Goal: Use online tool/utility: Utilize a website feature to perform a specific function

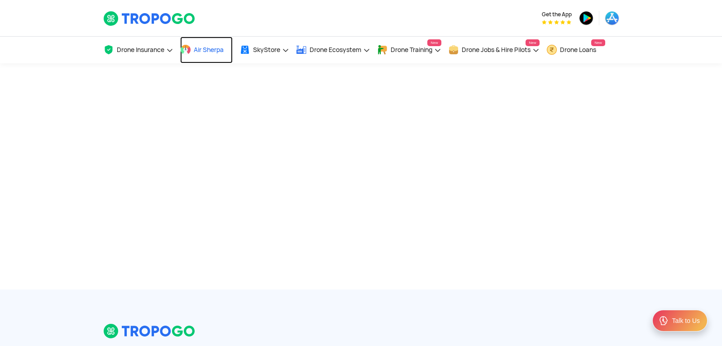
click at [222, 50] on span "Air Sherpa" at bounding box center [209, 49] width 30 height 7
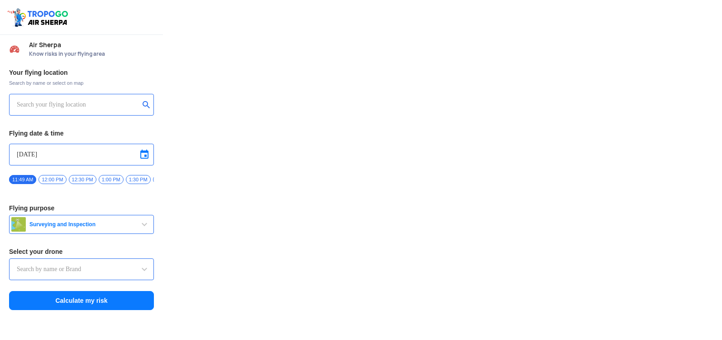
type input "Asteria A200"
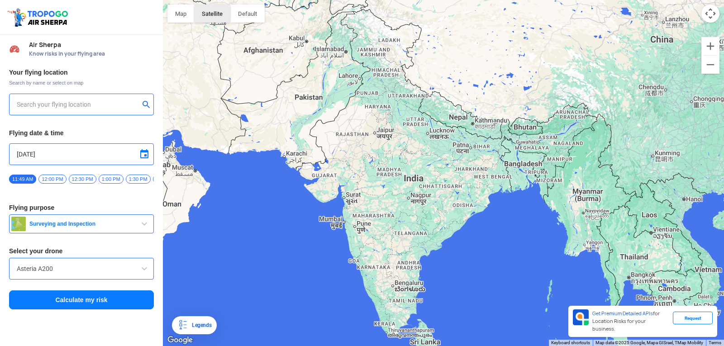
click at [220, 19] on button "Satellite" at bounding box center [212, 14] width 36 height 18
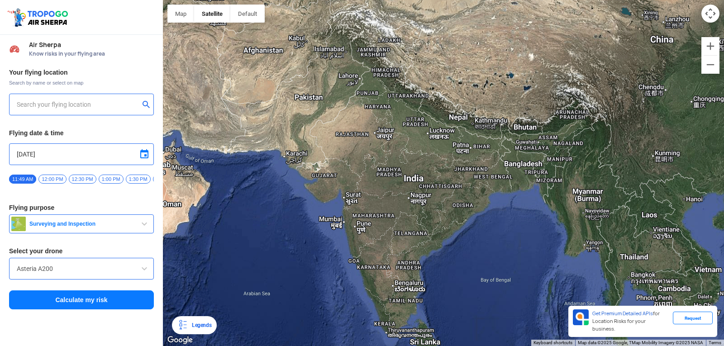
drag, startPoint x: 438, startPoint y: 221, endPoint x: 426, endPoint y: 237, distance: 20.1
click at [426, 237] on div at bounding box center [443, 173] width 561 height 346
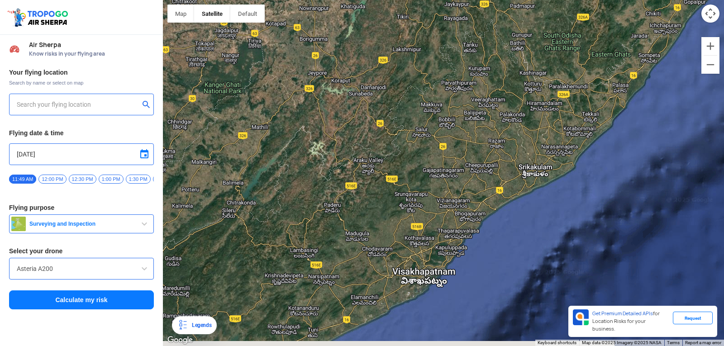
drag, startPoint x: 370, startPoint y: 248, endPoint x: 433, endPoint y: 158, distance: 109.9
click at [433, 158] on div at bounding box center [443, 173] width 561 height 346
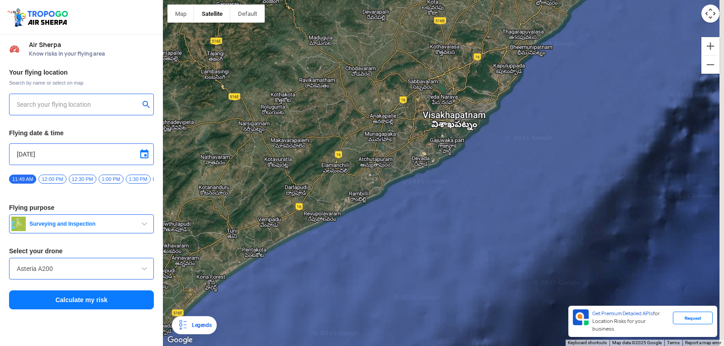
drag, startPoint x: 426, startPoint y: 305, endPoint x: 391, endPoint y: 121, distance: 187.4
click at [391, 121] on div at bounding box center [443, 173] width 561 height 346
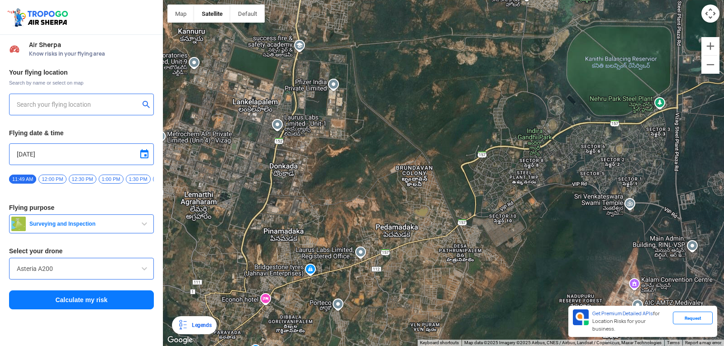
drag, startPoint x: 547, startPoint y: 144, endPoint x: 499, endPoint y: 62, distance: 95.2
click at [499, 62] on div at bounding box center [443, 173] width 561 height 346
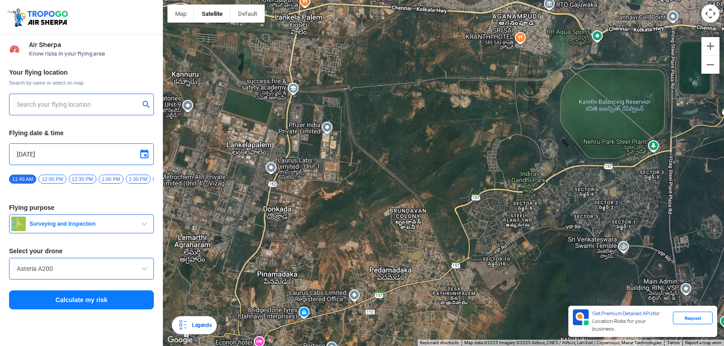
drag, startPoint x: 509, startPoint y: 166, endPoint x: 503, endPoint y: 208, distance: 42.6
click at [503, 208] on div at bounding box center [443, 173] width 561 height 346
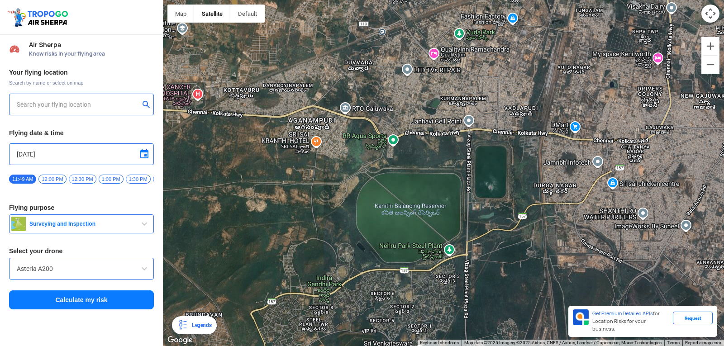
drag, startPoint x: 590, startPoint y: 141, endPoint x: 385, endPoint y: 223, distance: 221.1
click at [383, 239] on div at bounding box center [443, 173] width 561 height 346
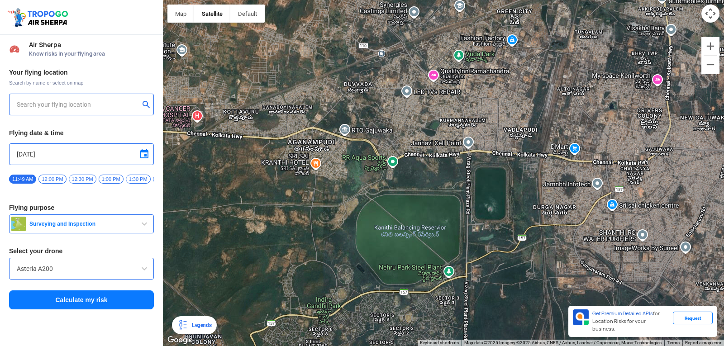
drag, startPoint x: 359, startPoint y: 45, endPoint x: 358, endPoint y: 118, distance: 72.4
click at [358, 118] on div at bounding box center [443, 173] width 561 height 346
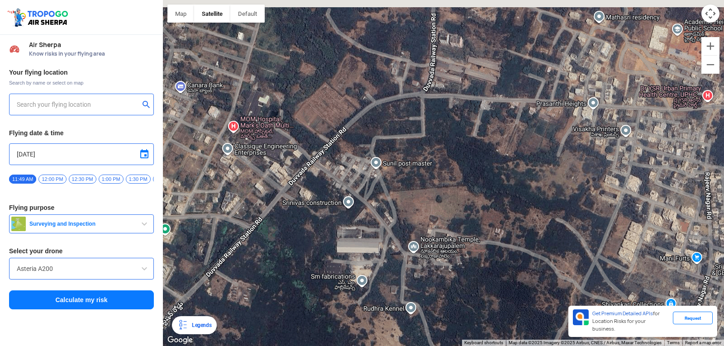
drag, startPoint x: 379, startPoint y: 92, endPoint x: 437, endPoint y: 253, distance: 170.8
click at [438, 263] on div at bounding box center [443, 173] width 561 height 346
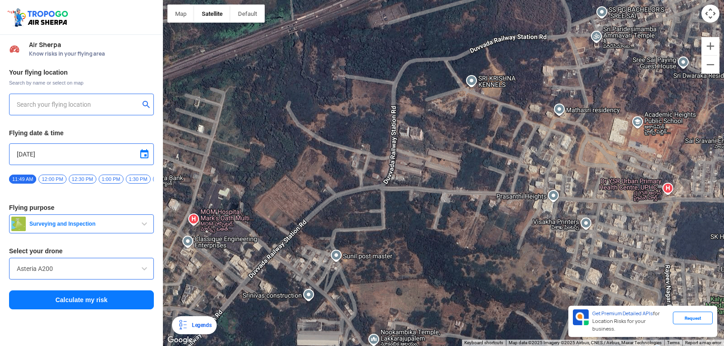
drag, startPoint x: 434, startPoint y: 141, endPoint x: 416, endPoint y: 206, distance: 66.8
click at [417, 210] on div at bounding box center [443, 173] width 561 height 346
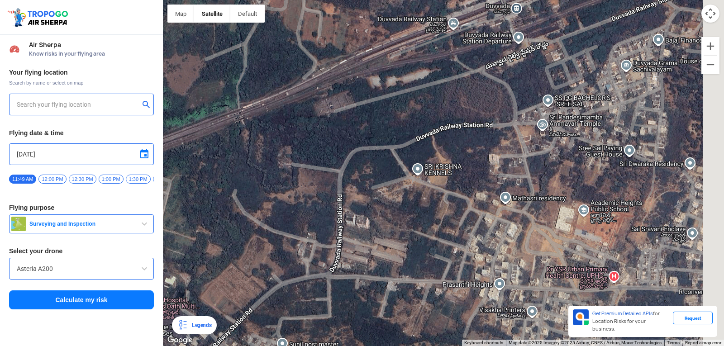
drag, startPoint x: 440, startPoint y: 132, endPoint x: 379, endPoint y: 223, distance: 109.5
click at [379, 223] on div at bounding box center [443, 173] width 561 height 346
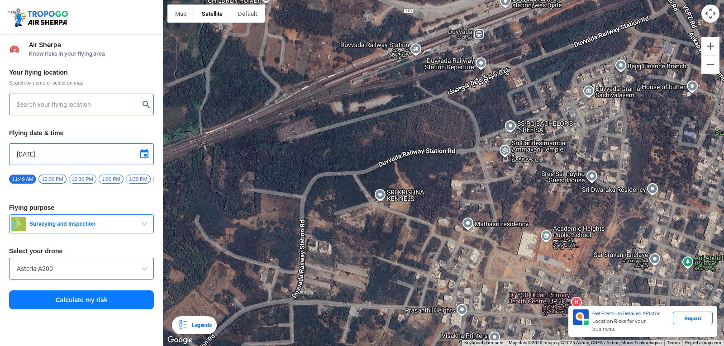
drag, startPoint x: 454, startPoint y: 150, endPoint x: 370, endPoint y: 172, distance: 87.1
click at [368, 174] on div at bounding box center [443, 173] width 561 height 346
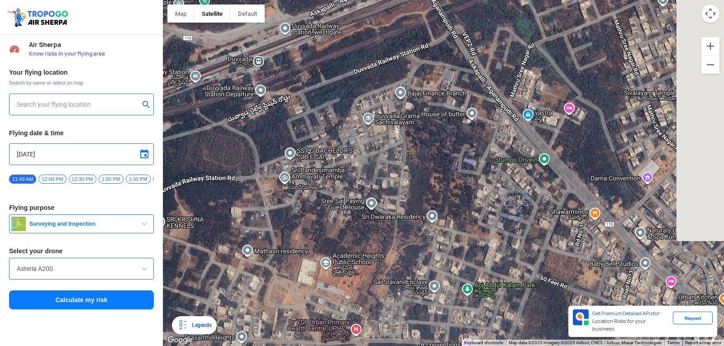
drag, startPoint x: 463, startPoint y: 116, endPoint x: 305, endPoint y: 158, distance: 163.5
click at [296, 165] on div at bounding box center [443, 173] width 561 height 346
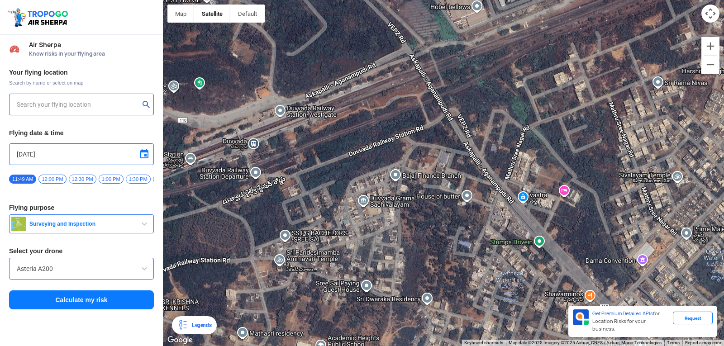
drag, startPoint x: 481, startPoint y: 74, endPoint x: 474, endPoint y: 190, distance: 116.1
click at [474, 190] on div at bounding box center [443, 173] width 561 height 346
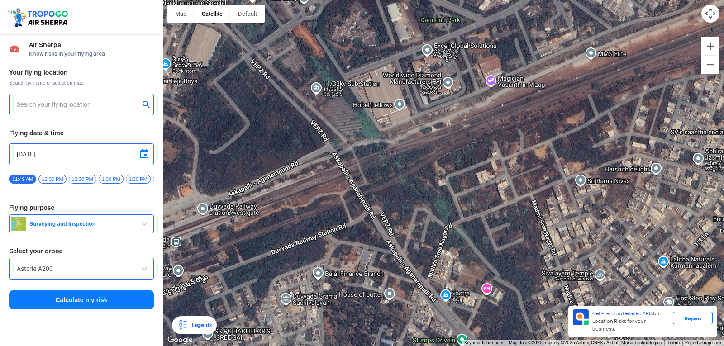
drag, startPoint x: 483, startPoint y: 112, endPoint x: 419, endPoint y: 177, distance: 91.2
click at [419, 177] on div at bounding box center [443, 173] width 561 height 346
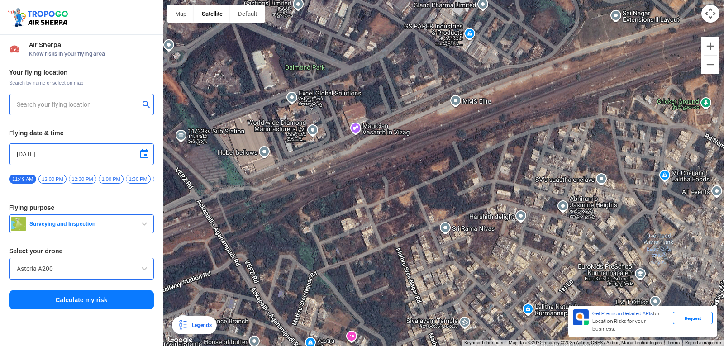
drag, startPoint x: 511, startPoint y: 120, endPoint x: 372, endPoint y: 167, distance: 146.2
click at [372, 167] on div at bounding box center [443, 173] width 561 height 346
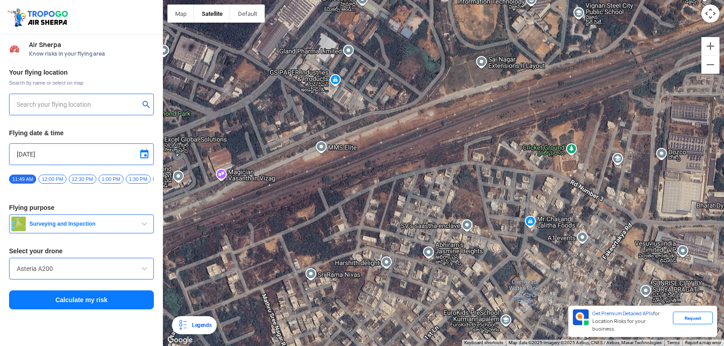
drag, startPoint x: 513, startPoint y: 113, endPoint x: 379, endPoint y: 161, distance: 142.8
click at [379, 161] on div at bounding box center [443, 173] width 561 height 346
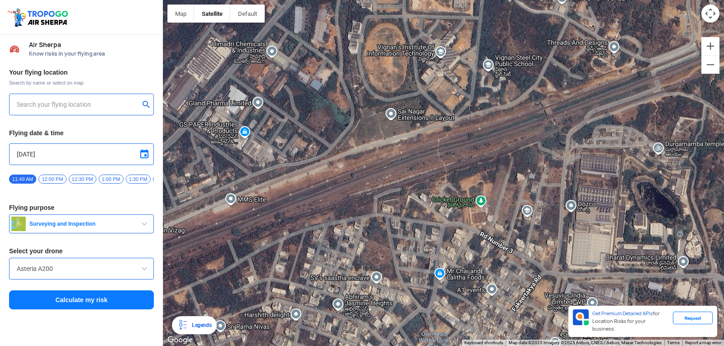
drag, startPoint x: 485, startPoint y: 114, endPoint x: 428, endPoint y: 149, distance: 67.2
click at [425, 150] on div at bounding box center [443, 173] width 561 height 346
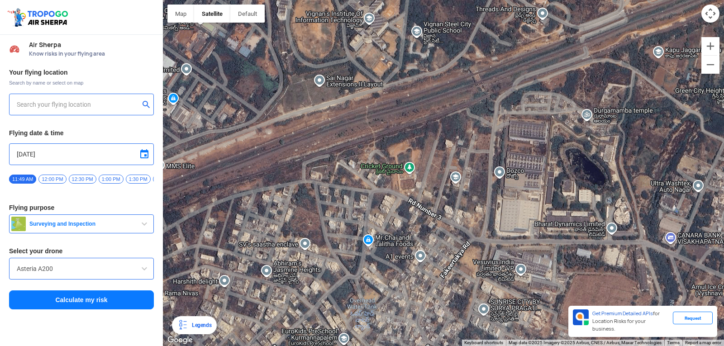
drag, startPoint x: 469, startPoint y: 128, endPoint x: 358, endPoint y: 111, distance: 113.1
click at [311, 139] on div at bounding box center [443, 173] width 561 height 346
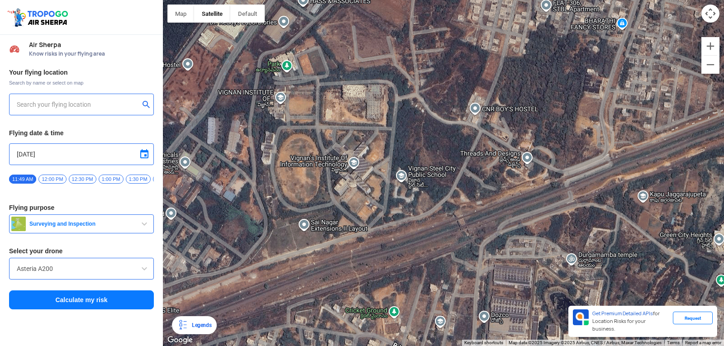
drag, startPoint x: 418, startPoint y: 84, endPoint x: 412, endPoint y: 232, distance: 148.6
click at [412, 232] on div at bounding box center [443, 173] width 561 height 346
click at [281, 96] on div at bounding box center [443, 173] width 561 height 346
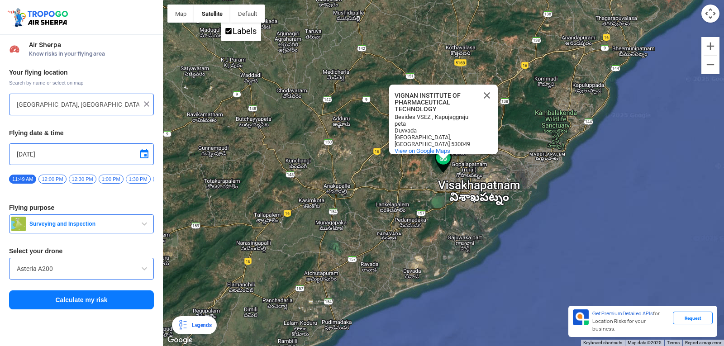
click at [144, 150] on span at bounding box center [144, 154] width 11 height 11
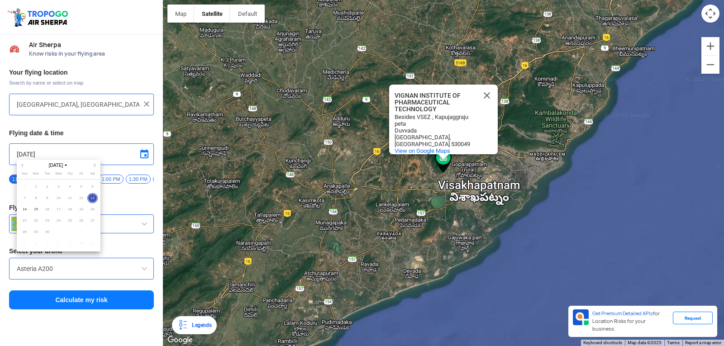
click at [60, 154] on div at bounding box center [362, 173] width 724 height 346
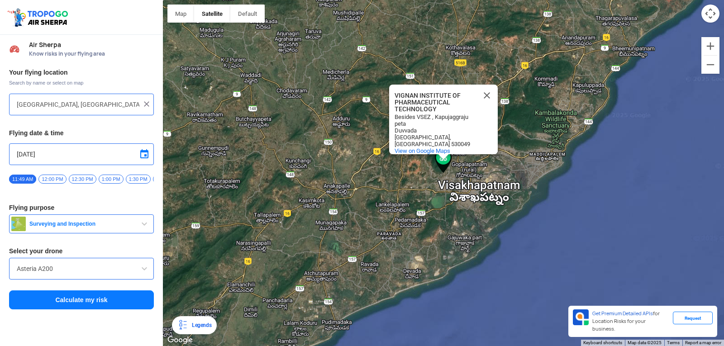
click at [28, 155] on input "[DATE]" at bounding box center [81, 154] width 129 height 11
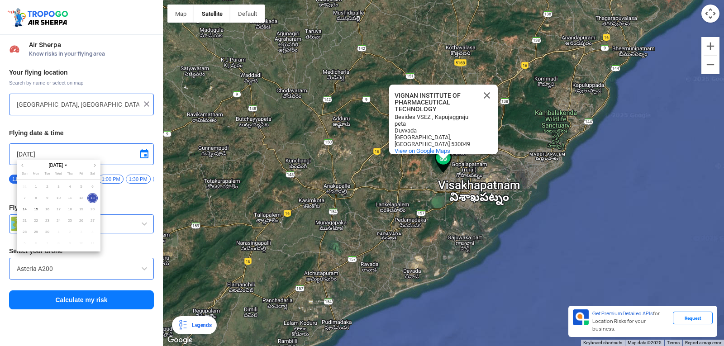
click at [31, 154] on div at bounding box center [362, 173] width 724 height 346
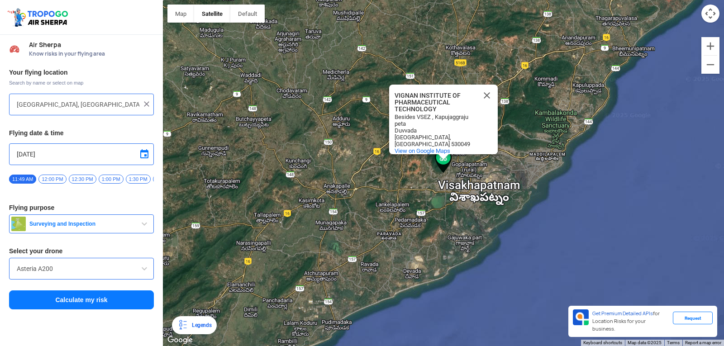
click at [31, 154] on input "[DATE]" at bounding box center [81, 154] width 129 height 11
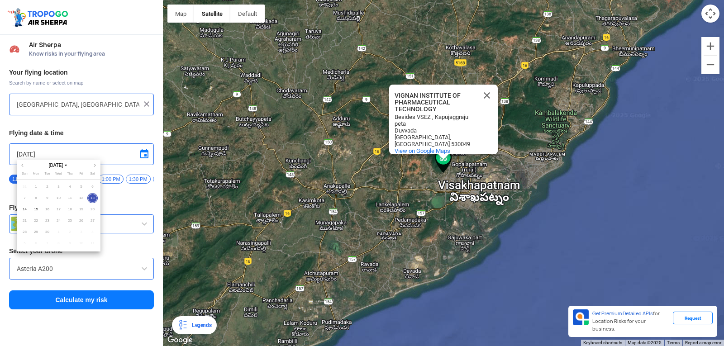
click at [31, 154] on div at bounding box center [362, 173] width 724 height 346
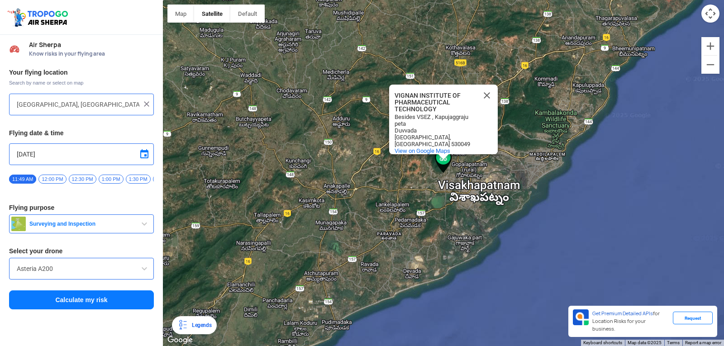
click at [26, 155] on input "[DATE]" at bounding box center [81, 154] width 129 height 11
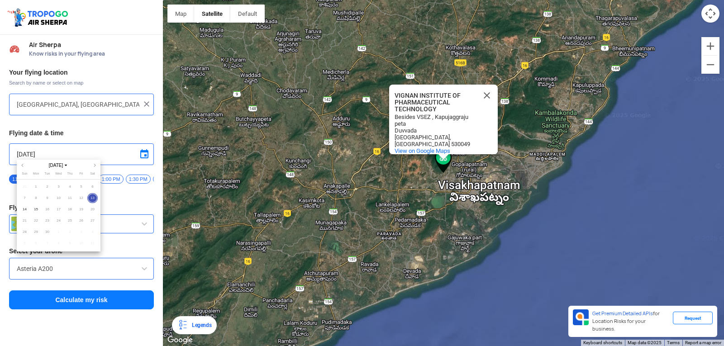
click at [47, 148] on div at bounding box center [362, 173] width 724 height 346
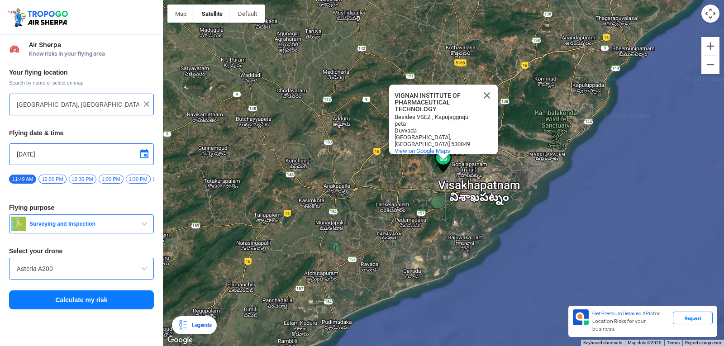
drag, startPoint x: 47, startPoint y: 148, endPoint x: 59, endPoint y: 162, distance: 18.6
click at [59, 162] on div "[DATE]" at bounding box center [81, 155] width 145 height 22
click at [55, 155] on input "[DATE]" at bounding box center [81, 154] width 129 height 11
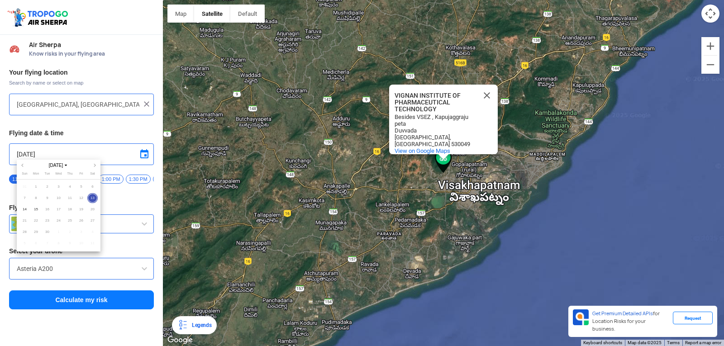
click at [93, 196] on span "13" at bounding box center [92, 198] width 10 height 10
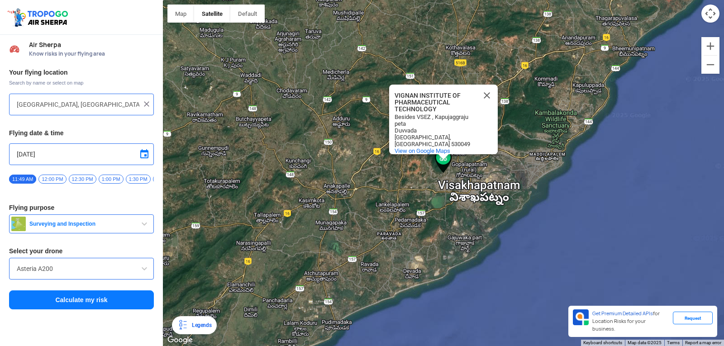
click at [62, 181] on span "12:00 PM" at bounding box center [52, 179] width 28 height 9
click at [110, 269] on input "Asteria A200" at bounding box center [81, 268] width 129 height 11
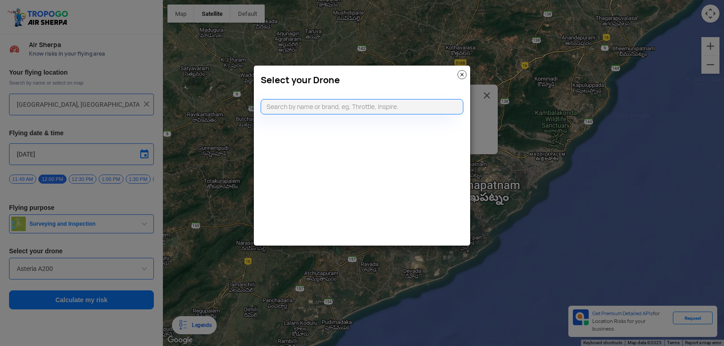
click at [95, 283] on modal-container "Select your Drone" at bounding box center [362, 173] width 724 height 346
drag, startPoint x: 168, startPoint y: 254, endPoint x: 301, endPoint y: 164, distance: 160.8
click at [185, 247] on modal-container "Select your Drone" at bounding box center [362, 173] width 724 height 346
click at [463, 75] on img at bounding box center [462, 74] width 9 height 9
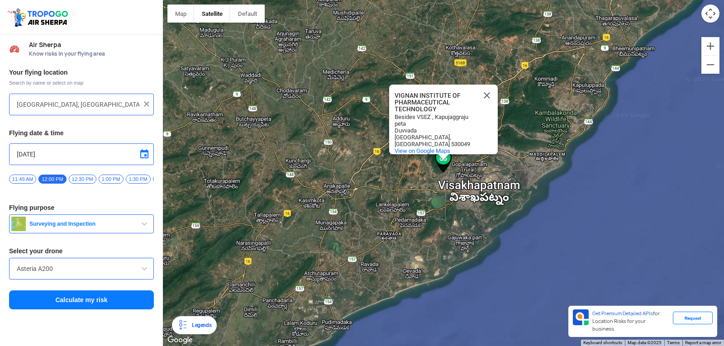
click at [64, 307] on button "Calculate my risk" at bounding box center [81, 300] width 145 height 19
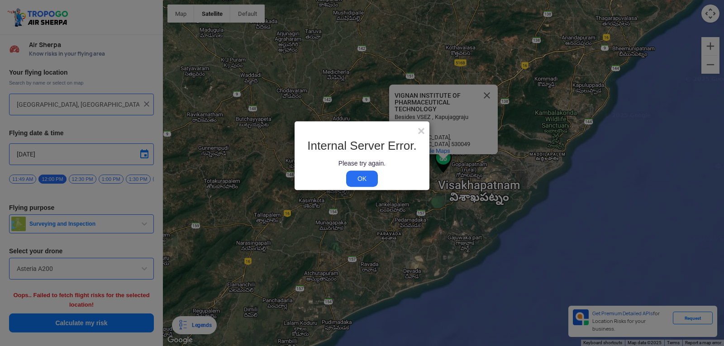
click at [369, 178] on link "OK" at bounding box center [362, 179] width 32 height 16
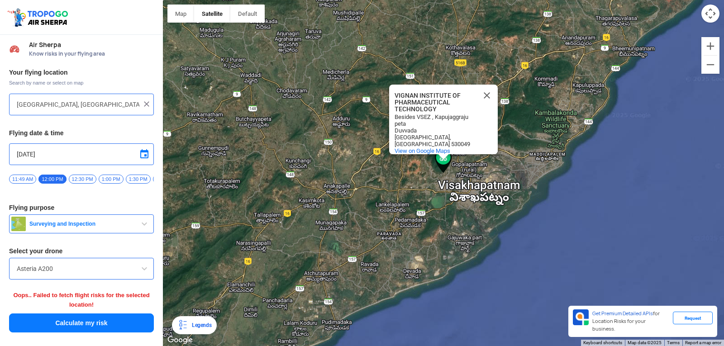
click at [119, 320] on button "Calculate my risk" at bounding box center [81, 323] width 145 height 19
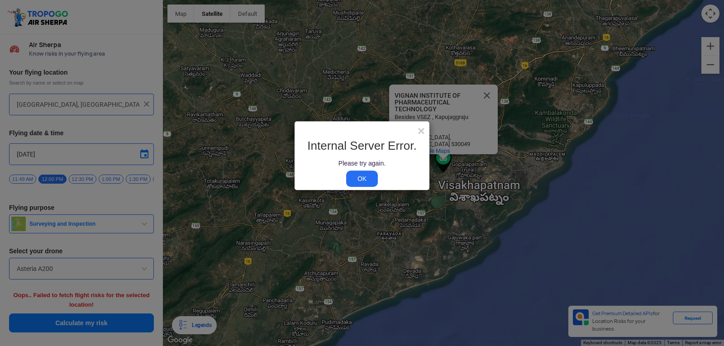
click at [364, 178] on link "OK" at bounding box center [362, 179] width 32 height 16
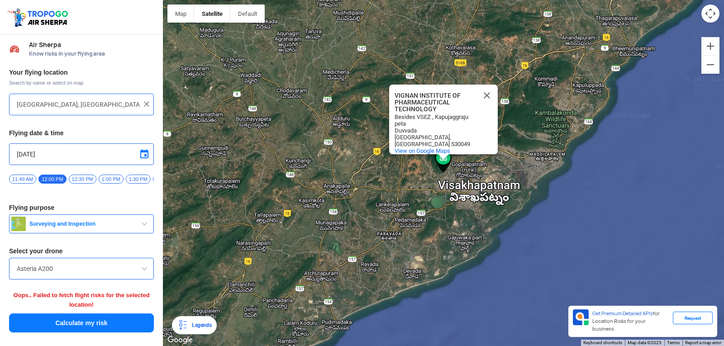
click at [126, 225] on span "Surveying and Inspection" at bounding box center [82, 223] width 113 height 7
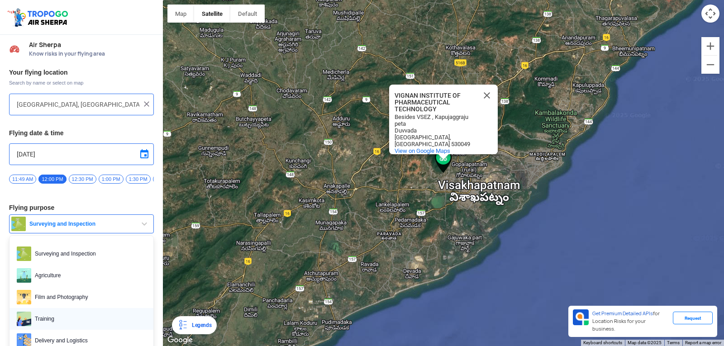
click at [72, 325] on span "Training" at bounding box center [88, 319] width 115 height 14
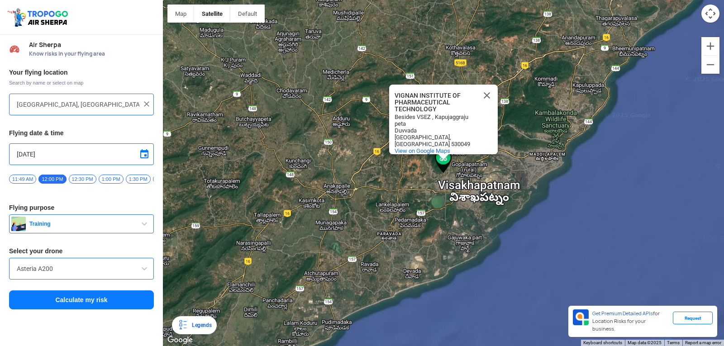
click at [114, 298] on button "Calculate my risk" at bounding box center [81, 300] width 145 height 19
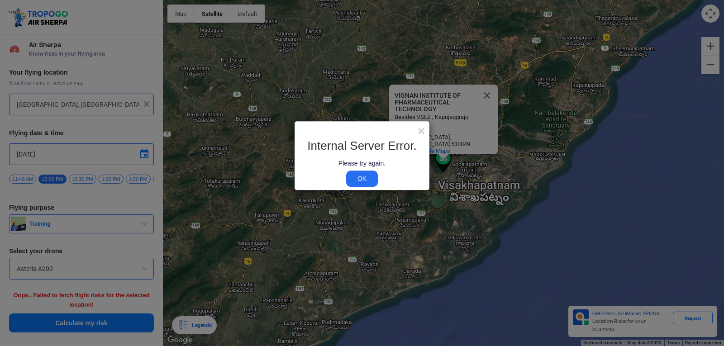
click at [358, 176] on link "OK" at bounding box center [362, 179] width 32 height 16
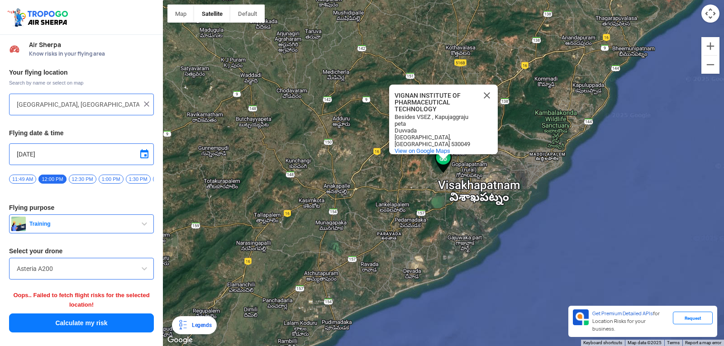
click at [68, 266] on div "Asteria A200" at bounding box center [81, 269] width 145 height 22
click at [144, 274] on span at bounding box center [144, 268] width 11 height 11
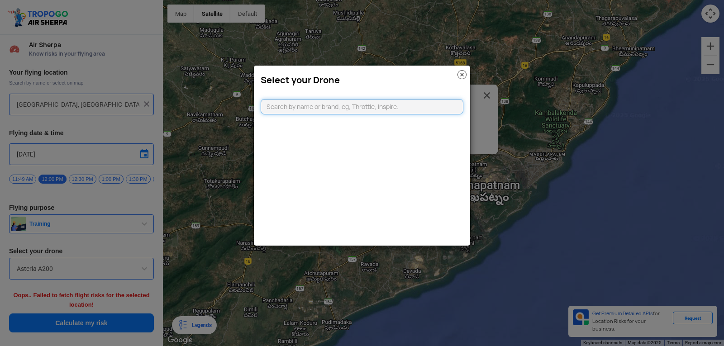
click at [304, 110] on input "text" at bounding box center [362, 106] width 203 height 15
drag, startPoint x: 268, startPoint y: 106, endPoint x: 370, endPoint y: 169, distance: 120.1
click at [384, 185] on div "Select your Drone" at bounding box center [362, 155] width 217 height 181
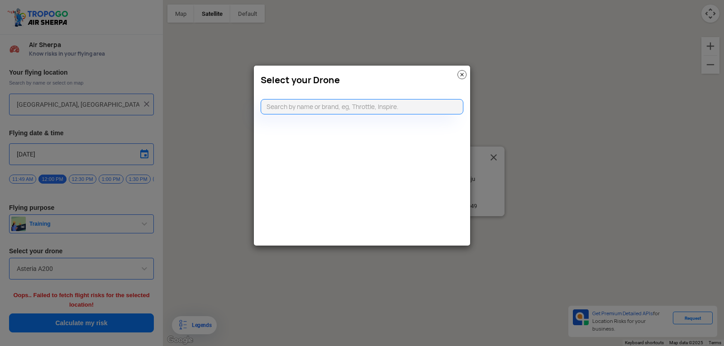
type input "[STREET_ADDRESS]"
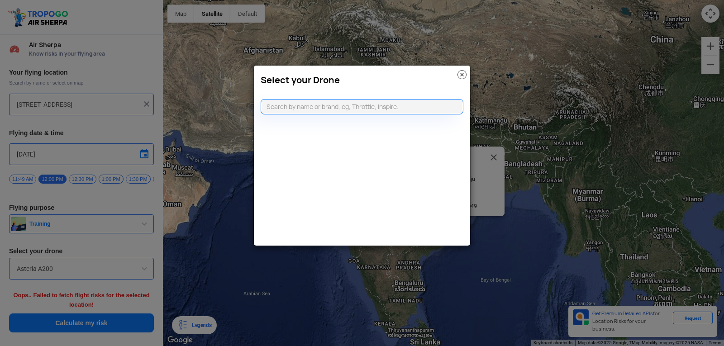
drag, startPoint x: 276, startPoint y: 98, endPoint x: 271, endPoint y: 101, distance: 6.3
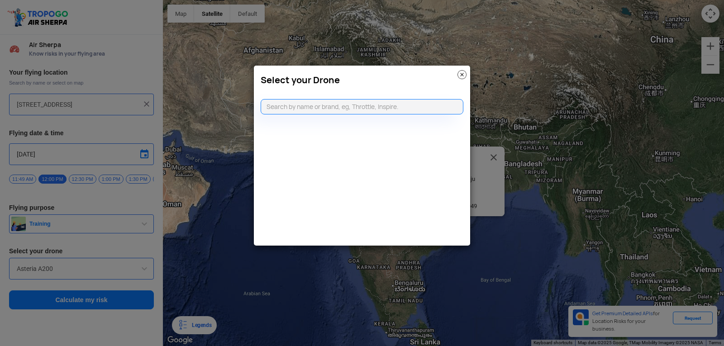
drag, startPoint x: 271, startPoint y: 101, endPoint x: 389, endPoint y: 163, distance: 133.4
click at [389, 163] on div "Select your Drone" at bounding box center [362, 155] width 217 height 181
paste input "DJI"
type input "DJI"
click at [461, 79] on img at bounding box center [462, 74] width 9 height 9
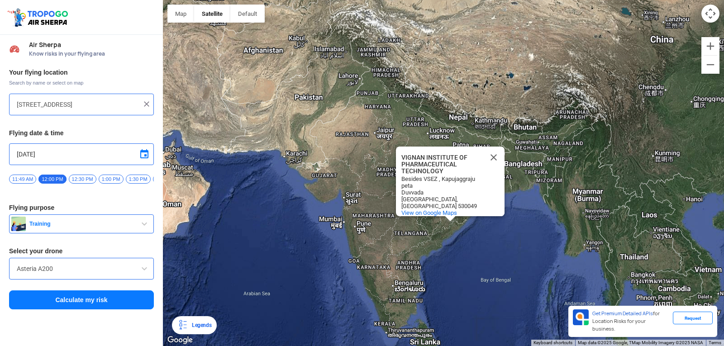
click at [30, 175] on span "11:49 AM" at bounding box center [22, 179] width 27 height 9
click at [127, 315] on div "Your flying location Search by name or select on map [STREET_ADDRESS] Flying da…" at bounding box center [81, 189] width 163 height 251
click at [131, 303] on button "Calculate my risk" at bounding box center [81, 300] width 145 height 19
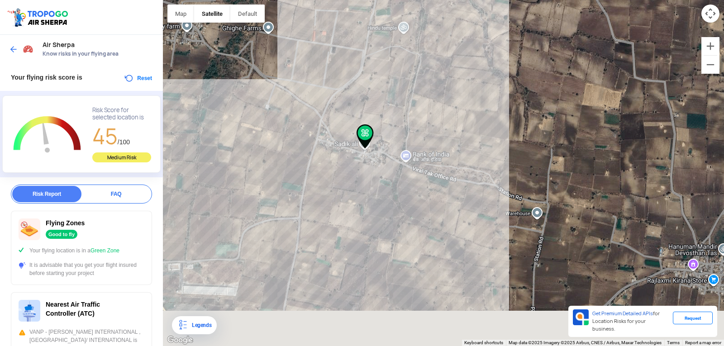
drag, startPoint x: 530, startPoint y: 191, endPoint x: 428, endPoint y: 130, distance: 118.4
click at [428, 130] on div "VIGNAN INSTITUTE OF PHARMACEUTICAL TECHNOLOGY [GEOGRAPHIC_DATA] TECHNOLOGY Besi…" at bounding box center [443, 173] width 561 height 346
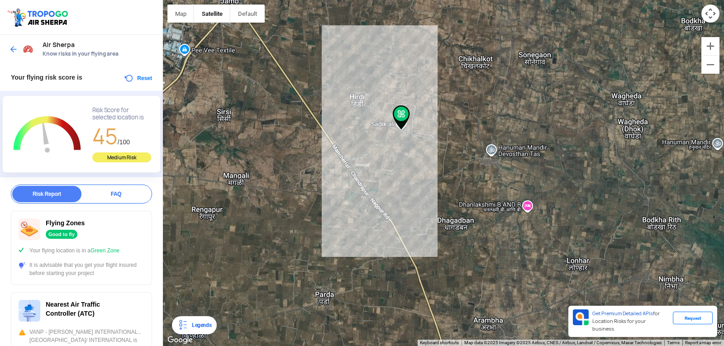
drag, startPoint x: 482, startPoint y: 168, endPoint x: 463, endPoint y: 154, distance: 23.6
click at [463, 154] on div "VIGNAN INSTITUTE OF PHARMACEUTICAL TECHNOLOGY [GEOGRAPHIC_DATA] TECHNOLOGY Besi…" at bounding box center [443, 173] width 561 height 346
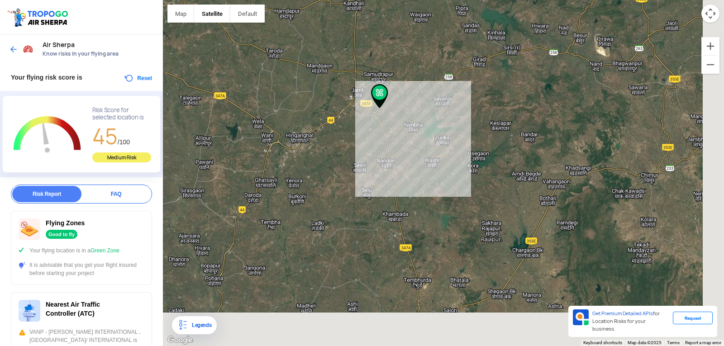
drag, startPoint x: 487, startPoint y: 206, endPoint x: 412, endPoint y: 165, distance: 85.5
click at [412, 165] on div "VIGNAN INSTITUTE OF PHARMACEUTICAL TECHNOLOGY [GEOGRAPHIC_DATA] TECHNOLOGY Besi…" at bounding box center [443, 173] width 561 height 346
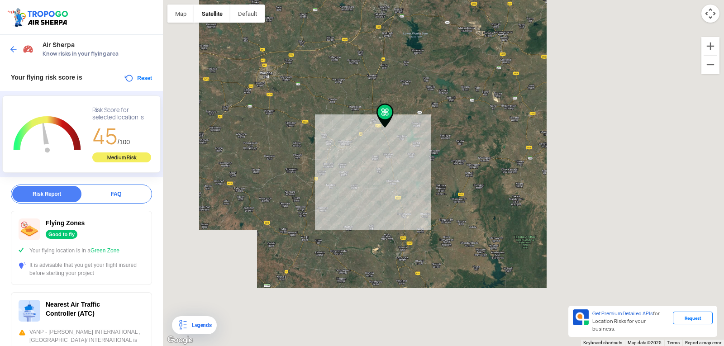
drag, startPoint x: 412, startPoint y: 165, endPoint x: 359, endPoint y: 128, distance: 65.4
click at [359, 128] on div "VIGNAN INSTITUTE OF PHARMACEUTICAL TECHNOLOGY [GEOGRAPHIC_DATA] TECHNOLOGY Besi…" at bounding box center [443, 173] width 561 height 346
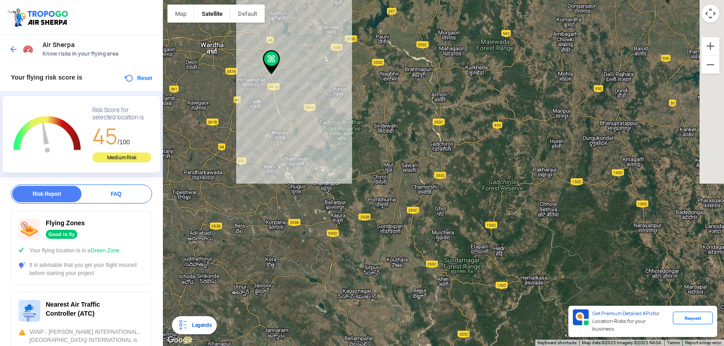
drag, startPoint x: 542, startPoint y: 253, endPoint x: 403, endPoint y: 182, distance: 156.1
click at [403, 182] on div "VIGNAN INSTITUTE OF PHARMACEUTICAL TECHNOLOGY [GEOGRAPHIC_DATA] TECHNOLOGY Besi…" at bounding box center [443, 173] width 561 height 346
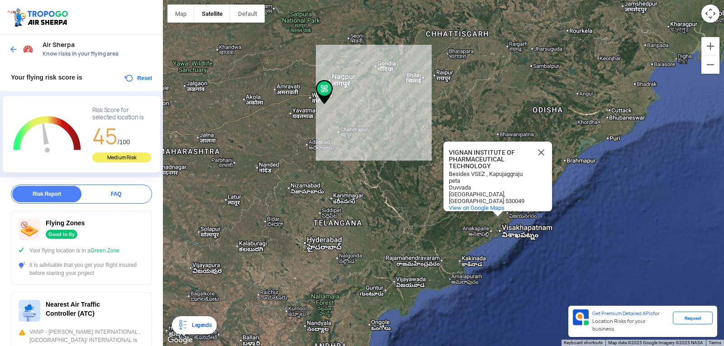
drag, startPoint x: 405, startPoint y: 211, endPoint x: 371, endPoint y: 166, distance: 56.0
click at [372, 165] on div "VIGNAN INSTITUTE OF PHARMACEUTICAL TECHNOLOGY [GEOGRAPHIC_DATA] TECHNOLOGY Besi…" at bounding box center [443, 173] width 561 height 346
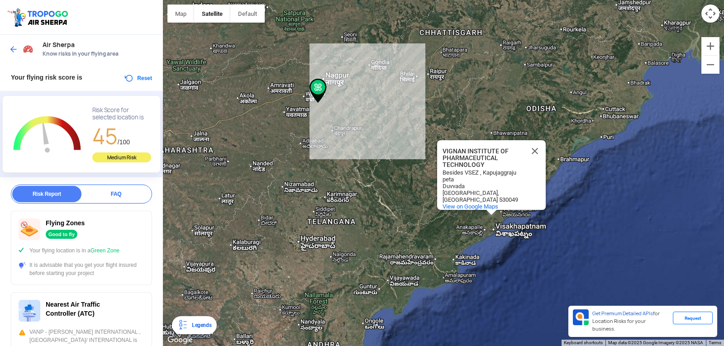
click at [493, 227] on div "VIGNAN INSTITUTE OF PHARMACEUTICAL TECHNOLOGY [GEOGRAPHIC_DATA] TECHNOLOGY Besi…" at bounding box center [443, 173] width 561 height 346
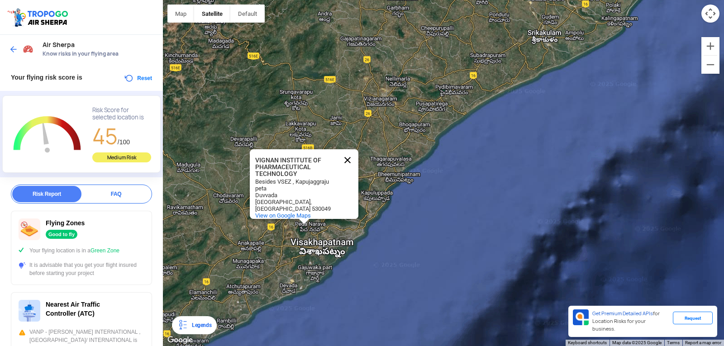
click at [344, 150] on button "Close" at bounding box center [348, 160] width 22 height 22
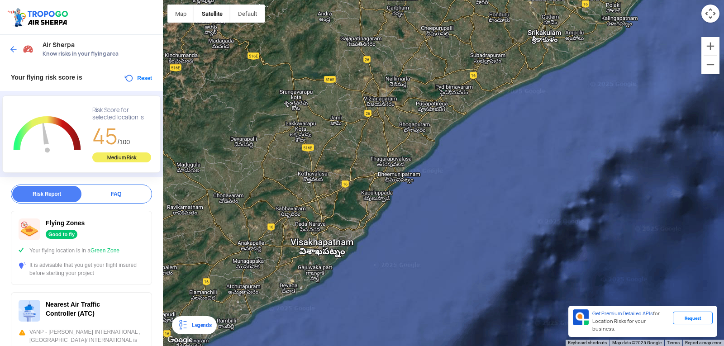
click at [306, 234] on div at bounding box center [443, 173] width 561 height 346
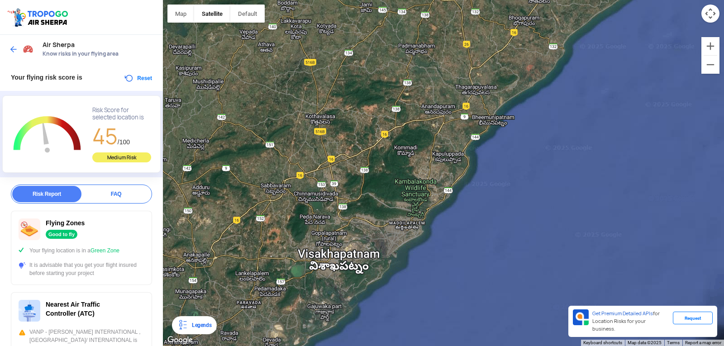
click at [306, 234] on div at bounding box center [443, 173] width 561 height 346
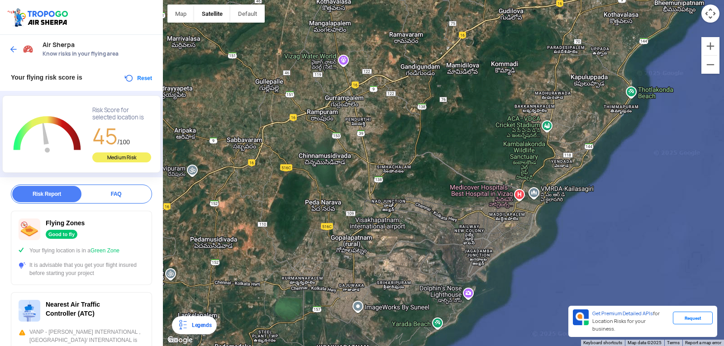
click at [306, 234] on div at bounding box center [443, 173] width 561 height 346
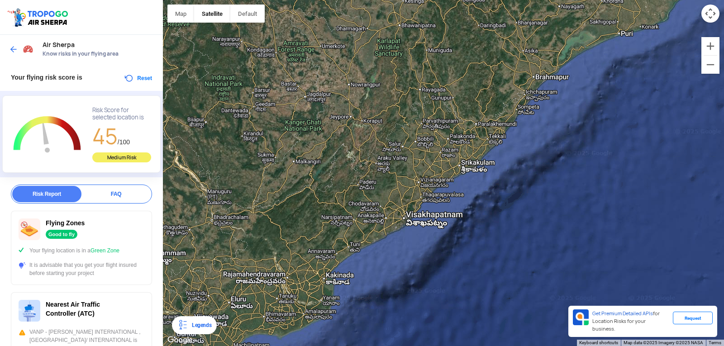
click at [142, 73] on button "Reset" at bounding box center [138, 78] width 29 height 11
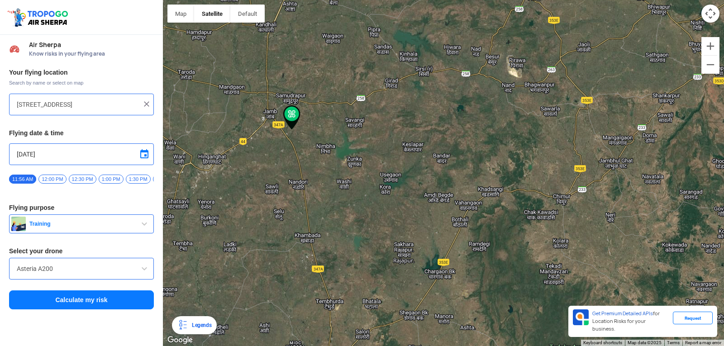
drag, startPoint x: 513, startPoint y: 247, endPoint x: 359, endPoint y: 203, distance: 159.8
click at [359, 203] on div at bounding box center [443, 173] width 561 height 346
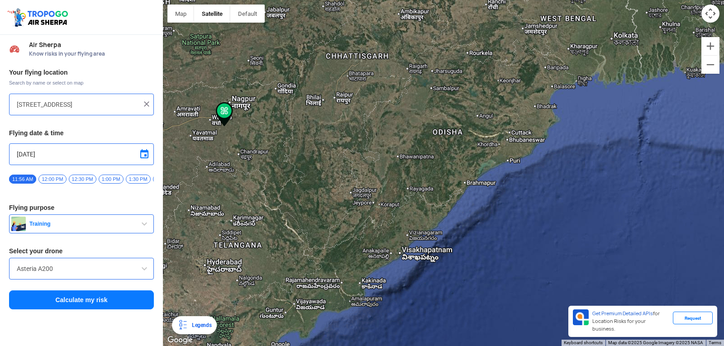
drag, startPoint x: 407, startPoint y: 201, endPoint x: 274, endPoint y: 131, distance: 150.1
click at [274, 131] on div at bounding box center [443, 173] width 561 height 346
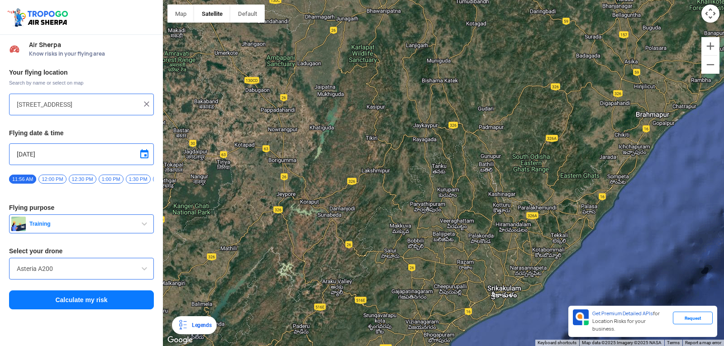
click at [392, 277] on div at bounding box center [443, 173] width 561 height 346
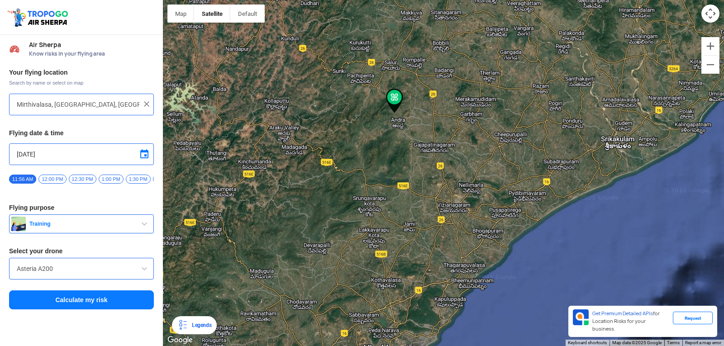
drag, startPoint x: 612, startPoint y: 185, endPoint x: 715, endPoint y: 108, distance: 128.8
click at [715, 108] on div at bounding box center [443, 173] width 561 height 346
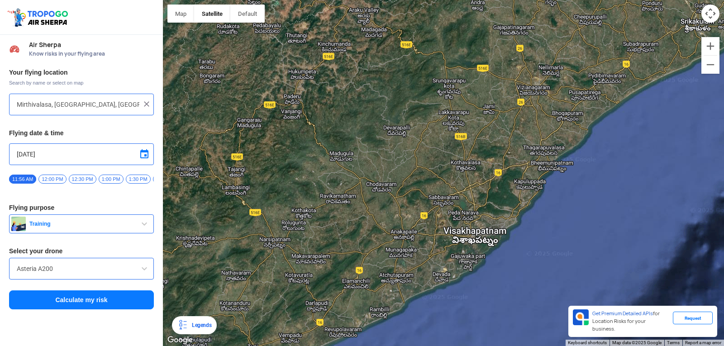
drag, startPoint x: 705, startPoint y: 112, endPoint x: 724, endPoint y: 48, distance: 67.0
click at [724, 48] on div at bounding box center [443, 173] width 561 height 346
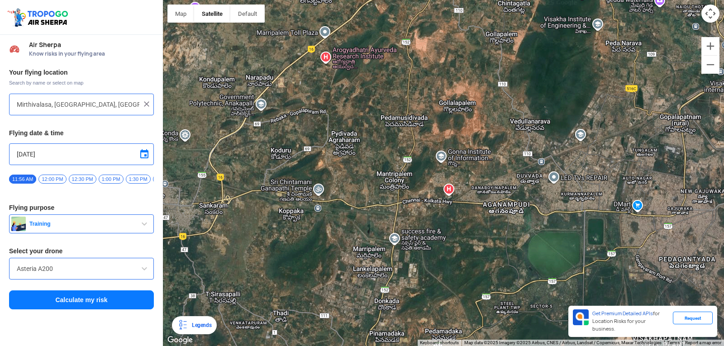
drag, startPoint x: 583, startPoint y: 215, endPoint x: 450, endPoint y: 224, distance: 132.9
click at [450, 224] on div at bounding box center [443, 173] width 561 height 346
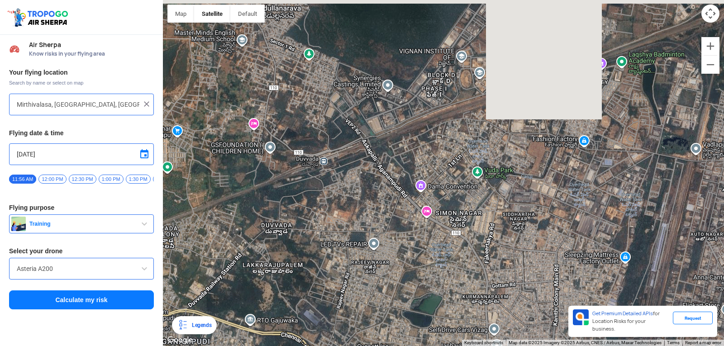
drag, startPoint x: 565, startPoint y: 155, endPoint x: 533, endPoint y: 268, distance: 117.5
click at [548, 288] on div at bounding box center [443, 173] width 561 height 346
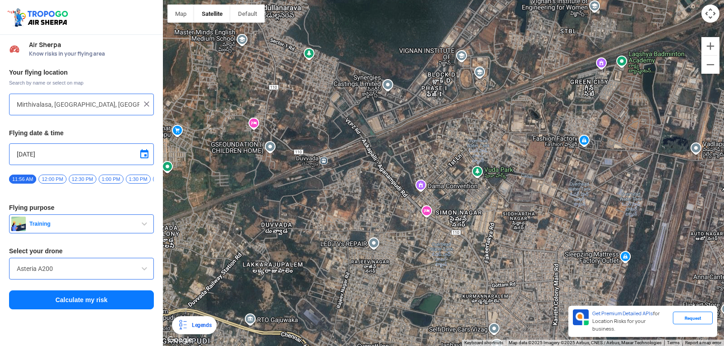
click at [469, 80] on div at bounding box center [443, 173] width 561 height 346
type input "Block D, [GEOGRAPHIC_DATA], [GEOGRAPHIC_DATA], [GEOGRAPHIC_DATA] 530049, [GEOGR…"
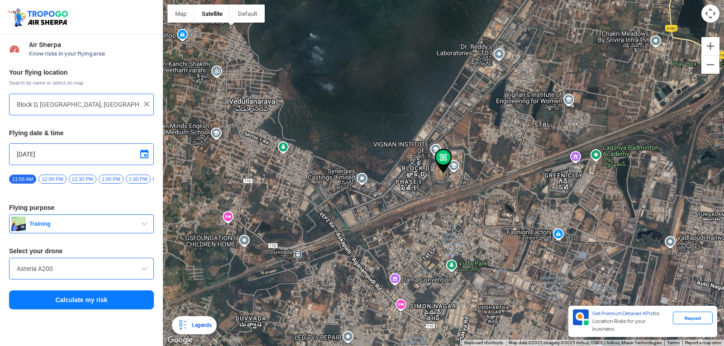
click at [103, 299] on button "Calculate my risk" at bounding box center [81, 300] width 145 height 19
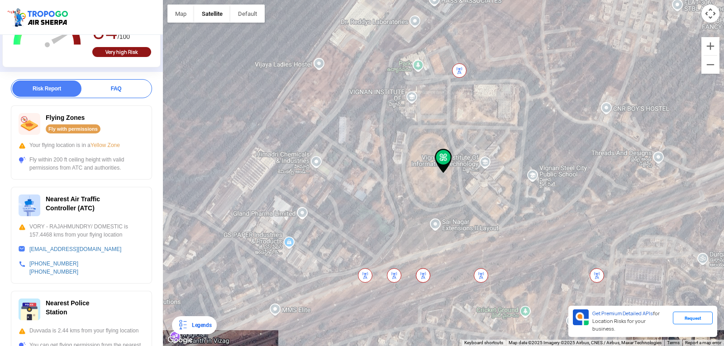
scroll to position [15, 0]
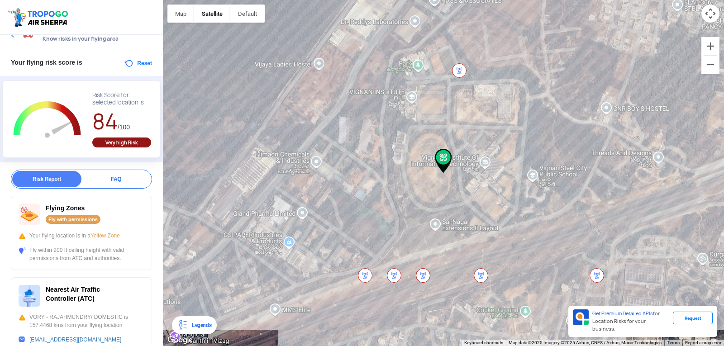
click at [132, 140] on div "Very high Risk" at bounding box center [121, 143] width 59 height 10
click at [128, 58] on button "Reset" at bounding box center [138, 63] width 29 height 11
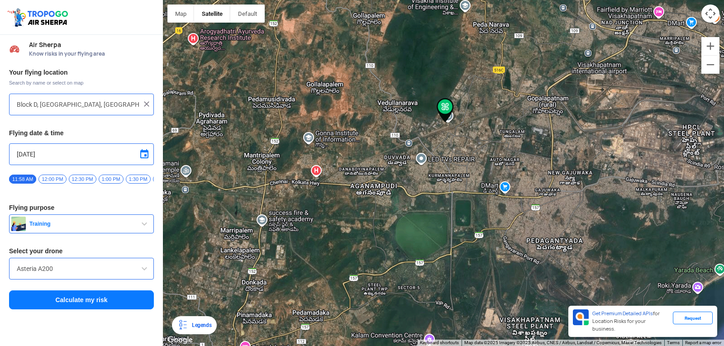
drag, startPoint x: 493, startPoint y: 169, endPoint x: 483, endPoint y: 196, distance: 29.4
click at [483, 196] on div at bounding box center [443, 173] width 561 height 346
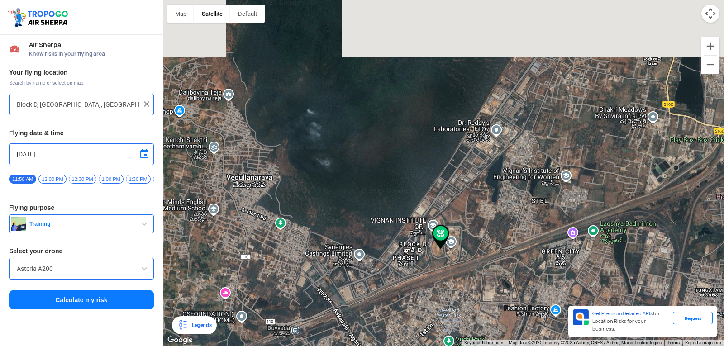
drag, startPoint x: 357, startPoint y: 88, endPoint x: 471, endPoint y: 368, distance: 301.5
click at [471, 346] on html "Location Risk Score Air Sherpa Know risks in your flying area Your flying locat…" at bounding box center [362, 173] width 724 height 346
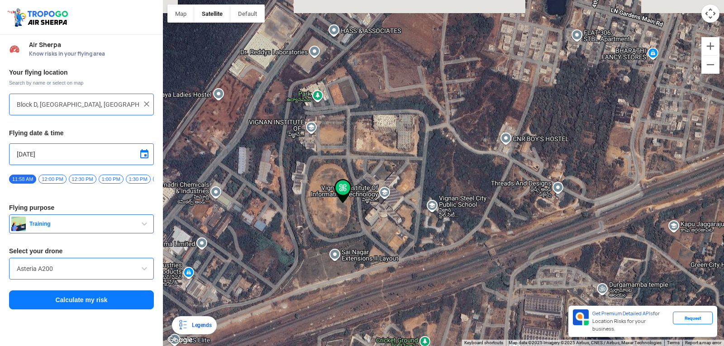
drag, startPoint x: 337, startPoint y: 179, endPoint x: 381, endPoint y: 242, distance: 77.4
click at [381, 242] on div at bounding box center [443, 173] width 561 height 346
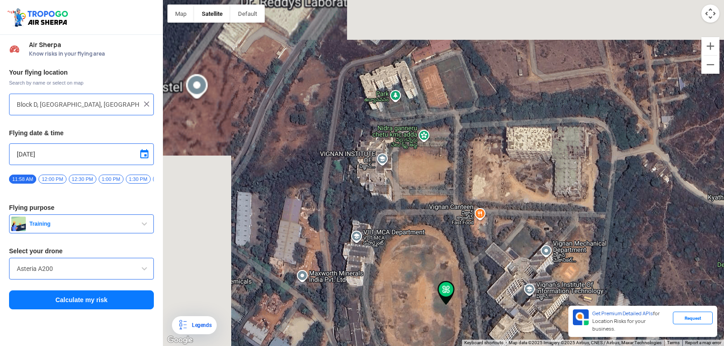
drag, startPoint x: 376, startPoint y: 229, endPoint x: 523, endPoint y: 357, distance: 194.8
click at [523, 346] on html "Location Risk Score Air Sherpa Know risks in your flying area Your flying locat…" at bounding box center [362, 173] width 724 height 346
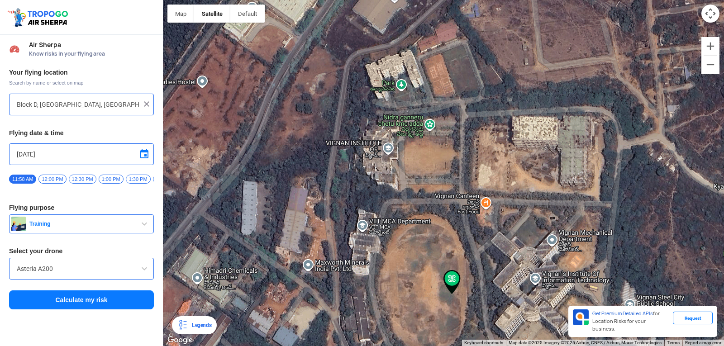
click at [386, 156] on div at bounding box center [443, 173] width 561 height 346
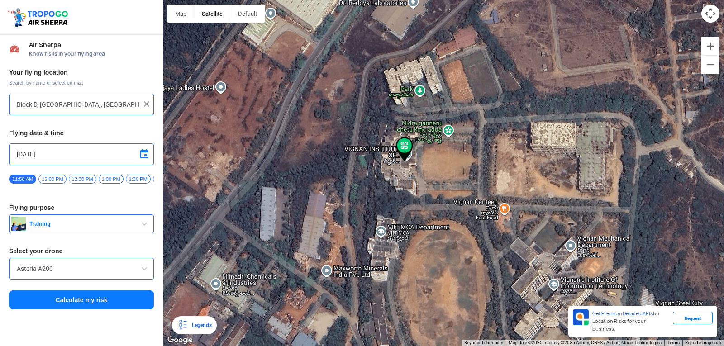
type input "[GEOGRAPHIC_DATA], [GEOGRAPHIC_DATA] 530049, [GEOGRAPHIC_DATA]"
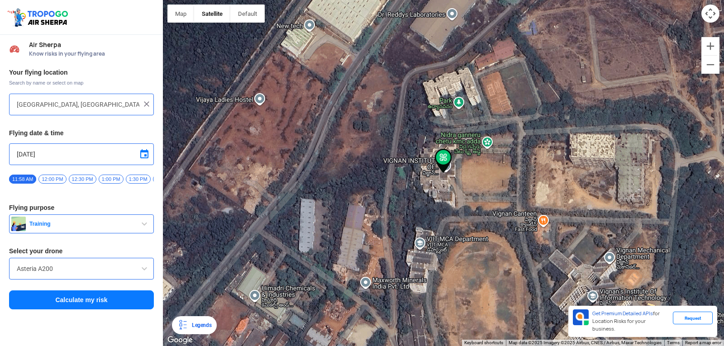
click at [73, 307] on button "Calculate my risk" at bounding box center [81, 300] width 145 height 19
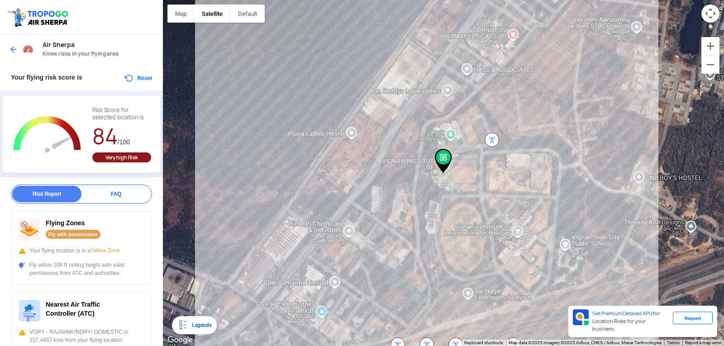
click at [141, 195] on div "FAQ" at bounding box center [115, 194] width 69 height 16
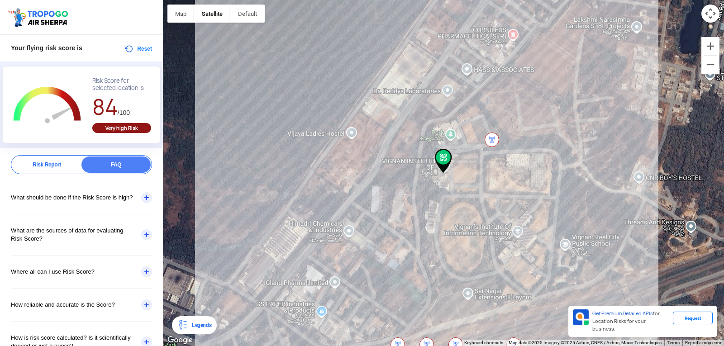
scroll to position [45, 0]
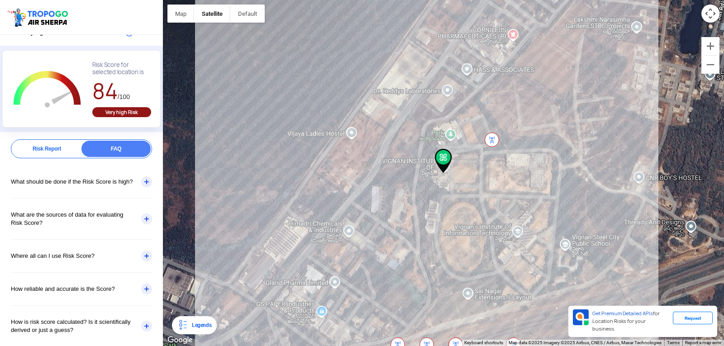
click at [145, 187] on div "What should be done if the Risk Score is high?" at bounding box center [81, 182] width 141 height 33
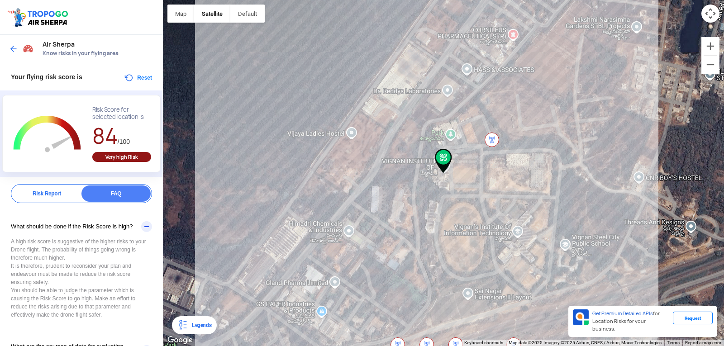
scroll to position [0, 0]
click at [56, 195] on div "Risk Report" at bounding box center [46, 194] width 69 height 16
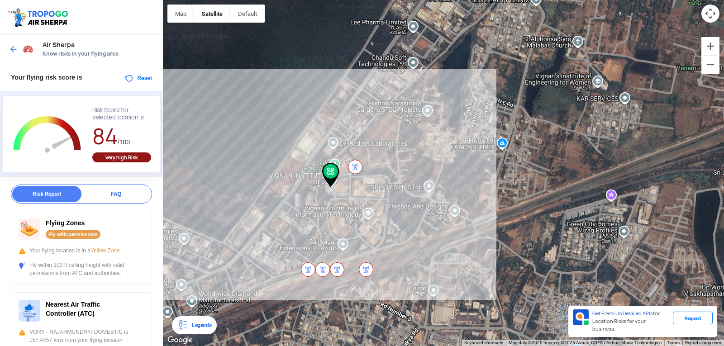
drag, startPoint x: 334, startPoint y: 173, endPoint x: 342, endPoint y: 203, distance: 31.3
click at [342, 203] on div at bounding box center [443, 173] width 561 height 346
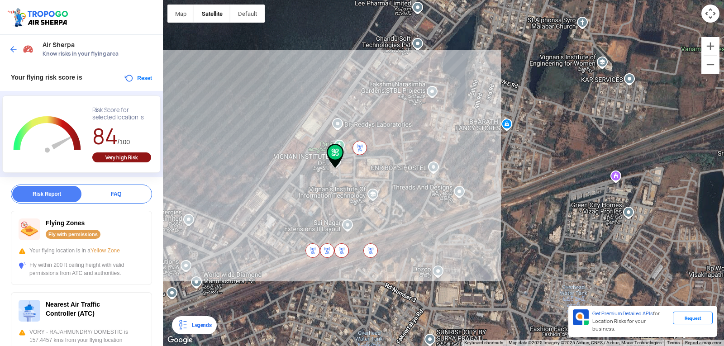
drag, startPoint x: 342, startPoint y: 203, endPoint x: 358, endPoint y: 120, distance: 84.3
click at [358, 120] on div at bounding box center [443, 173] width 561 height 346
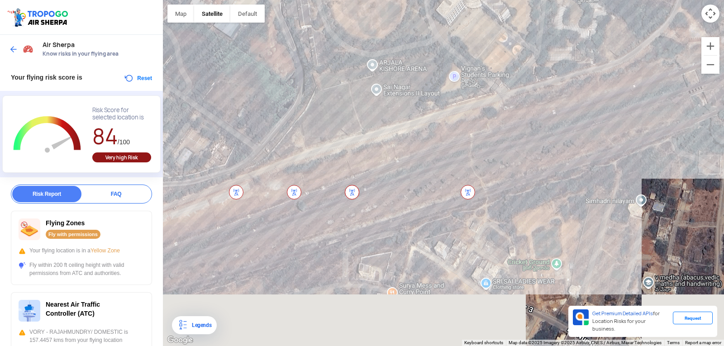
drag, startPoint x: 405, startPoint y: 245, endPoint x: 335, endPoint y: 78, distance: 181.2
click at [335, 78] on div at bounding box center [443, 173] width 561 height 346
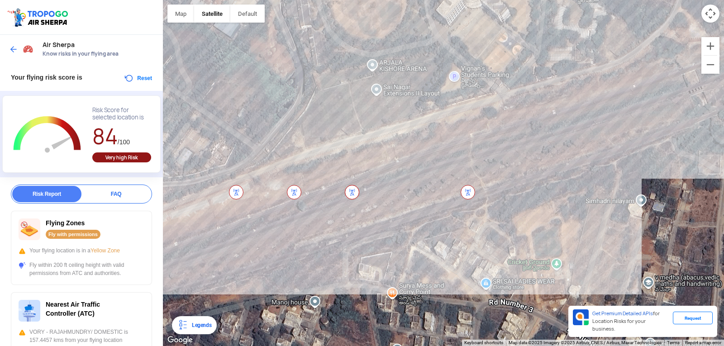
click at [357, 194] on img at bounding box center [352, 192] width 14 height 14
click at [354, 195] on img at bounding box center [352, 192] width 14 height 14
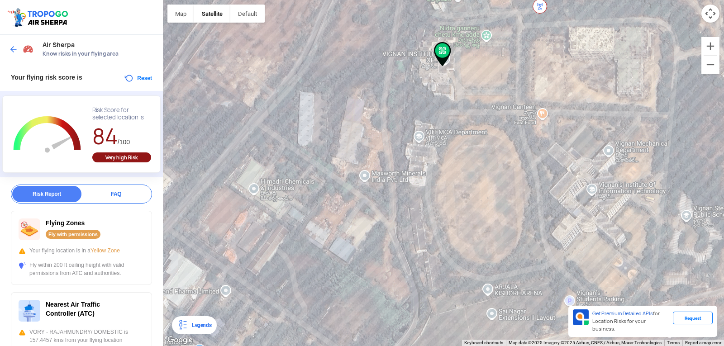
drag, startPoint x: 286, startPoint y: 97, endPoint x: 416, endPoint y: 274, distance: 219.5
click at [402, 322] on div at bounding box center [443, 173] width 561 height 346
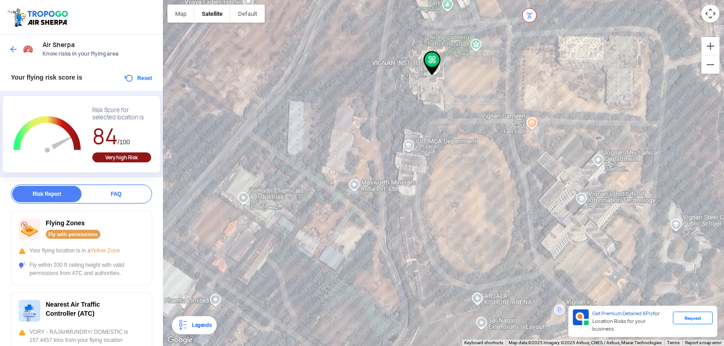
drag, startPoint x: 412, startPoint y: 141, endPoint x: 400, endPoint y: 177, distance: 38.2
click at [401, 177] on div at bounding box center [443, 173] width 561 height 346
click at [714, 63] on button "Zoom out" at bounding box center [711, 65] width 18 height 18
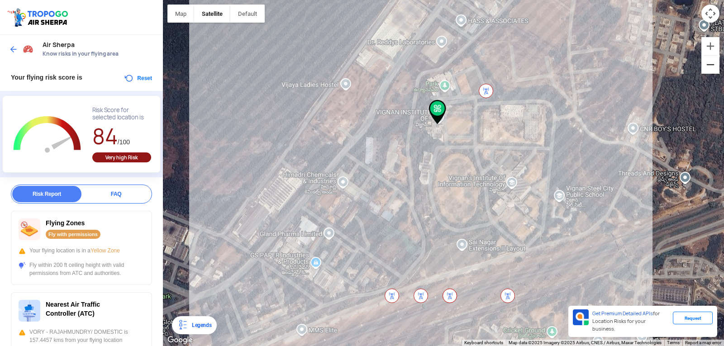
click at [714, 63] on button "Zoom out" at bounding box center [711, 65] width 18 height 18
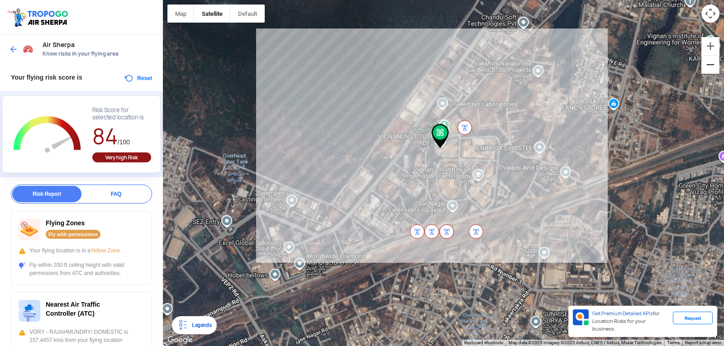
click at [714, 63] on button "Zoom out" at bounding box center [711, 65] width 18 height 18
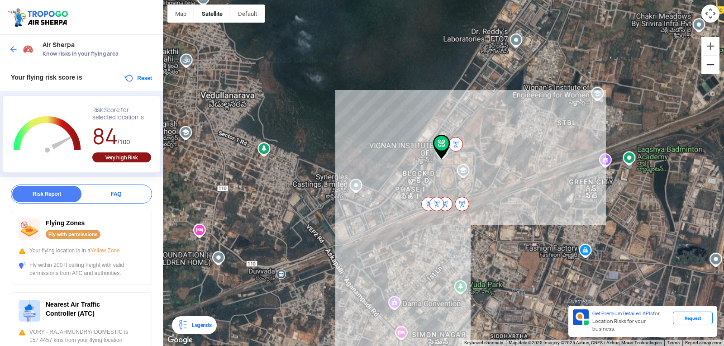
click at [714, 63] on button "Zoom out" at bounding box center [711, 65] width 18 height 18
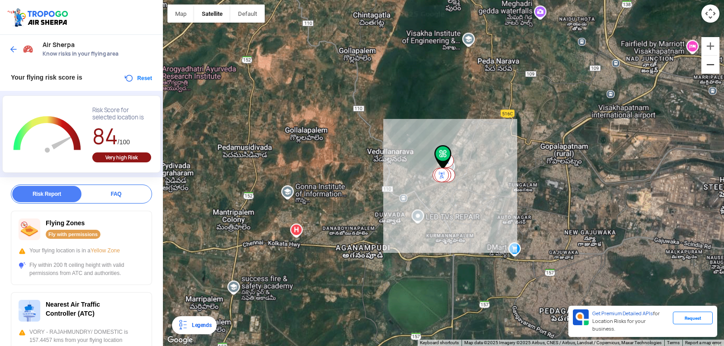
click at [714, 63] on button "Zoom out" at bounding box center [711, 65] width 18 height 18
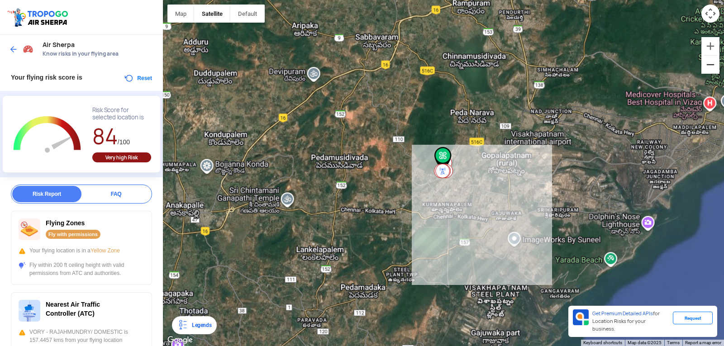
click at [714, 63] on button "Zoom out" at bounding box center [711, 65] width 18 height 18
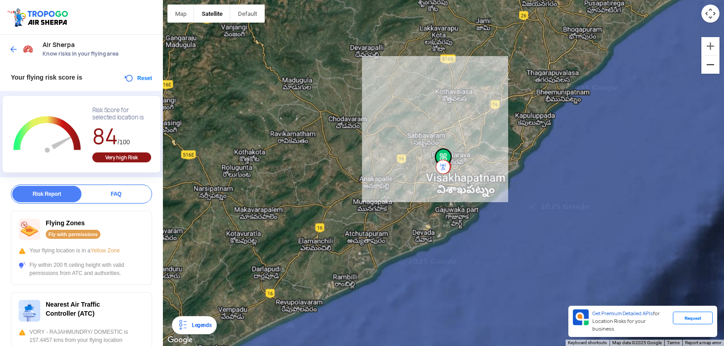
click at [714, 63] on button "Zoom out" at bounding box center [711, 65] width 18 height 18
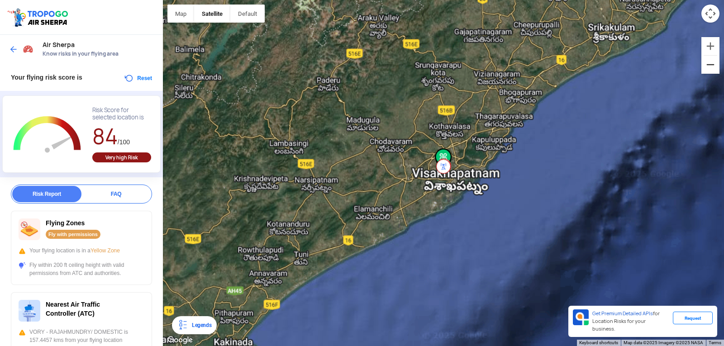
click at [714, 63] on button "Zoom out" at bounding box center [711, 65] width 18 height 18
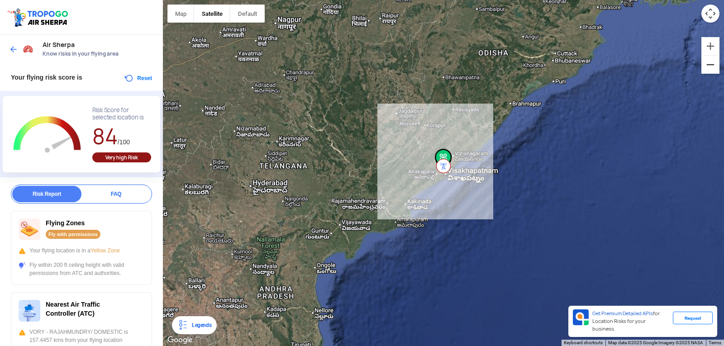
click at [714, 63] on button "Zoom out" at bounding box center [711, 65] width 18 height 18
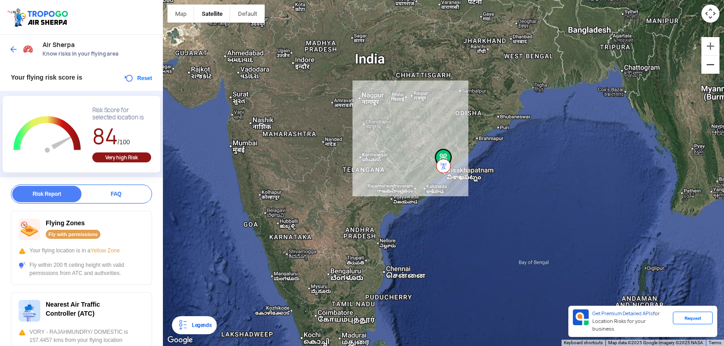
click at [714, 63] on button "Zoom out" at bounding box center [711, 65] width 18 height 18
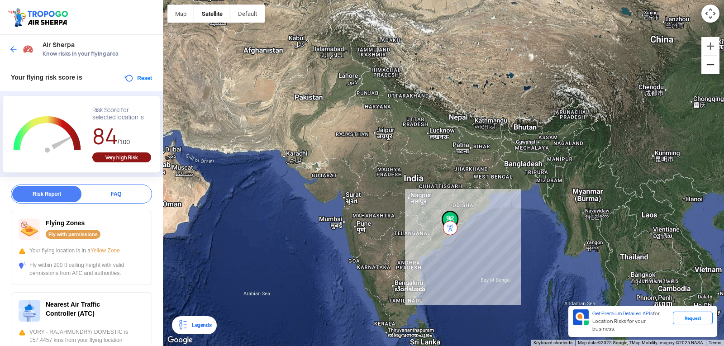
click at [714, 63] on button "Zoom out" at bounding box center [711, 65] width 18 height 18
click at [710, 44] on button "Zoom in" at bounding box center [711, 46] width 18 height 18
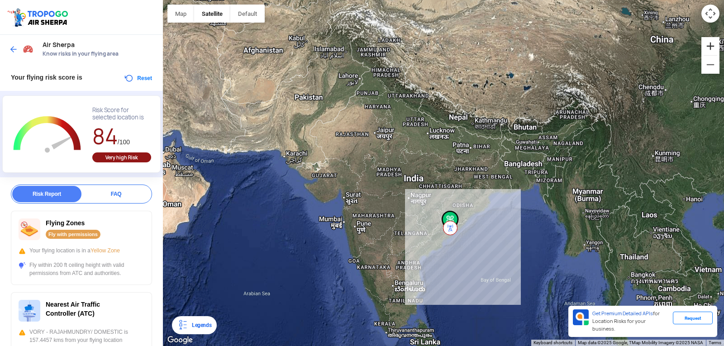
click at [710, 44] on button "Zoom in" at bounding box center [711, 46] width 18 height 18
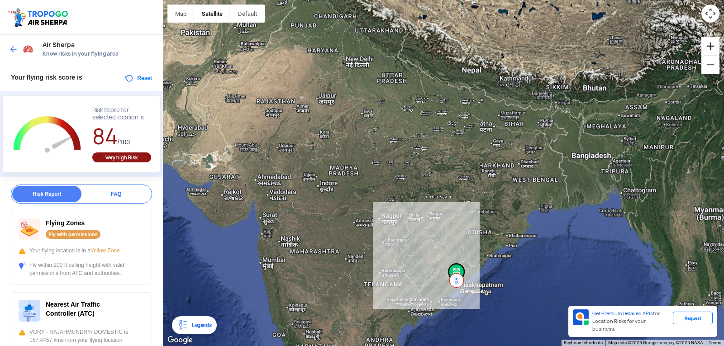
click at [710, 44] on button "Zoom in" at bounding box center [711, 46] width 18 height 18
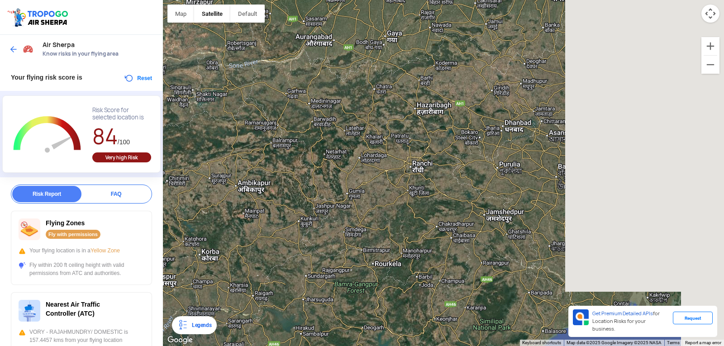
drag, startPoint x: 554, startPoint y: 184, endPoint x: 254, endPoint y: 181, distance: 300.2
click at [254, 181] on div at bounding box center [443, 173] width 561 height 346
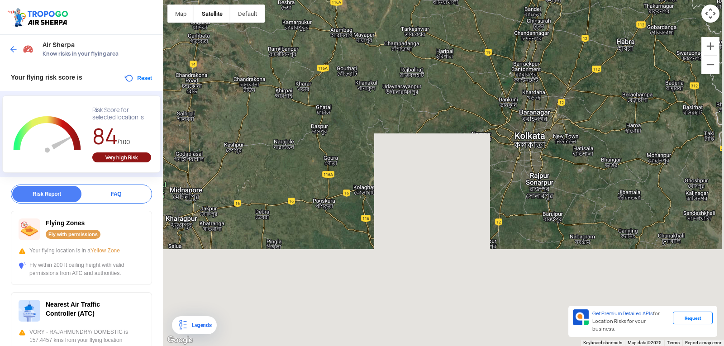
drag, startPoint x: 586, startPoint y: 235, endPoint x: 518, endPoint y: -39, distance: 282.2
click at [518, 0] on html "Location Risk Score Air Sherpa Know risks in your flying area Your flying risk …" at bounding box center [362, 173] width 724 height 346
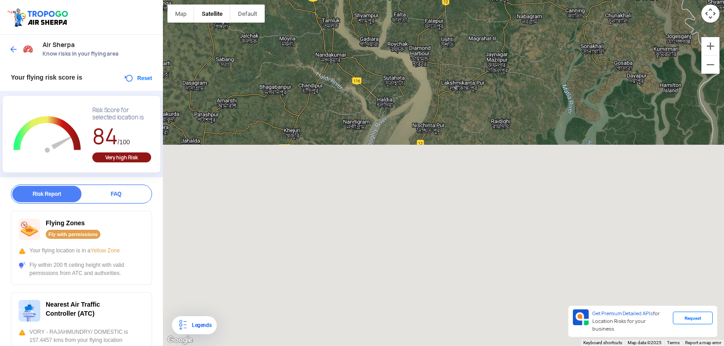
drag, startPoint x: 537, startPoint y: 184, endPoint x: 466, endPoint y: -39, distance: 234.5
click at [466, 0] on html "Location Risk Score Air Sherpa Know risks in your flying area Your flying risk …" at bounding box center [362, 173] width 724 height 346
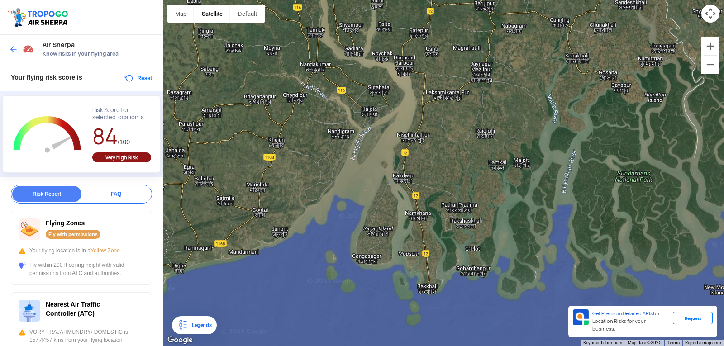
drag, startPoint x: 408, startPoint y: 163, endPoint x: 412, endPoint y: 171, distance: 9.1
click at [412, 171] on div at bounding box center [443, 173] width 561 height 346
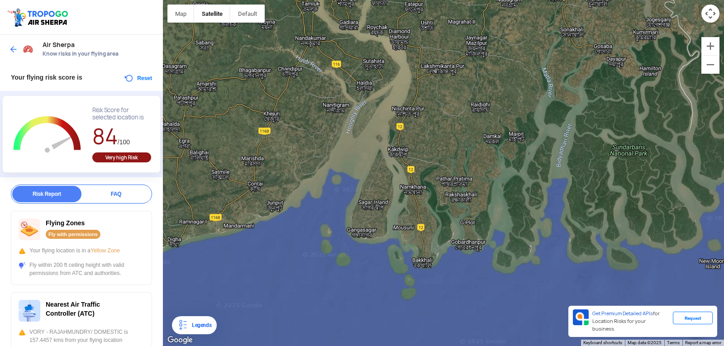
drag, startPoint x: 455, startPoint y: 264, endPoint x: 449, endPoint y: 233, distance: 31.9
click at [449, 233] on div at bounding box center [443, 173] width 561 height 346
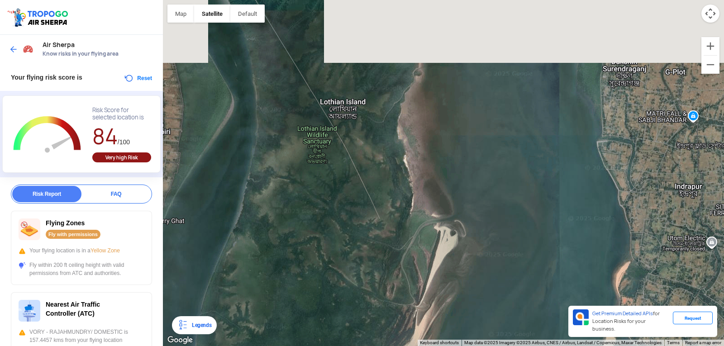
drag, startPoint x: 509, startPoint y: 134, endPoint x: 420, endPoint y: 289, distance: 179.5
click at [420, 289] on div at bounding box center [443, 173] width 561 height 346
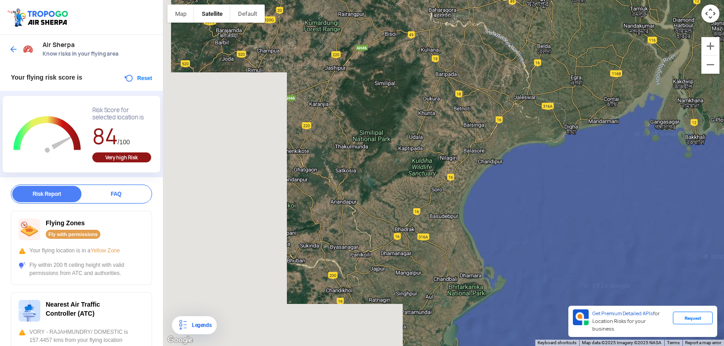
drag, startPoint x: 569, startPoint y: 127, endPoint x: 588, endPoint y: 110, distance: 25.9
click at [588, 110] on div at bounding box center [443, 173] width 561 height 346
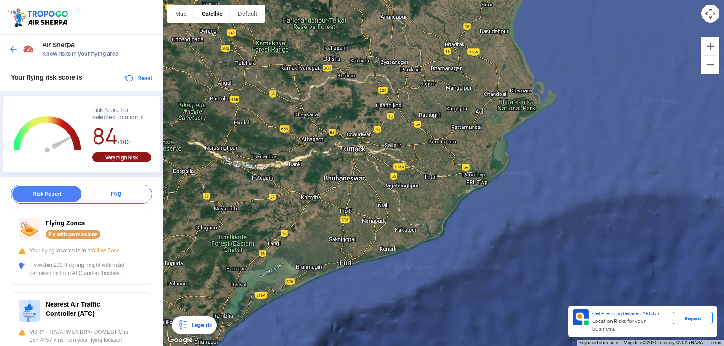
drag, startPoint x: 458, startPoint y: 187, endPoint x: 488, endPoint y: 18, distance: 171.6
click at [488, 18] on div at bounding box center [443, 173] width 561 height 346
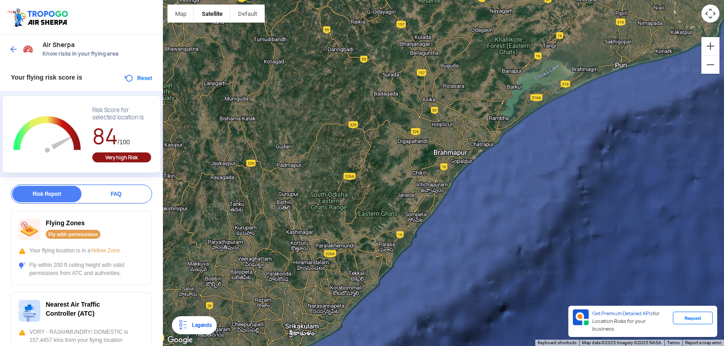
drag, startPoint x: 370, startPoint y: 241, endPoint x: 661, endPoint y: 35, distance: 356.5
click at [661, 35] on div at bounding box center [443, 173] width 561 height 346
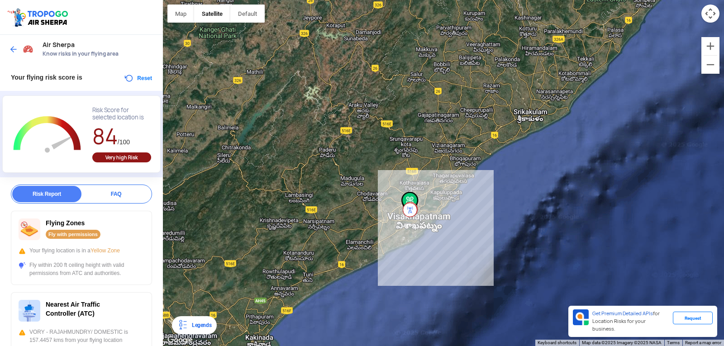
drag, startPoint x: 393, startPoint y: 237, endPoint x: 624, endPoint y: 25, distance: 313.4
click at [624, 25] on div at bounding box center [443, 173] width 561 height 346
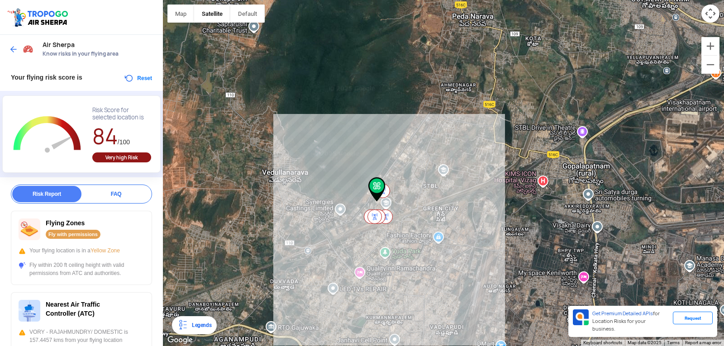
drag, startPoint x: 374, startPoint y: 110, endPoint x: 451, endPoint y: 314, distance: 217.5
click at [451, 314] on div at bounding box center [443, 173] width 561 height 346
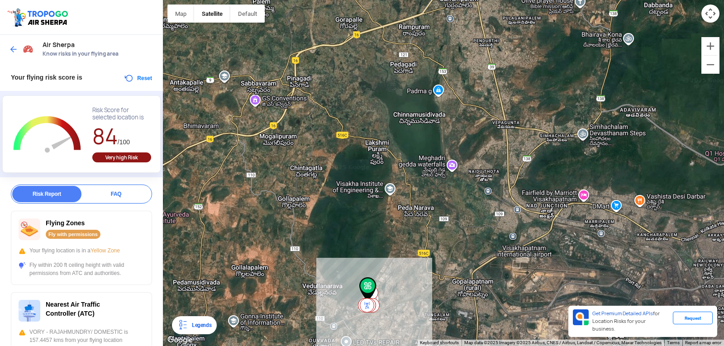
drag, startPoint x: 424, startPoint y: 160, endPoint x: 383, endPoint y: 239, distance: 89.7
click at [383, 247] on div at bounding box center [443, 173] width 561 height 346
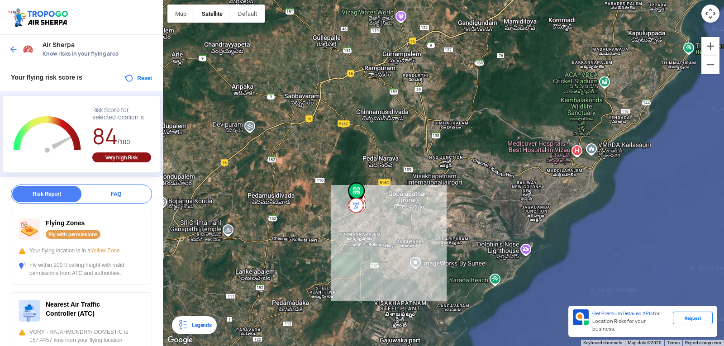
drag, startPoint x: 410, startPoint y: 246, endPoint x: 393, endPoint y: 201, distance: 48.7
click at [393, 201] on div at bounding box center [443, 173] width 561 height 346
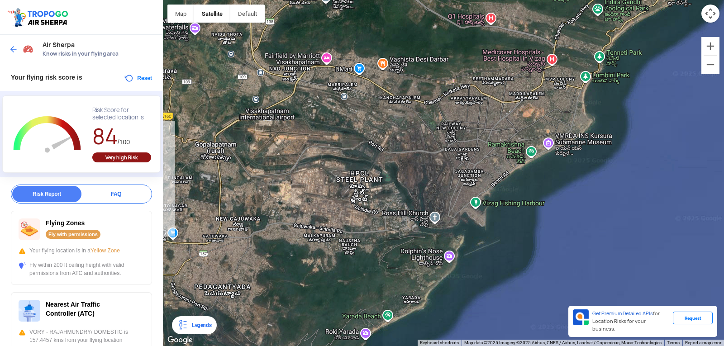
drag, startPoint x: 534, startPoint y: 254, endPoint x: 445, endPoint y: 231, distance: 92.1
click at [445, 231] on div at bounding box center [443, 173] width 561 height 346
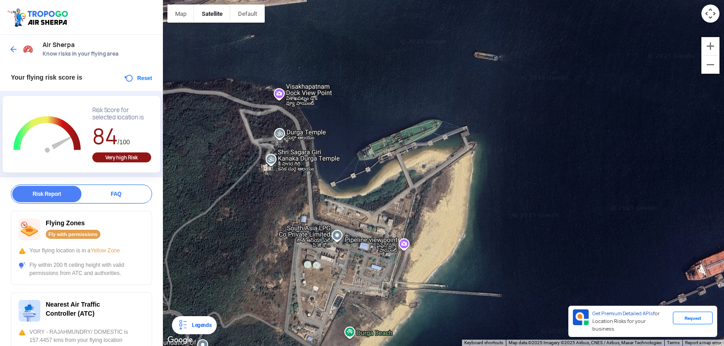
drag, startPoint x: 485, startPoint y: 255, endPoint x: 397, endPoint y: 172, distance: 121.4
click at [397, 172] on div at bounding box center [443, 173] width 561 height 346
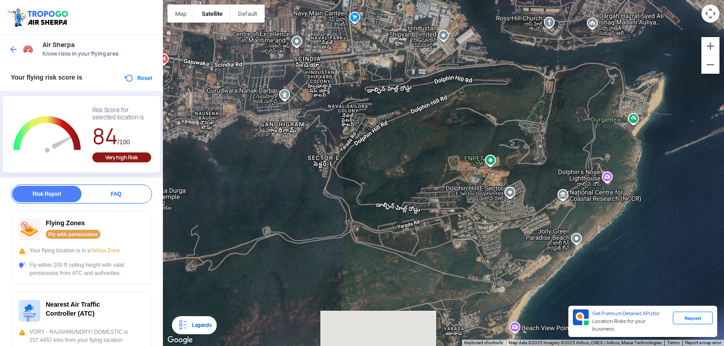
drag, startPoint x: 507, startPoint y: 121, endPoint x: 724, endPoint y: 18, distance: 239.6
click at [724, 18] on div at bounding box center [443, 173] width 561 height 346
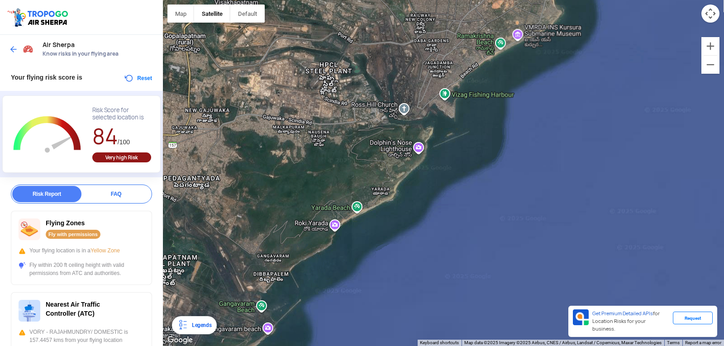
drag, startPoint x: 286, startPoint y: 86, endPoint x: 361, endPoint y: 146, distance: 96.6
click at [361, 146] on div at bounding box center [443, 173] width 561 height 346
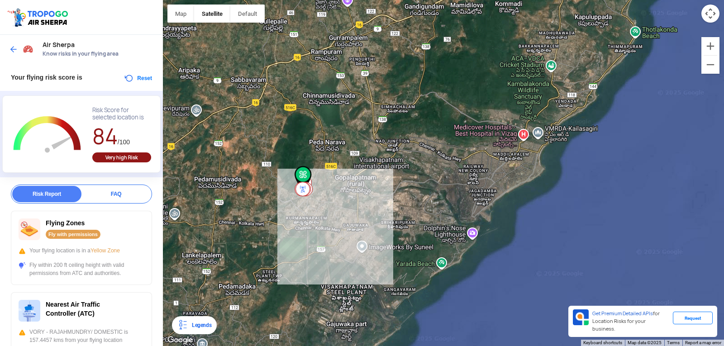
drag, startPoint x: 243, startPoint y: 158, endPoint x: 301, endPoint y: 225, distance: 88.9
click at [298, 227] on div at bounding box center [443, 173] width 561 height 346
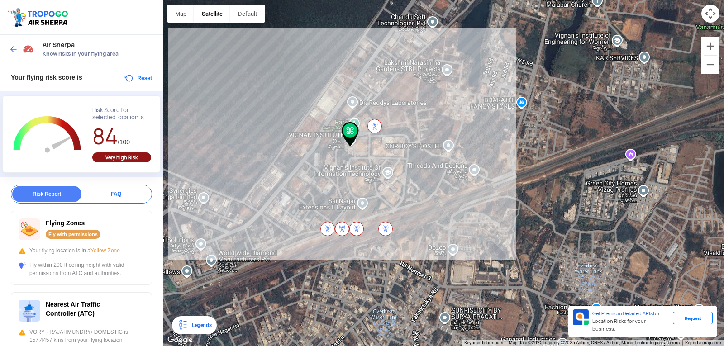
drag, startPoint x: 393, startPoint y: 113, endPoint x: 354, endPoint y: 207, distance: 102.3
click at [358, 227] on img at bounding box center [356, 229] width 14 height 14
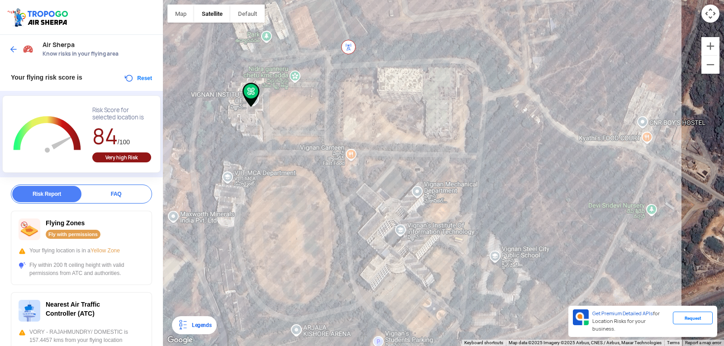
drag, startPoint x: 384, startPoint y: 149, endPoint x: 305, endPoint y: 267, distance: 142.1
click at [305, 277] on div at bounding box center [443, 173] width 561 height 346
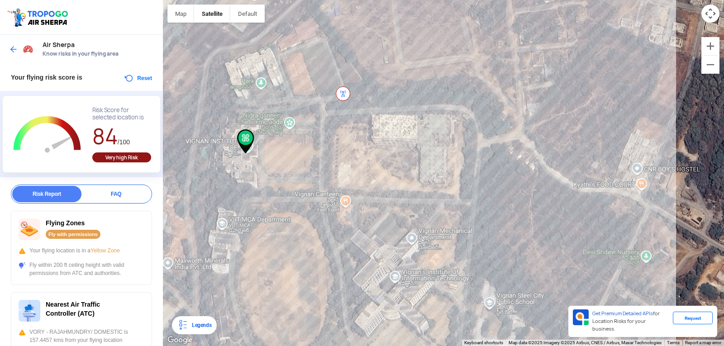
drag, startPoint x: 354, startPoint y: 148, endPoint x: 341, endPoint y: 232, distance: 85.2
click at [341, 232] on div at bounding box center [443, 173] width 561 height 346
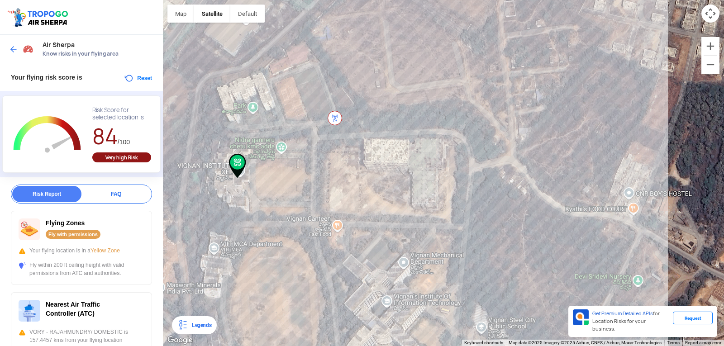
click at [332, 114] on img at bounding box center [335, 118] width 14 height 14
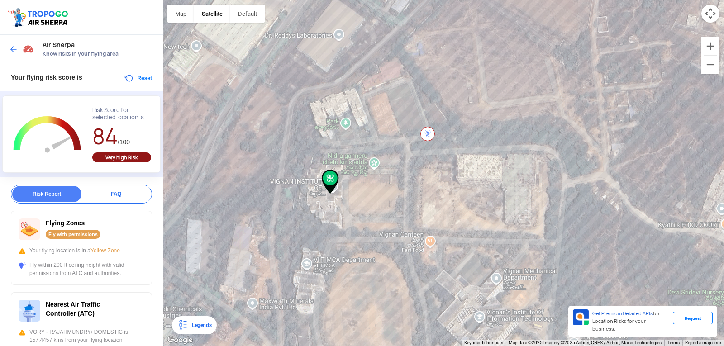
drag, startPoint x: 387, startPoint y: 107, endPoint x: 463, endPoint y: 148, distance: 85.9
click at [480, 124] on div at bounding box center [443, 173] width 561 height 346
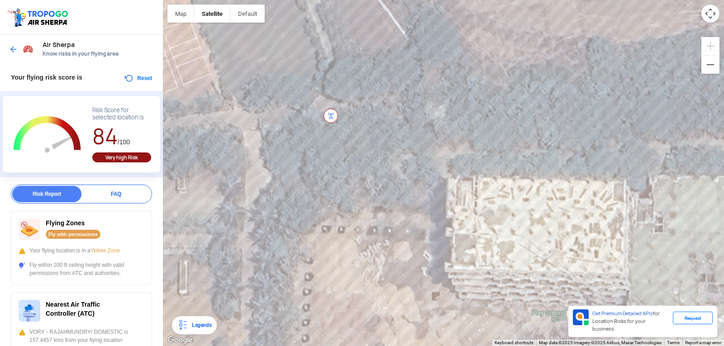
click at [333, 114] on img at bounding box center [331, 116] width 14 height 14
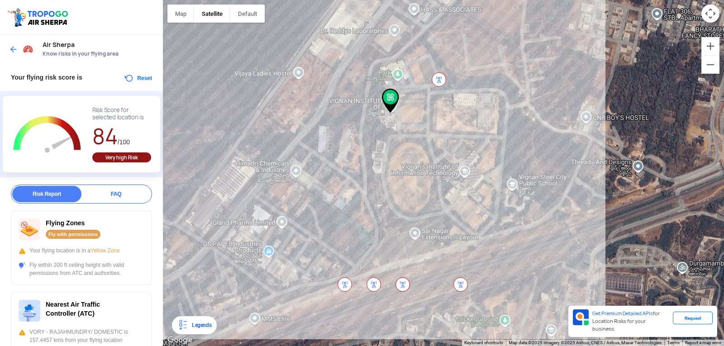
drag, startPoint x: 379, startPoint y: 211, endPoint x: 434, endPoint y: 105, distance: 118.9
click at [434, 105] on div at bounding box center [443, 173] width 561 height 346
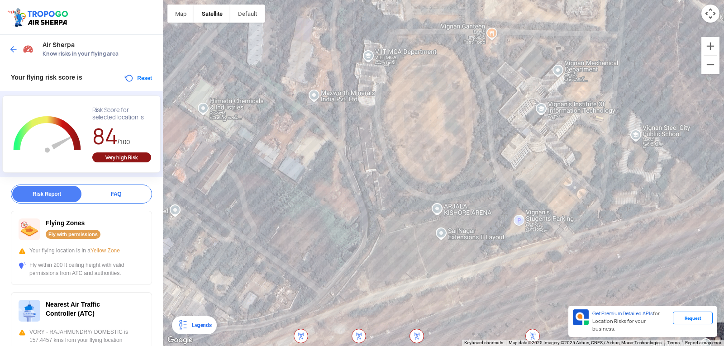
drag, startPoint x: 456, startPoint y: 207, endPoint x: 445, endPoint y: 150, distance: 58.2
click at [445, 150] on div at bounding box center [443, 173] width 561 height 346
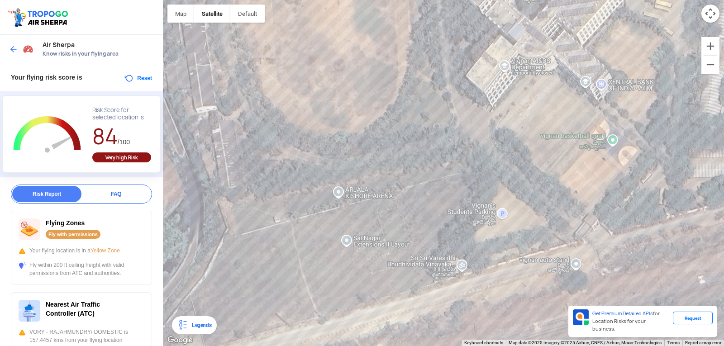
drag, startPoint x: 450, startPoint y: 185, endPoint x: 367, endPoint y: 124, distance: 103.7
click at [367, 124] on div at bounding box center [443, 173] width 561 height 346
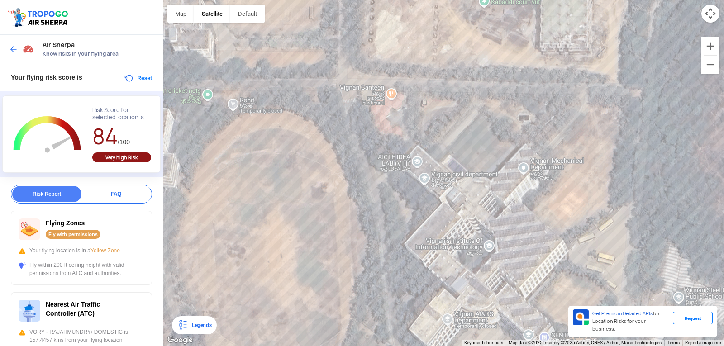
drag, startPoint x: 330, startPoint y: 111, endPoint x: 271, endPoint y: 368, distance: 263.0
click at [271, 346] on html "Location Risk Score Air Sherpa Know risks in your flying area Your flying risk …" at bounding box center [362, 173] width 724 height 346
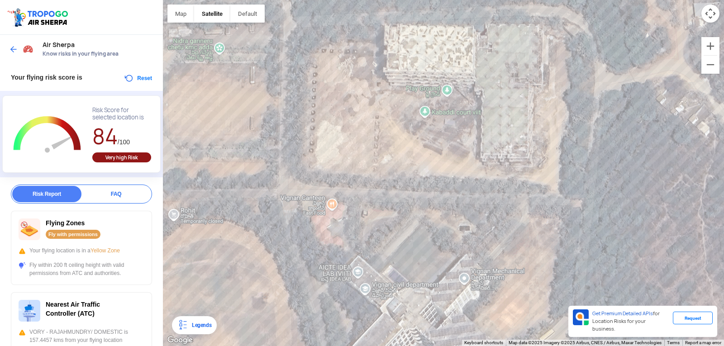
drag, startPoint x: 390, startPoint y: 143, endPoint x: 326, endPoint y: 255, distance: 129.1
click at [326, 255] on div at bounding box center [443, 173] width 561 height 346
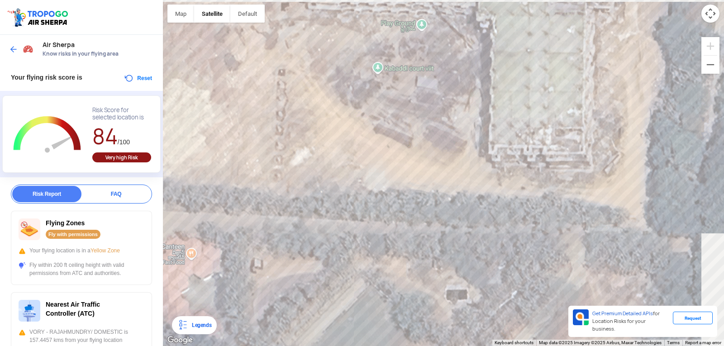
drag, startPoint x: 456, startPoint y: 181, endPoint x: 394, endPoint y: 226, distance: 76.4
click at [390, 228] on div at bounding box center [443, 173] width 561 height 346
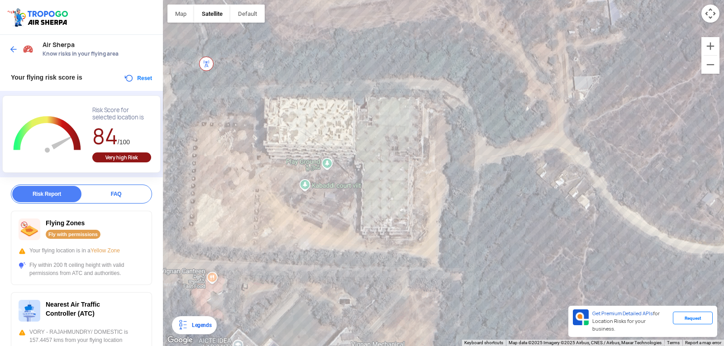
drag, startPoint x: 499, startPoint y: 163, endPoint x: 445, endPoint y: 189, distance: 60.1
click at [421, 201] on div at bounding box center [443, 173] width 561 height 346
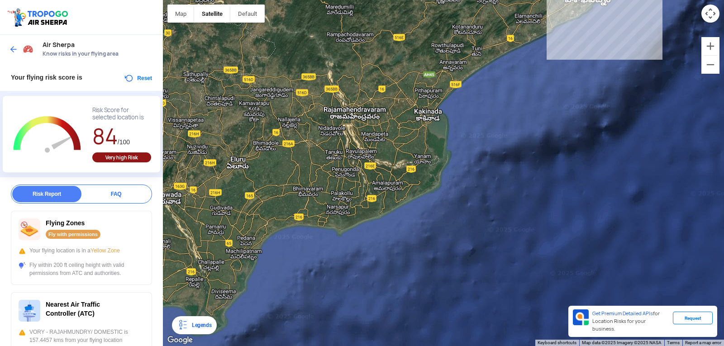
drag, startPoint x: 427, startPoint y: 211, endPoint x: 536, endPoint y: 26, distance: 214.3
click at [536, 26] on div at bounding box center [443, 173] width 561 height 346
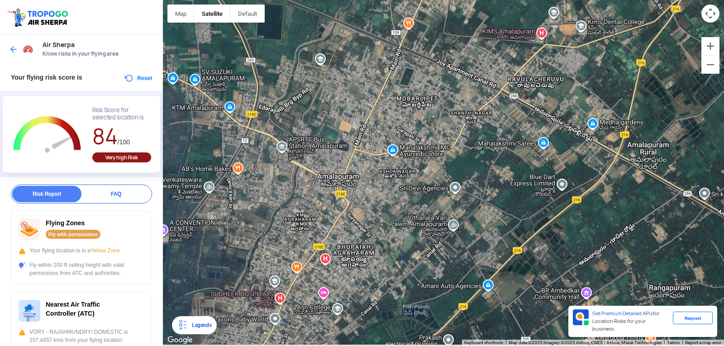
drag, startPoint x: 288, startPoint y: 249, endPoint x: 330, endPoint y: 183, distance: 77.7
click at [329, 183] on div at bounding box center [443, 173] width 561 height 346
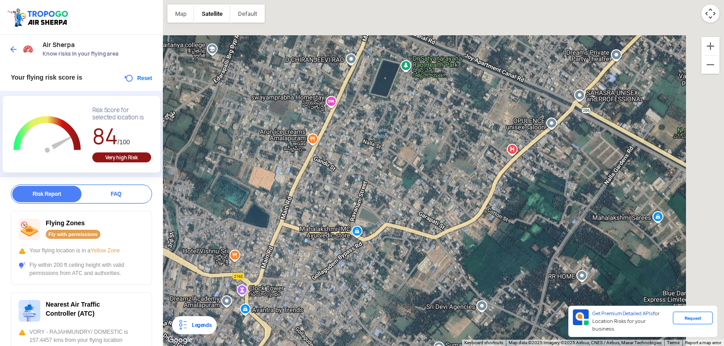
drag, startPoint x: 413, startPoint y: 134, endPoint x: 325, endPoint y: 270, distance: 162.2
click at [307, 281] on div at bounding box center [443, 173] width 561 height 346
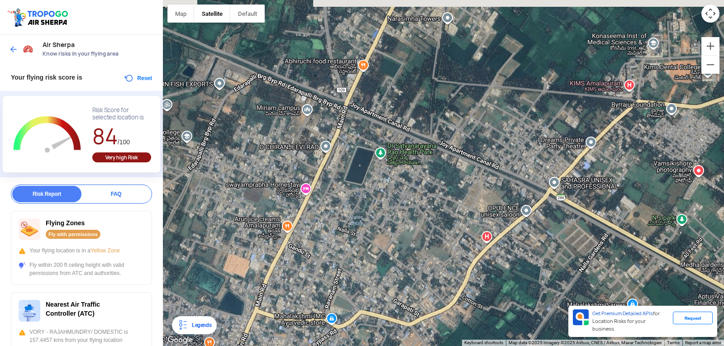
drag, startPoint x: 258, startPoint y: 100, endPoint x: 227, endPoint y: 191, distance: 96.2
click at [227, 191] on div at bounding box center [443, 173] width 561 height 346
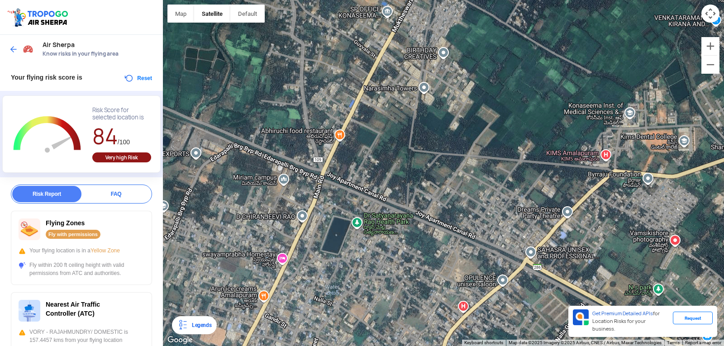
drag, startPoint x: 283, startPoint y: 163, endPoint x: 264, endPoint y: 230, distance: 68.8
click at [261, 232] on div at bounding box center [443, 173] width 561 height 346
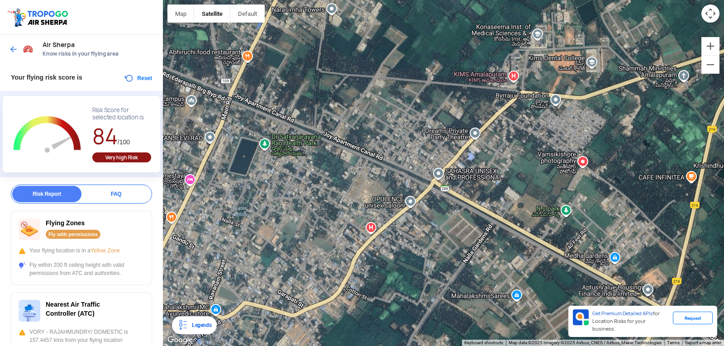
drag, startPoint x: 529, startPoint y: 289, endPoint x: 425, endPoint y: 213, distance: 129.2
click at [436, 212] on div at bounding box center [443, 173] width 561 height 346
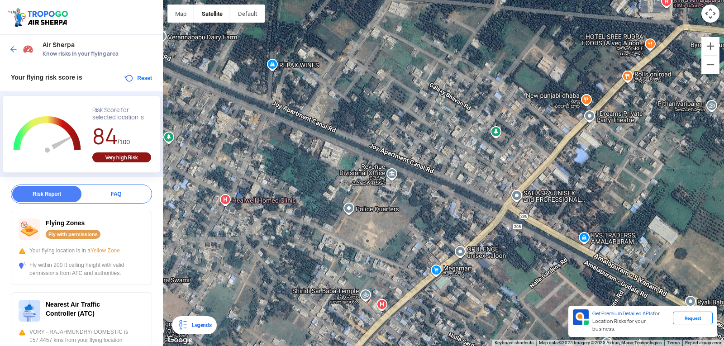
drag, startPoint x: 434, startPoint y: 178, endPoint x: 495, endPoint y: 235, distance: 83.0
click at [495, 235] on div at bounding box center [443, 173] width 561 height 346
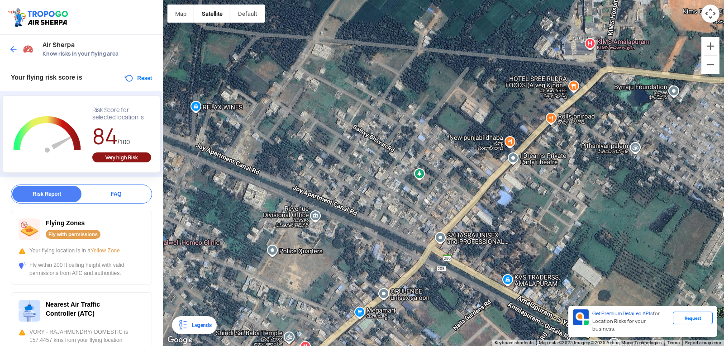
drag, startPoint x: 555, startPoint y: 179, endPoint x: 483, endPoint y: 219, distance: 83.1
click at [483, 219] on div at bounding box center [443, 173] width 561 height 346
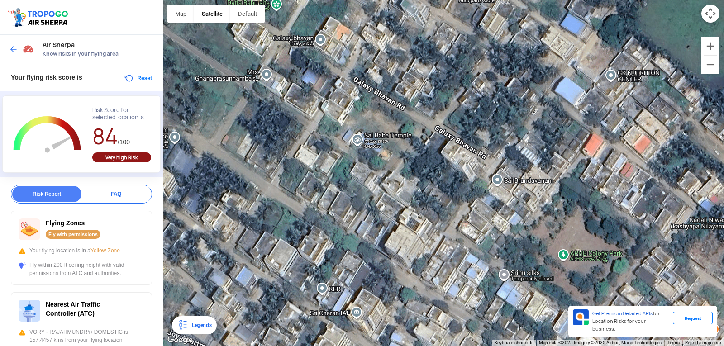
drag, startPoint x: 270, startPoint y: 110, endPoint x: 437, endPoint y: 186, distance: 183.5
click at [437, 186] on div at bounding box center [443, 173] width 561 height 346
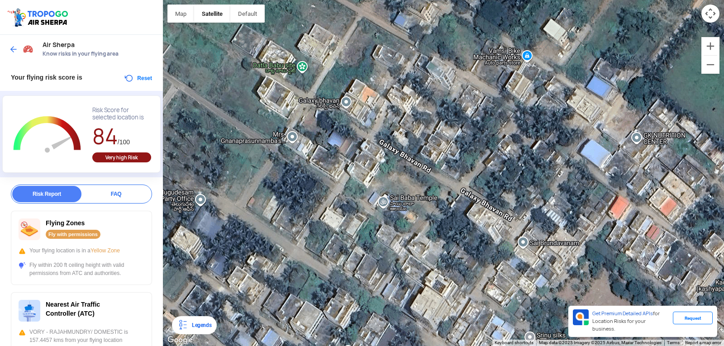
drag, startPoint x: 311, startPoint y: 134, endPoint x: 340, endPoint y: 200, distance: 71.0
click at [340, 200] on div at bounding box center [443, 173] width 561 height 346
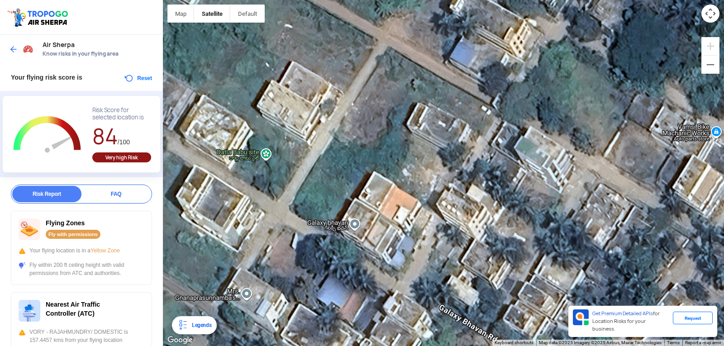
drag, startPoint x: 332, startPoint y: 73, endPoint x: 330, endPoint y: 196, distance: 123.1
click at [330, 196] on div at bounding box center [443, 173] width 561 height 346
click at [301, 124] on div at bounding box center [443, 173] width 561 height 346
drag, startPoint x: 148, startPoint y: 69, endPoint x: 143, endPoint y: 73, distance: 6.2
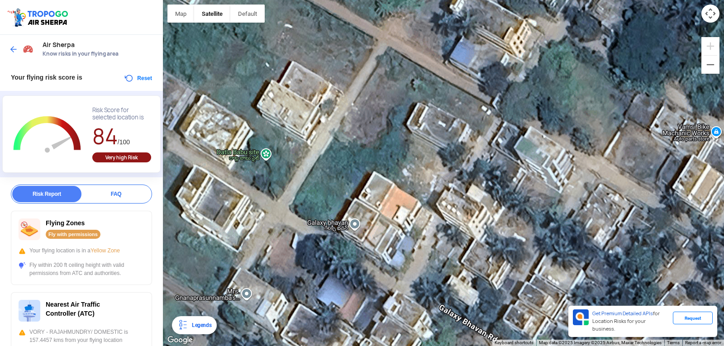
click at [143, 73] on div "Your flying risk score is Reset" at bounding box center [81, 77] width 163 height 27
click at [142, 74] on button "Reset" at bounding box center [138, 78] width 29 height 11
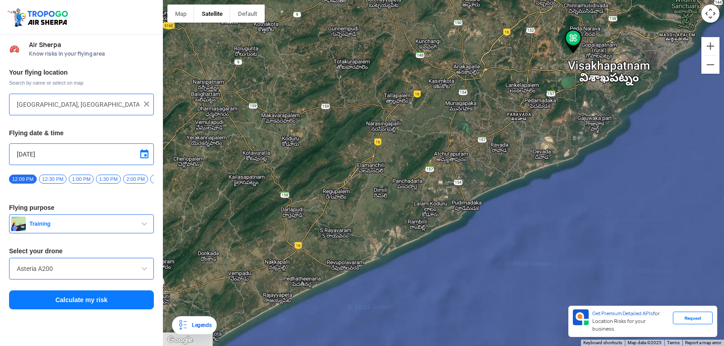
drag, startPoint x: 360, startPoint y: 279, endPoint x: 498, endPoint y: 152, distance: 187.1
click at [498, 152] on div at bounding box center [443, 173] width 561 height 346
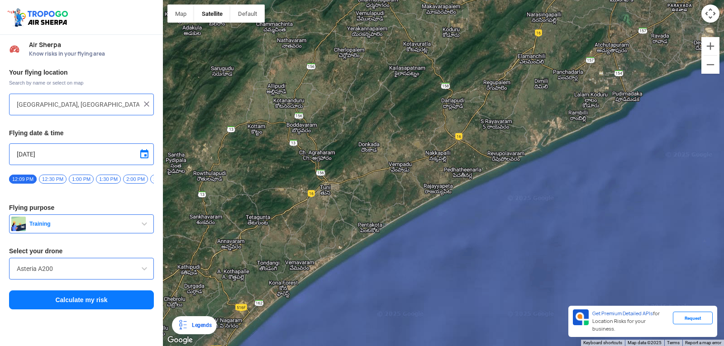
drag, startPoint x: 307, startPoint y: 259, endPoint x: 467, endPoint y: 149, distance: 194.4
click at [467, 149] on div at bounding box center [443, 173] width 561 height 346
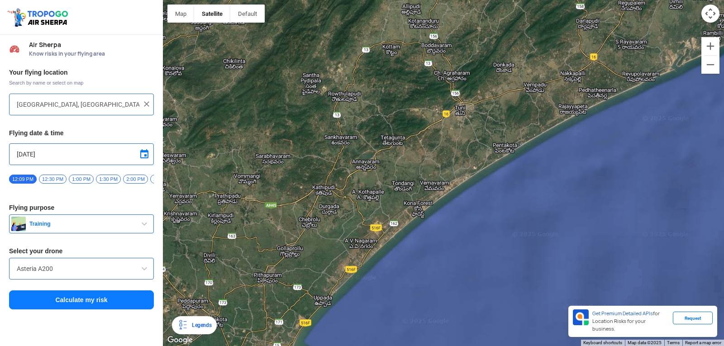
drag, startPoint x: 308, startPoint y: 236, endPoint x: 454, endPoint y: 152, distance: 168.2
click at [454, 152] on div at bounding box center [443, 173] width 561 height 346
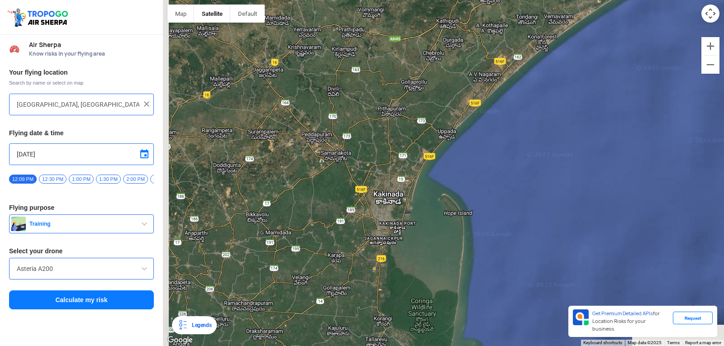
drag, startPoint x: 340, startPoint y: 249, endPoint x: 459, endPoint y: 80, distance: 206.0
click at [459, 80] on div at bounding box center [443, 173] width 561 height 346
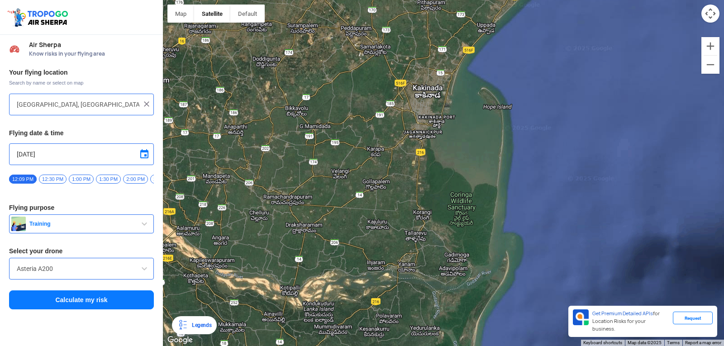
drag, startPoint x: 349, startPoint y: 194, endPoint x: 385, endPoint y: 90, distance: 109.5
click at [385, 90] on div at bounding box center [443, 173] width 561 height 346
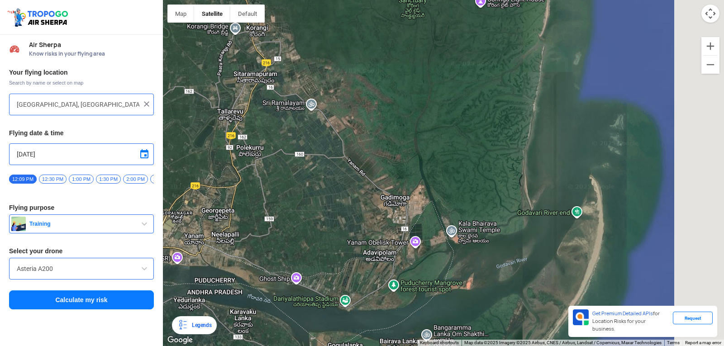
drag, startPoint x: 516, startPoint y: 172, endPoint x: 305, endPoint y: 141, distance: 212.7
click at [305, 141] on div at bounding box center [443, 173] width 561 height 346
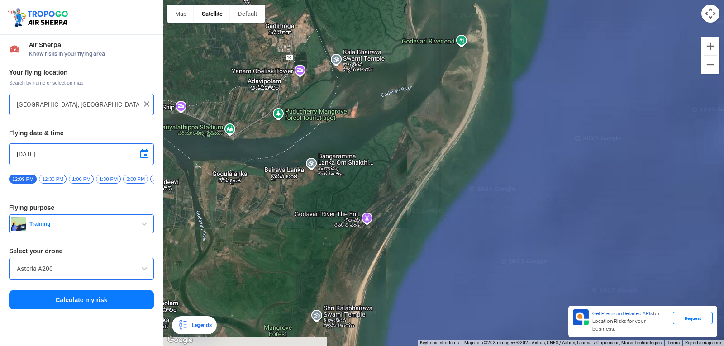
drag, startPoint x: 427, startPoint y: 266, endPoint x: 408, endPoint y: 115, distance: 151.9
click at [408, 115] on div at bounding box center [443, 173] width 561 height 346
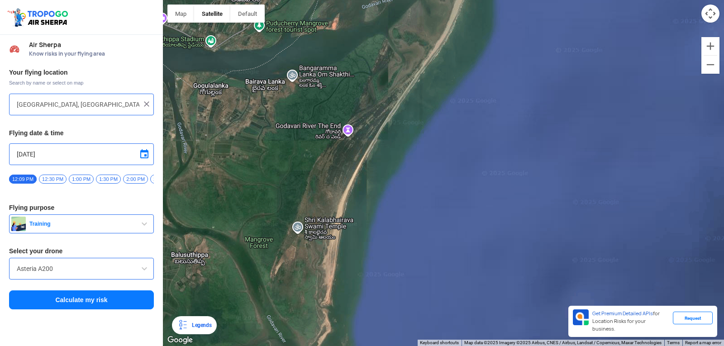
drag, startPoint x: 399, startPoint y: 201, endPoint x: 380, endPoint y: 113, distance: 90.2
click at [380, 113] on div at bounding box center [443, 173] width 561 height 346
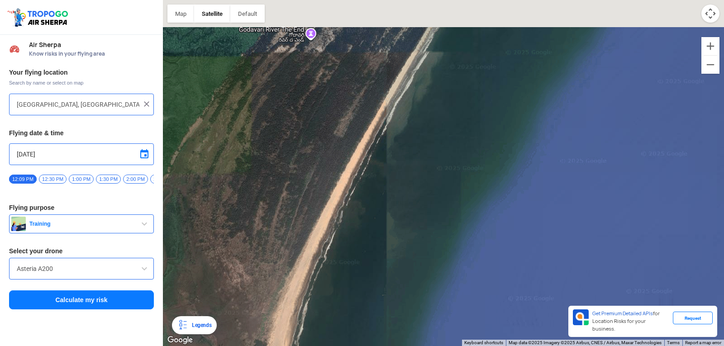
drag, startPoint x: 383, startPoint y: 171, endPoint x: 362, endPoint y: 209, distance: 44.2
click at [356, 221] on div at bounding box center [443, 173] width 561 height 346
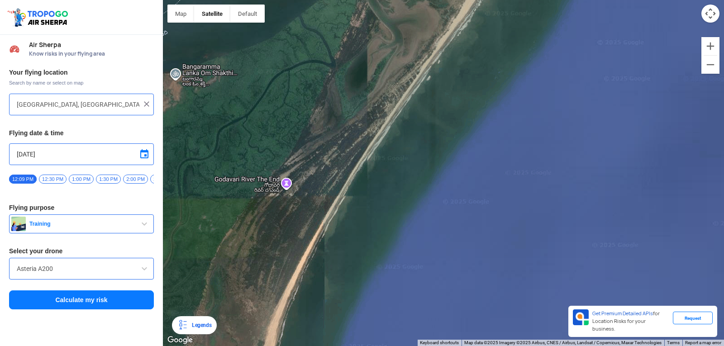
drag, startPoint x: 355, startPoint y: 166, endPoint x: 323, endPoint y: 208, distance: 52.6
click at [323, 210] on div at bounding box center [443, 173] width 561 height 346
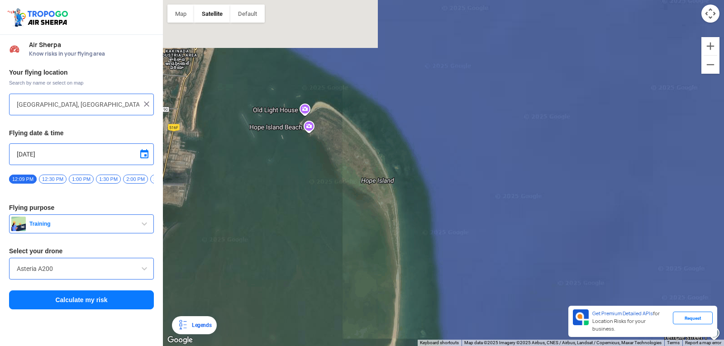
drag, startPoint x: 508, startPoint y: 56, endPoint x: 342, endPoint y: 292, distance: 288.1
click at [342, 292] on div at bounding box center [443, 173] width 561 height 346
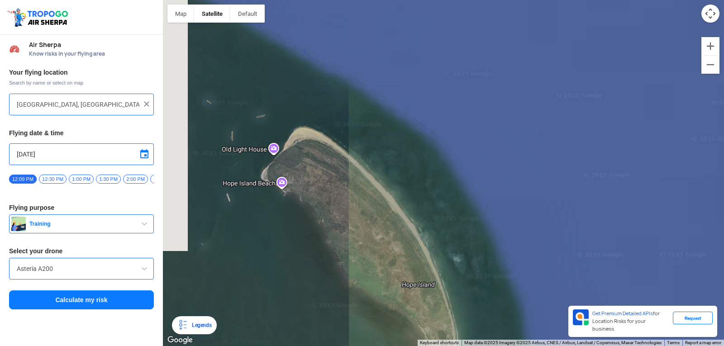
drag, startPoint x: 212, startPoint y: 109, endPoint x: 262, endPoint y: 175, distance: 82.8
click at [262, 175] on div at bounding box center [443, 173] width 561 height 346
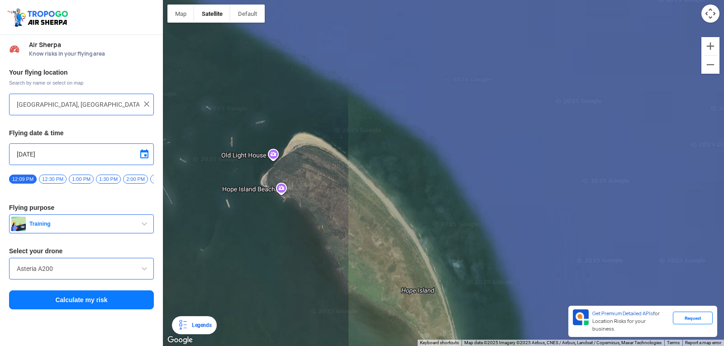
click at [284, 163] on div at bounding box center [443, 173] width 561 height 346
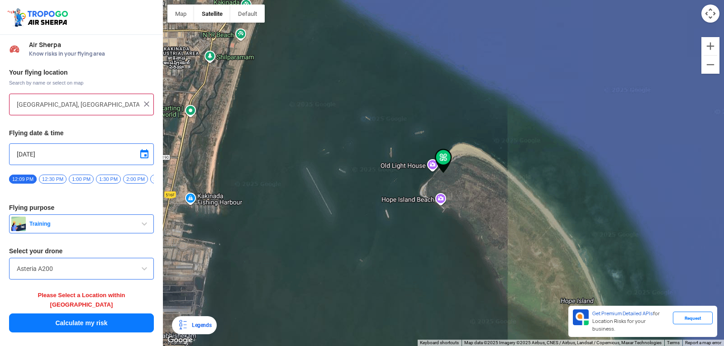
drag, startPoint x: 61, startPoint y: 224, endPoint x: 42, endPoint y: 250, distance: 33.1
click at [42, 250] on div "Your flying location Search by name or select on map [GEOGRAPHIC_DATA], [GEOGRA…" at bounding box center [81, 201] width 163 height 274
click at [92, 244] on div "Your flying location Search by name or select on map [GEOGRAPHIC_DATA], [GEOGRA…" at bounding box center [81, 201] width 163 height 274
click at [95, 316] on button "Calculate my risk" at bounding box center [81, 323] width 145 height 19
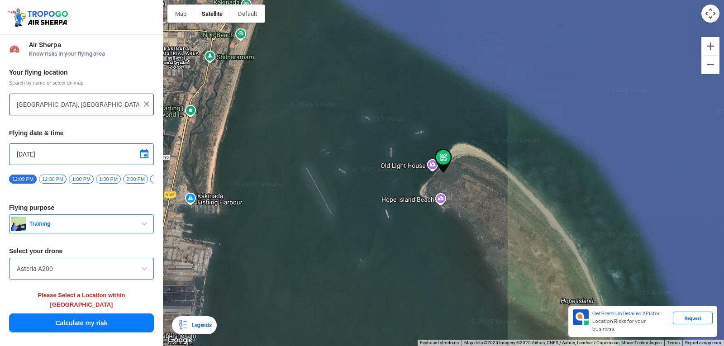
click at [94, 316] on button "Calculate my risk" at bounding box center [81, 323] width 145 height 19
click at [93, 314] on button "Calculate my risk" at bounding box center [81, 323] width 145 height 19
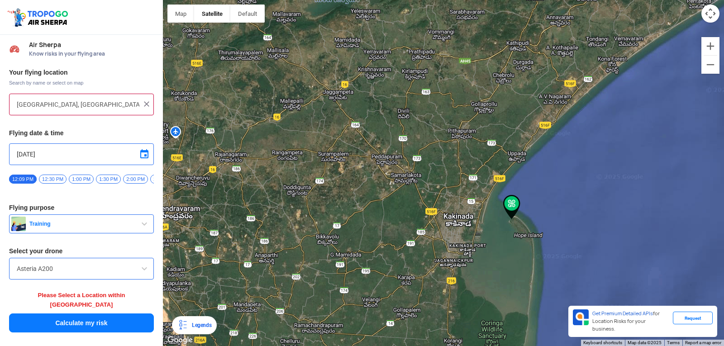
drag, startPoint x: 441, startPoint y: 267, endPoint x: 432, endPoint y: 198, distance: 69.9
click at [432, 198] on div at bounding box center [443, 173] width 561 height 346
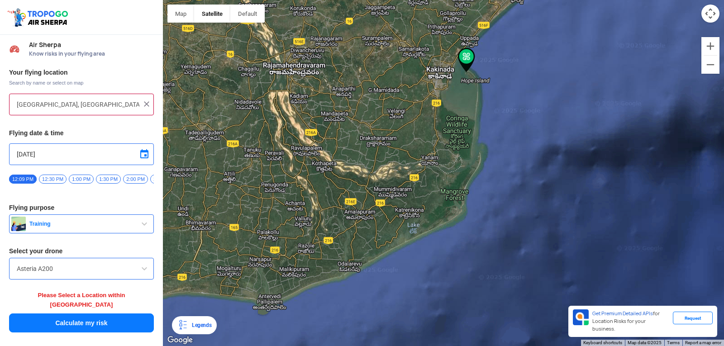
drag, startPoint x: 445, startPoint y: 260, endPoint x: 441, endPoint y: 143, distance: 117.3
click at [441, 143] on div at bounding box center [443, 173] width 561 height 346
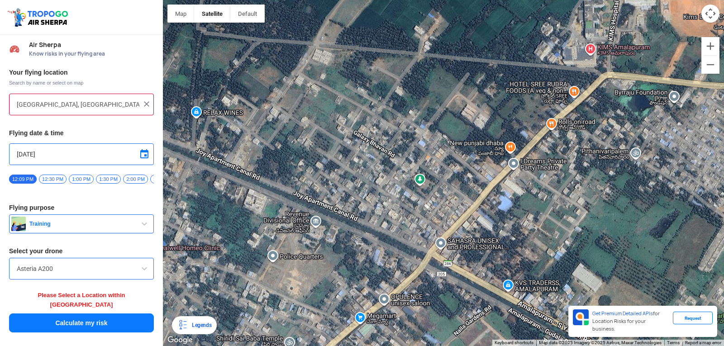
click at [354, 122] on div at bounding box center [443, 173] width 561 height 346
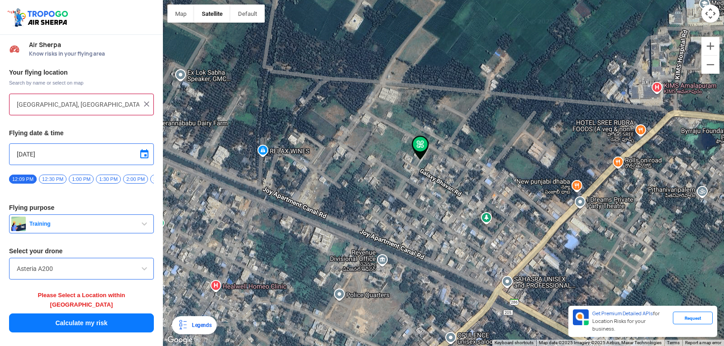
type input "[PERSON_NAME] site, [GEOGRAPHIC_DATA], [GEOGRAPHIC_DATA] 533201, [GEOGRAPHIC_DA…"
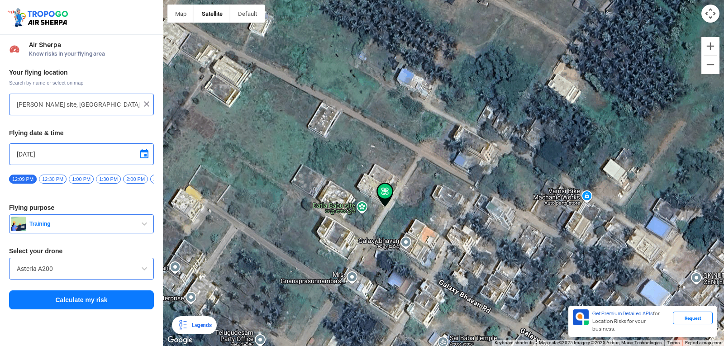
drag, startPoint x: 464, startPoint y: 126, endPoint x: 398, endPoint y: 255, distance: 145.6
click at [398, 255] on div at bounding box center [443, 173] width 561 height 346
click at [373, 186] on div at bounding box center [443, 173] width 561 height 346
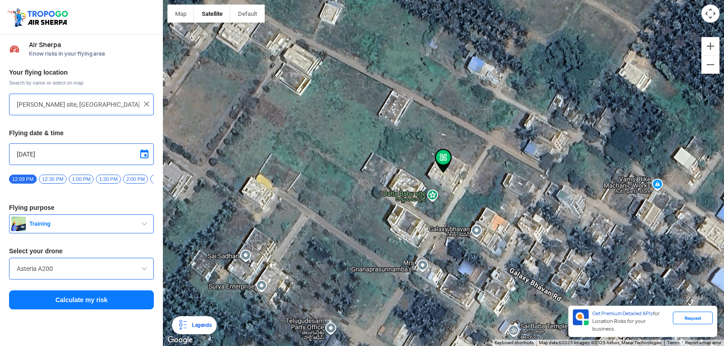
click at [102, 299] on button "Calculate my risk" at bounding box center [81, 300] width 145 height 19
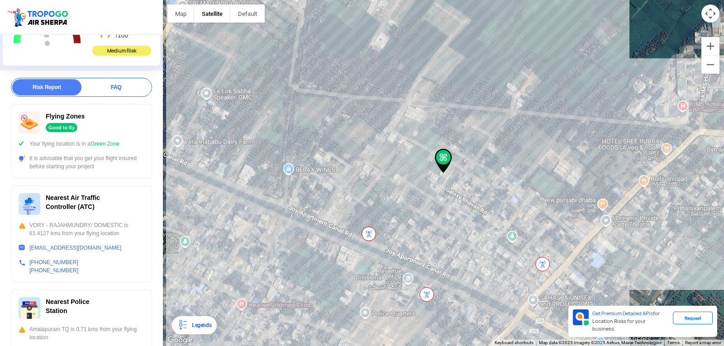
scroll to position [91, 0]
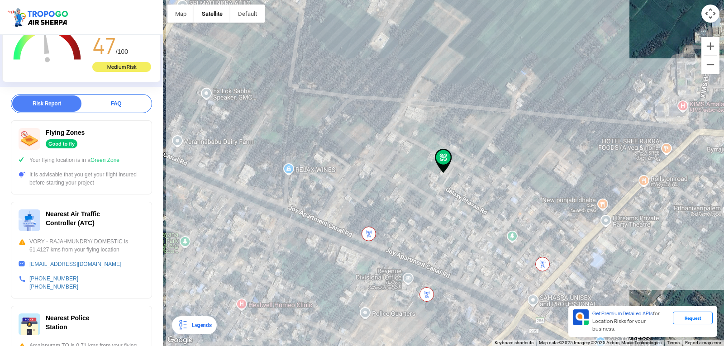
click at [371, 233] on img at bounding box center [369, 234] width 14 height 14
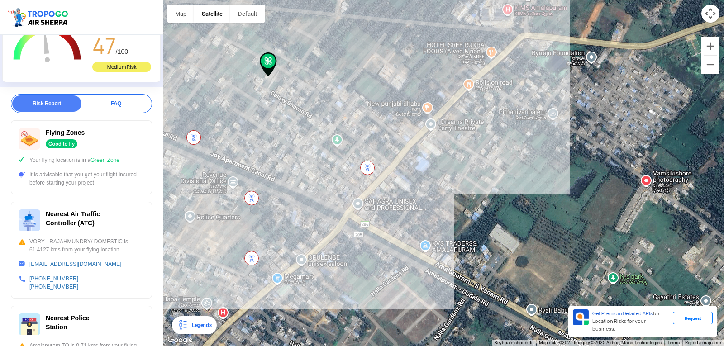
drag, startPoint x: 544, startPoint y: 282, endPoint x: 366, endPoint y: 182, distance: 203.9
click at [366, 182] on div at bounding box center [443, 173] width 561 height 346
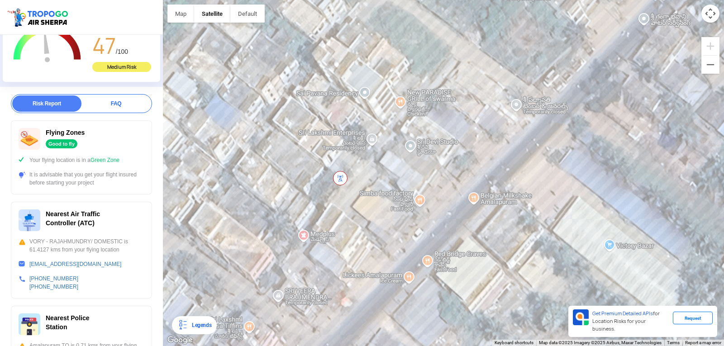
drag, startPoint x: 384, startPoint y: 145, endPoint x: 356, endPoint y: 236, distance: 95.8
click at [356, 236] on div at bounding box center [443, 173] width 561 height 346
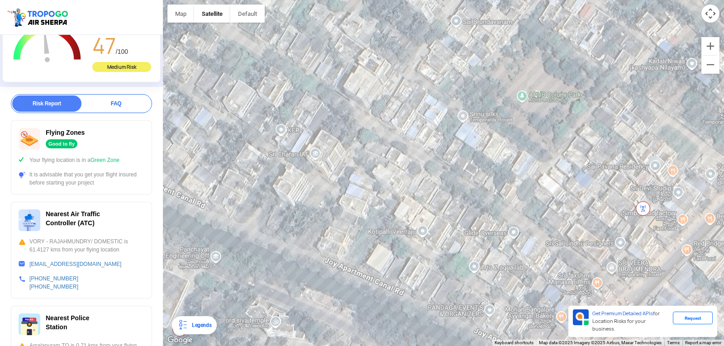
drag, startPoint x: 262, startPoint y: 126, endPoint x: 533, endPoint y: 171, distance: 275.3
click at [535, 171] on div at bounding box center [443, 173] width 561 height 346
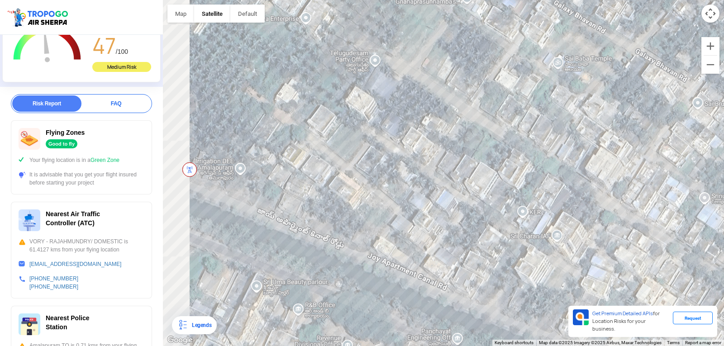
drag, startPoint x: 287, startPoint y: 150, endPoint x: 536, endPoint y: 233, distance: 262.4
click at [536, 233] on div at bounding box center [443, 173] width 561 height 346
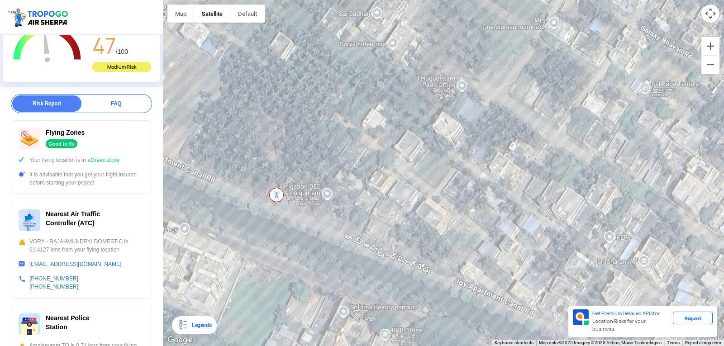
drag, startPoint x: 189, startPoint y: 120, endPoint x: 278, endPoint y: 145, distance: 91.7
click at [278, 145] on div at bounding box center [443, 173] width 561 height 346
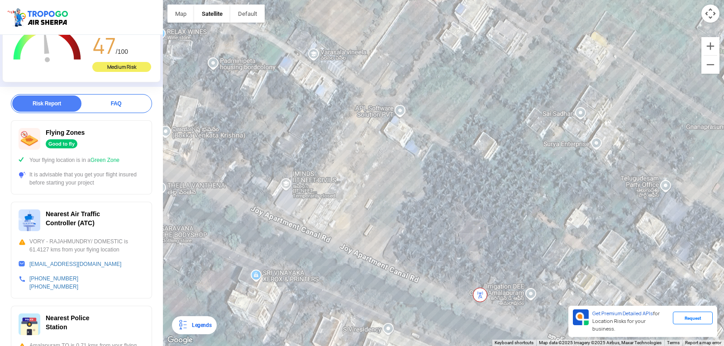
drag, startPoint x: 239, startPoint y: 155, endPoint x: 444, endPoint y: 255, distance: 227.6
click at [444, 255] on div at bounding box center [443, 173] width 561 height 346
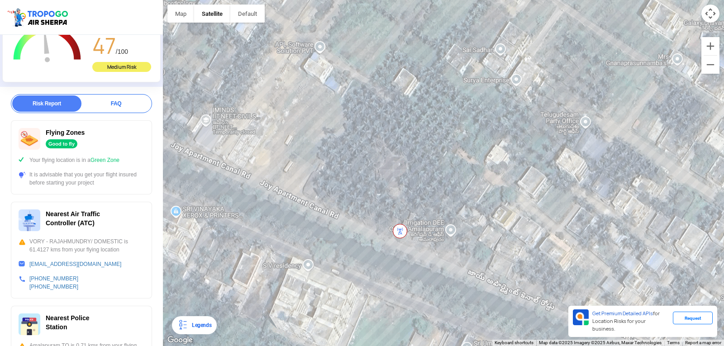
drag, startPoint x: 407, startPoint y: 239, endPoint x: 330, endPoint y: 175, distance: 100.3
click at [330, 175] on div at bounding box center [443, 173] width 561 height 346
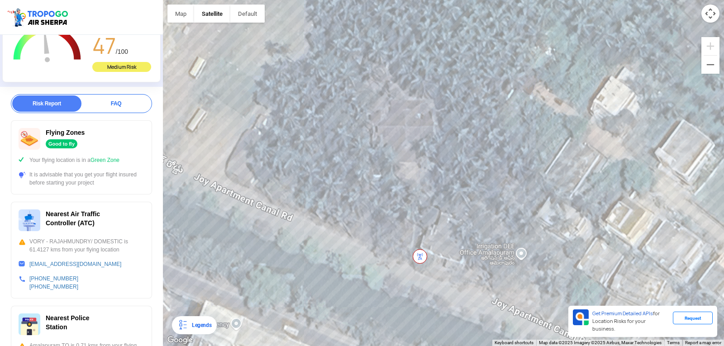
click at [384, 236] on div at bounding box center [443, 173] width 561 height 346
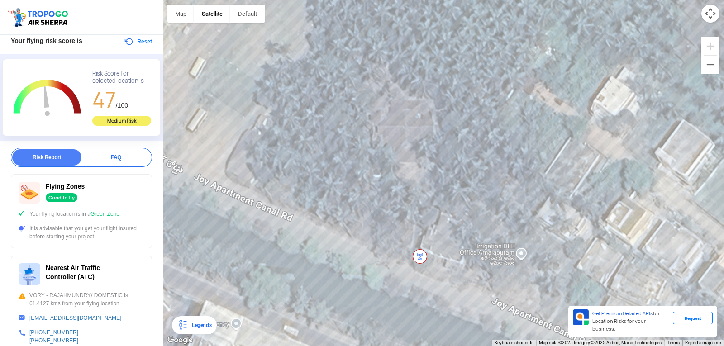
scroll to position [0, 0]
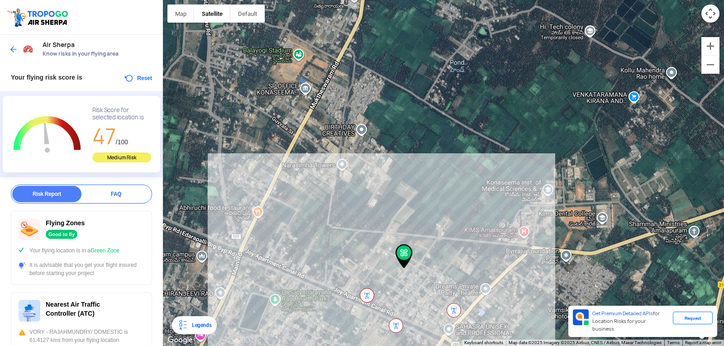
drag, startPoint x: 433, startPoint y: 83, endPoint x: 453, endPoint y: 78, distance: 20.1
click at [444, 80] on div at bounding box center [443, 173] width 561 height 346
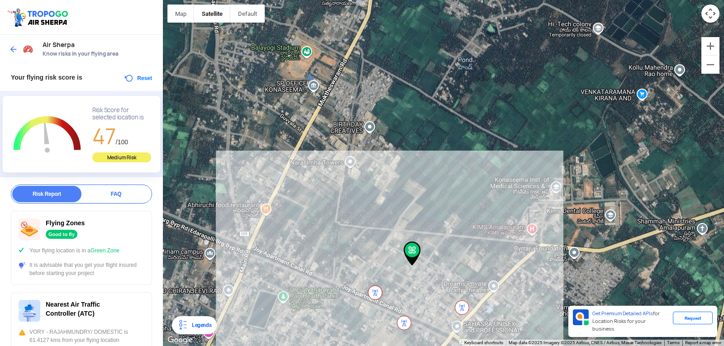
click at [535, 228] on div at bounding box center [443, 173] width 561 height 346
click at [532, 229] on div at bounding box center [443, 173] width 561 height 346
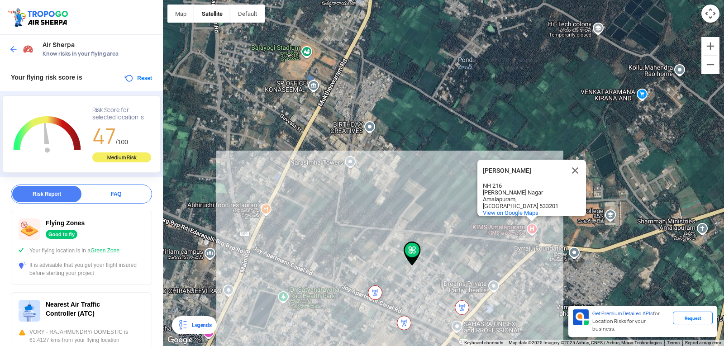
click at [129, 74] on button "Reset" at bounding box center [138, 78] width 29 height 11
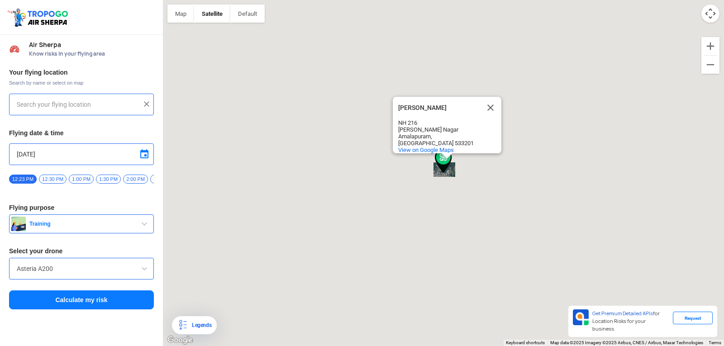
type input "[PERSON_NAME] site, [GEOGRAPHIC_DATA], [GEOGRAPHIC_DATA] 533201, [GEOGRAPHIC_DA…"
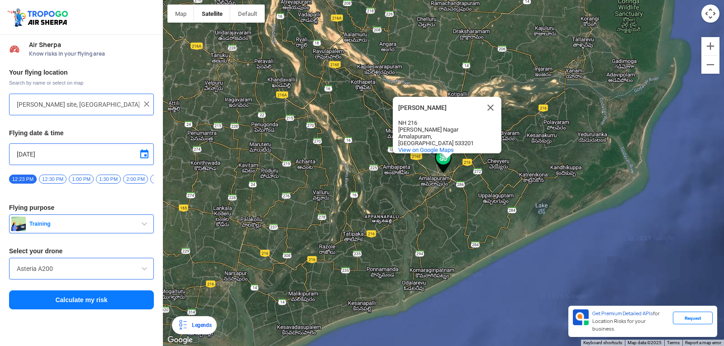
click at [94, 310] on button "Calculate my risk" at bounding box center [81, 300] width 145 height 19
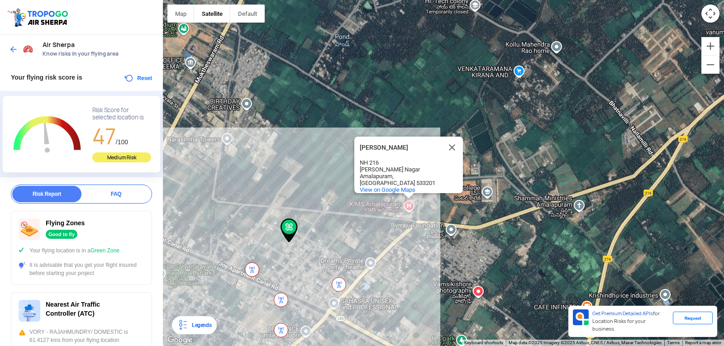
drag, startPoint x: 481, startPoint y: 192, endPoint x: 354, endPoint y: 229, distance: 132.0
click at [354, 229] on div "[PERSON_NAME] KIMS Amalapuram NH 216 [PERSON_NAME] Nagar Amalapuram, [GEOGRAPHI…" at bounding box center [443, 173] width 561 height 346
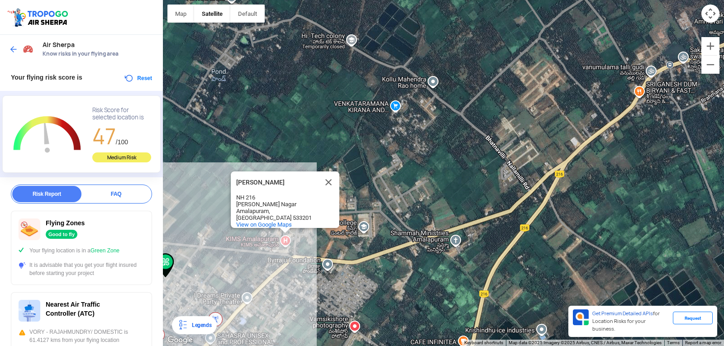
drag, startPoint x: 579, startPoint y: 209, endPoint x: 460, endPoint y: 244, distance: 123.5
click at [460, 244] on div "[PERSON_NAME] KIMS Amalapuram NH 216 [PERSON_NAME] Nagar Amalapuram, [GEOGRAPHI…" at bounding box center [443, 173] width 561 height 346
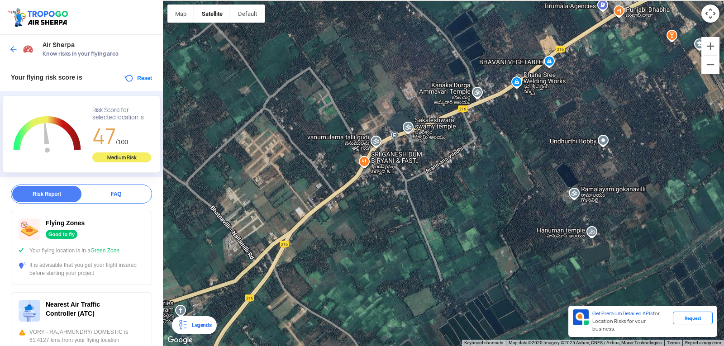
drag, startPoint x: 410, startPoint y: 165, endPoint x: 264, endPoint y: 217, distance: 154.2
click at [264, 217] on div "[PERSON_NAME] KIMS Amalapuram NH 216 [PERSON_NAME] Nagar Amalapuram, [GEOGRAPHI…" at bounding box center [443, 173] width 561 height 346
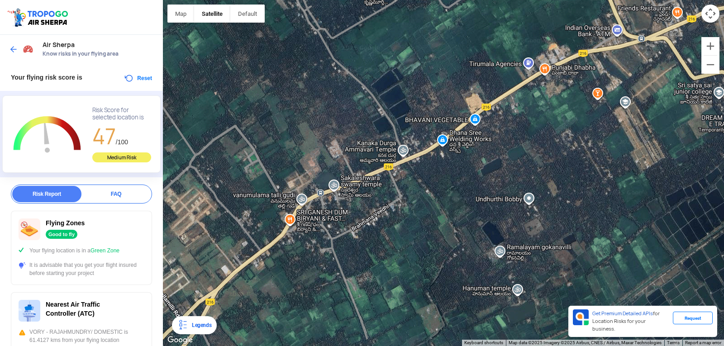
drag, startPoint x: 414, startPoint y: 161, endPoint x: 289, endPoint y: 215, distance: 136.1
click at [289, 215] on div "[PERSON_NAME] KIMS Amalapuram NH 216 [PERSON_NAME] Nagar Amalapuram, [GEOGRAPHI…" at bounding box center [443, 173] width 561 height 346
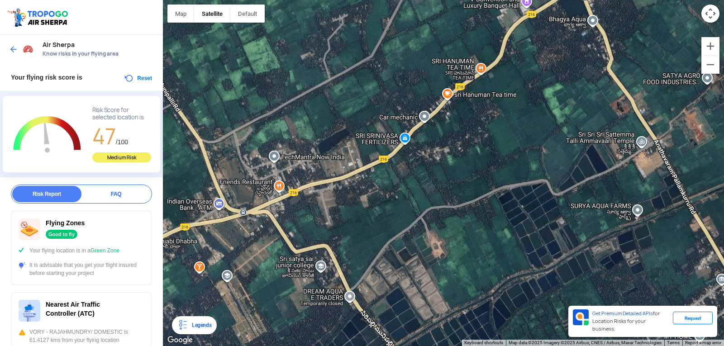
drag, startPoint x: 495, startPoint y: 148, endPoint x: 239, endPoint y: 280, distance: 287.7
click at [239, 280] on div "[PERSON_NAME] KIMS Amalapuram NH 216 [PERSON_NAME] Nagar Amalapuram, [GEOGRAPHI…" at bounding box center [443, 173] width 561 height 346
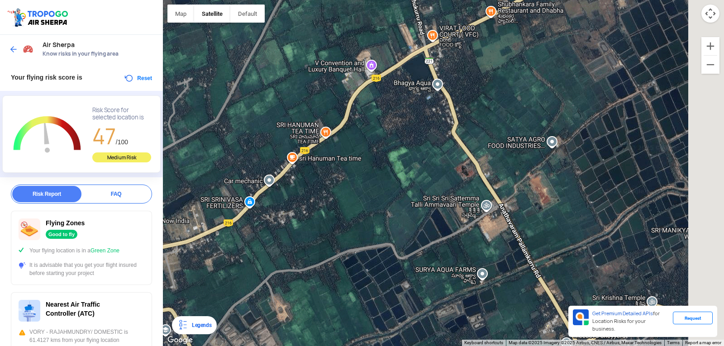
drag, startPoint x: 477, startPoint y: 184, endPoint x: 288, endPoint y: 250, distance: 199.6
click at [288, 250] on div "[PERSON_NAME] KIMS Amalapuram NH 216 [PERSON_NAME] Nagar Amalapuram, [GEOGRAPHI…" at bounding box center [443, 173] width 561 height 346
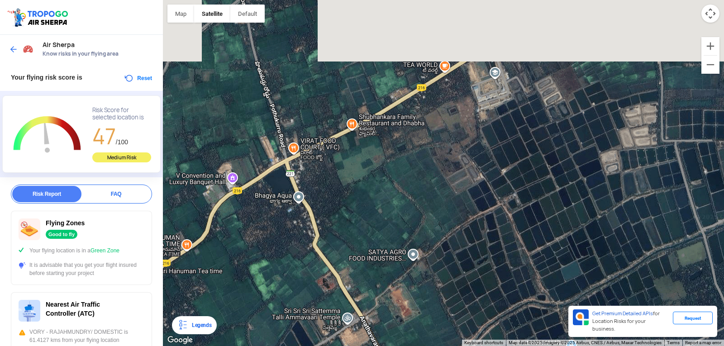
drag, startPoint x: 462, startPoint y: 137, endPoint x: 369, endPoint y: 260, distance: 154.2
click at [369, 260] on div "[PERSON_NAME] KIMS Amalapuram NH 216 [PERSON_NAME] Nagar Amalapuram, [GEOGRAPHI…" at bounding box center [443, 173] width 561 height 346
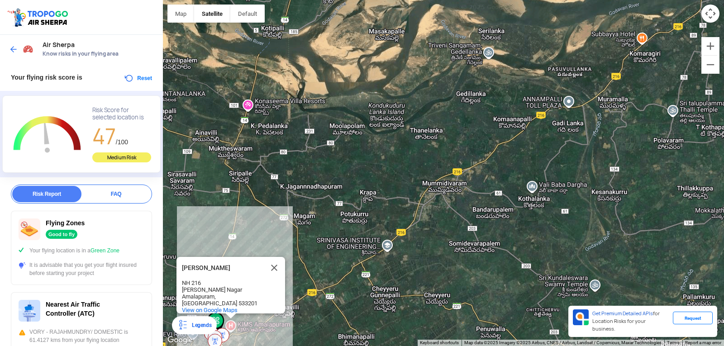
drag, startPoint x: 454, startPoint y: 179, endPoint x: 442, endPoint y: 233, distance: 55.6
click at [442, 233] on div "[PERSON_NAME] KIMS Amalapuram NH 216 [PERSON_NAME] Nagar Amalapuram, [GEOGRAPHI…" at bounding box center [443, 173] width 561 height 346
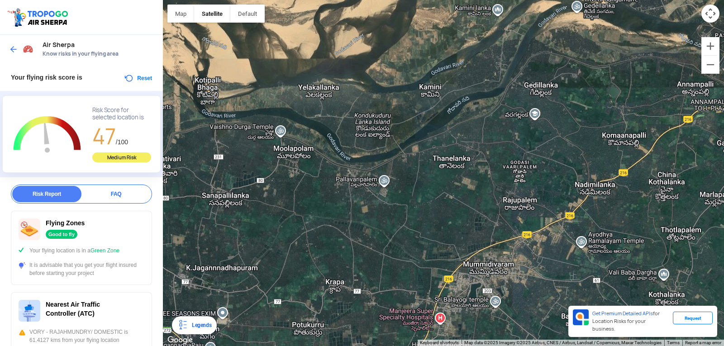
drag, startPoint x: 394, startPoint y: 140, endPoint x: 390, endPoint y: 178, distance: 38.2
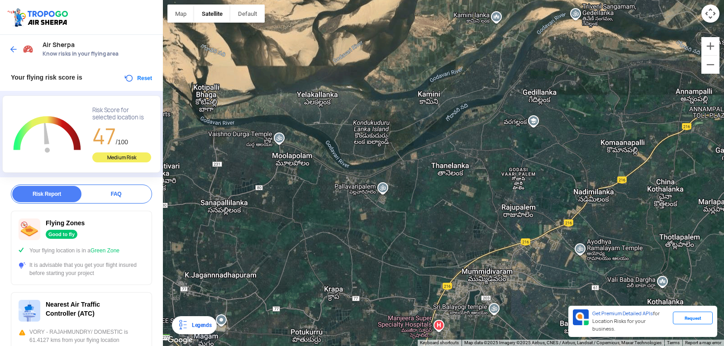
click at [390, 178] on div "[PERSON_NAME] KIMS Amalapuram NH 216 [PERSON_NAME] Nagar Amalapuram, [GEOGRAPHI…" at bounding box center [443, 173] width 561 height 346
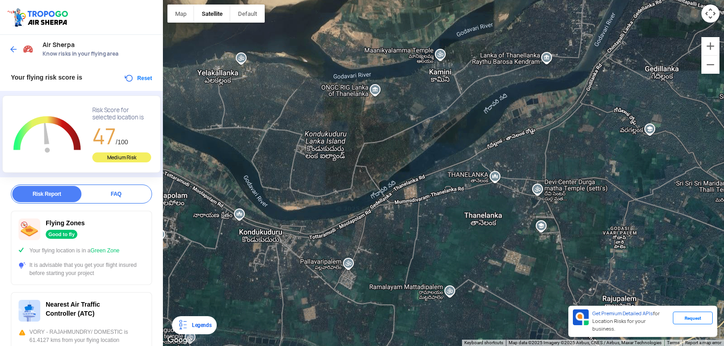
drag, startPoint x: 386, startPoint y: 148, endPoint x: 347, endPoint y: 168, distance: 43.5
click at [347, 168] on div "[PERSON_NAME] KIMS Amalapuram NH 216 [PERSON_NAME] Nagar Amalapuram, [GEOGRAPHI…" at bounding box center [443, 173] width 561 height 346
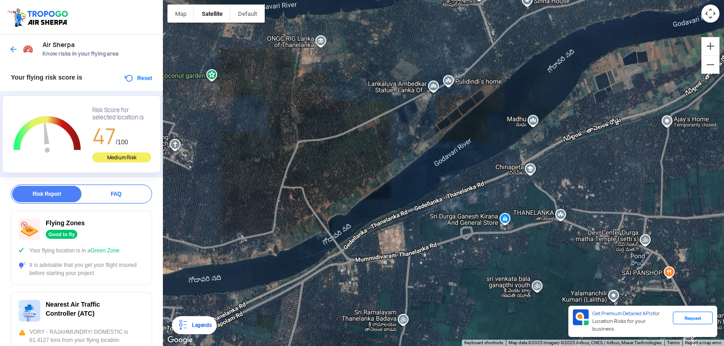
drag, startPoint x: 363, startPoint y: 134, endPoint x: 337, endPoint y: 163, distance: 38.8
click at [337, 163] on div "[PERSON_NAME] KIMS Amalapuram NH 216 [PERSON_NAME] Nagar Amalapuram, [GEOGRAPHI…" at bounding box center [443, 173] width 561 height 346
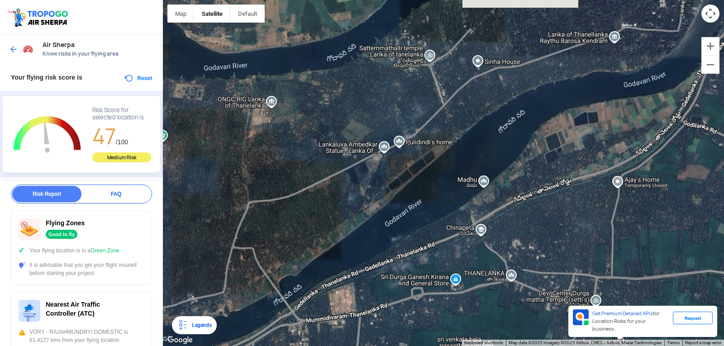
drag, startPoint x: 400, startPoint y: 127, endPoint x: 352, endPoint y: 188, distance: 77.6
click at [352, 188] on div "[PERSON_NAME] KIMS Amalapuram NH 216 [PERSON_NAME] Nagar Amalapuram, [GEOGRAPHI…" at bounding box center [443, 173] width 561 height 346
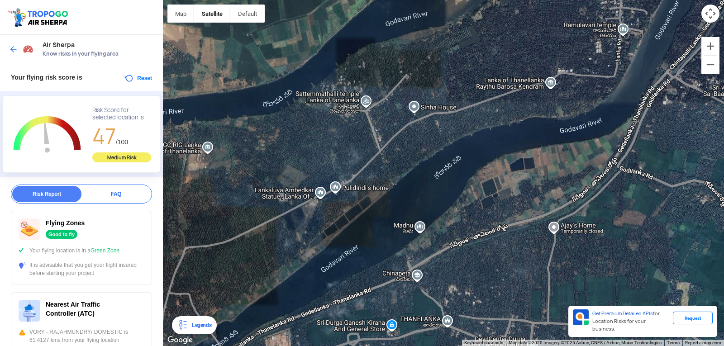
drag, startPoint x: 462, startPoint y: 118, endPoint x: 397, endPoint y: 164, distance: 79.5
click at [397, 164] on div "[PERSON_NAME] KIMS Amalapuram NH 216 [PERSON_NAME] Nagar Amalapuram, [GEOGRAPHI…" at bounding box center [443, 173] width 561 height 346
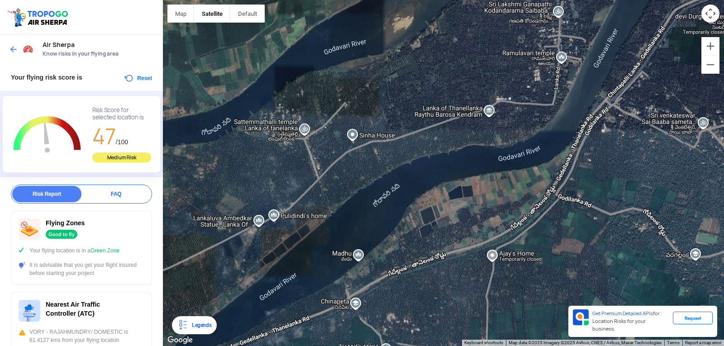
drag, startPoint x: 494, startPoint y: 105, endPoint x: 431, endPoint y: 134, distance: 70.1
click at [427, 135] on div "[PERSON_NAME] KIMS Amalapuram NH 216 [PERSON_NAME] Nagar Amalapuram, [GEOGRAPHI…" at bounding box center [443, 173] width 561 height 346
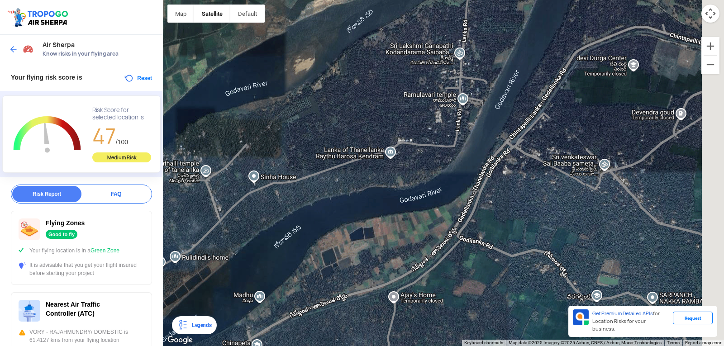
drag, startPoint x: 513, startPoint y: 99, endPoint x: 417, endPoint y: 142, distance: 104.8
click at [417, 142] on div "[PERSON_NAME] KIMS Amalapuram NH 216 [PERSON_NAME] Nagar Amalapuram, [GEOGRAPHI…" at bounding box center [443, 173] width 561 height 346
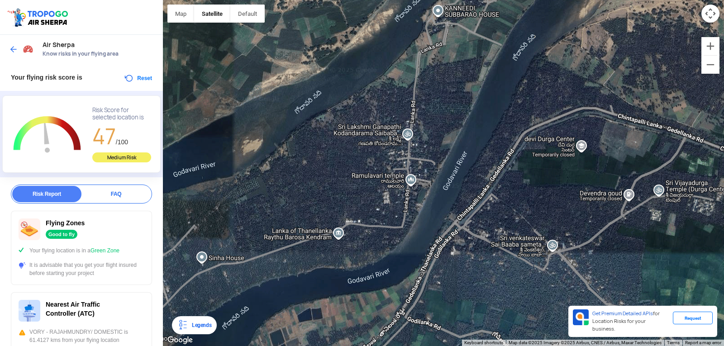
drag, startPoint x: 468, startPoint y: 117, endPoint x: 421, endPoint y: 193, distance: 89.0
click at [412, 200] on div "[PERSON_NAME] KIMS Amalapuram NH 216 [PERSON_NAME] Nagar Amalapuram, [GEOGRAPHI…" at bounding box center [443, 173] width 561 height 346
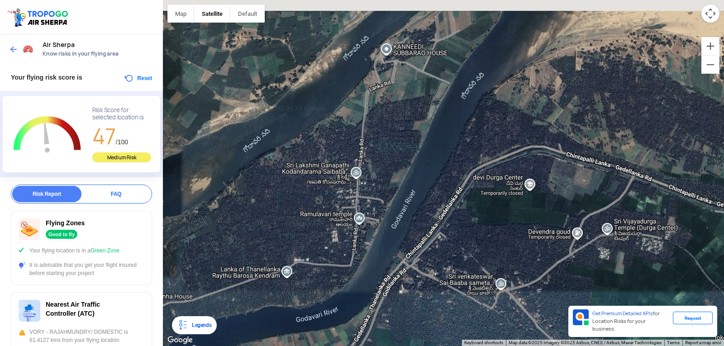
drag, startPoint x: 471, startPoint y: 110, endPoint x: 417, endPoint y: 150, distance: 67.2
click at [417, 150] on div "[PERSON_NAME] KIMS Amalapuram NH 216 [PERSON_NAME] Nagar Amalapuram, [GEOGRAPHI…" at bounding box center [443, 173] width 561 height 346
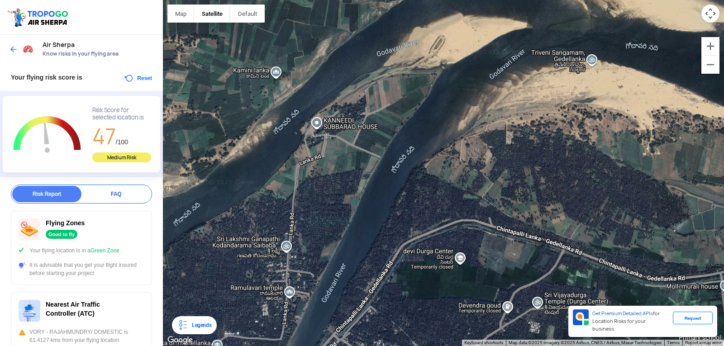
drag, startPoint x: 472, startPoint y: 77, endPoint x: 401, endPoint y: 147, distance: 99.9
click at [401, 147] on div "[PERSON_NAME] KIMS Amalapuram NH 216 [PERSON_NAME] Nagar Amalapuram, [GEOGRAPHI…" at bounding box center [443, 173] width 561 height 346
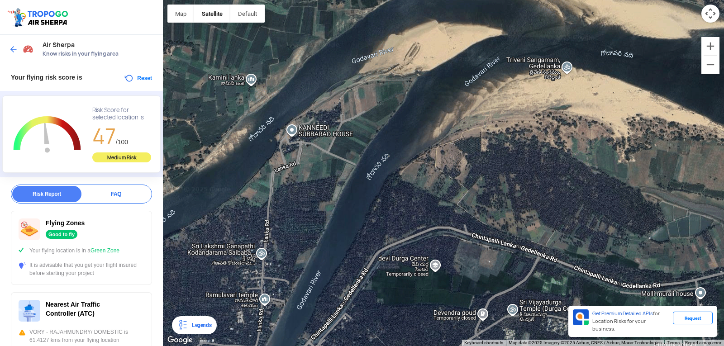
drag, startPoint x: 442, startPoint y: 85, endPoint x: 442, endPoint y: 80, distance: 5.4
click at [451, 76] on div "[PERSON_NAME] KIMS Amalapuram NH 216 [PERSON_NAME] Nagar Amalapuram, [GEOGRAPHI…" at bounding box center [443, 173] width 561 height 346
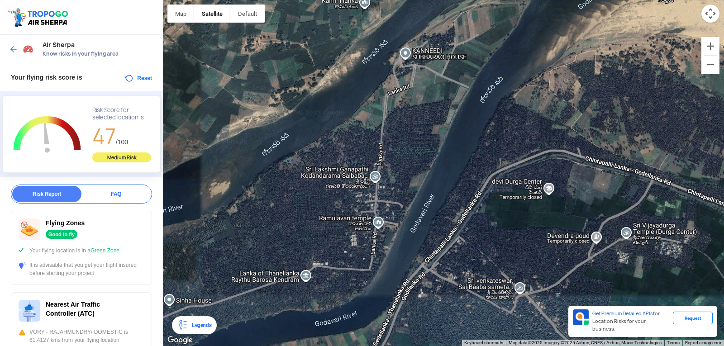
drag, startPoint x: 310, startPoint y: 166, endPoint x: 444, endPoint y: 74, distance: 162.5
click at [444, 74] on div "[PERSON_NAME] KIMS Amalapuram NH 216 [PERSON_NAME] Nagar Amalapuram, [GEOGRAPHI…" at bounding box center [443, 173] width 561 height 346
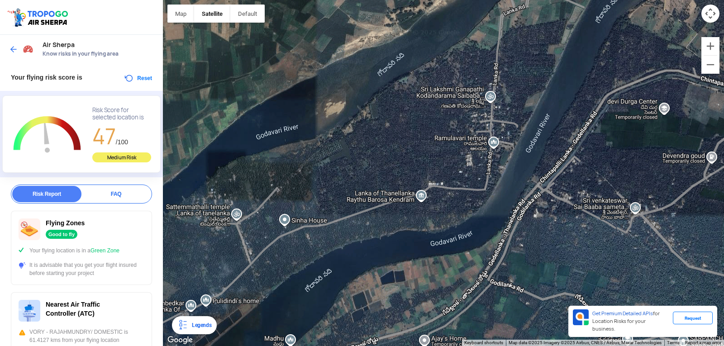
drag, startPoint x: 343, startPoint y: 148, endPoint x: 442, endPoint y: 78, distance: 121.2
click at [442, 78] on div "[PERSON_NAME] KIMS Amalapuram NH 216 [PERSON_NAME] Nagar Amalapuram, [GEOGRAPHI…" at bounding box center [443, 173] width 561 height 346
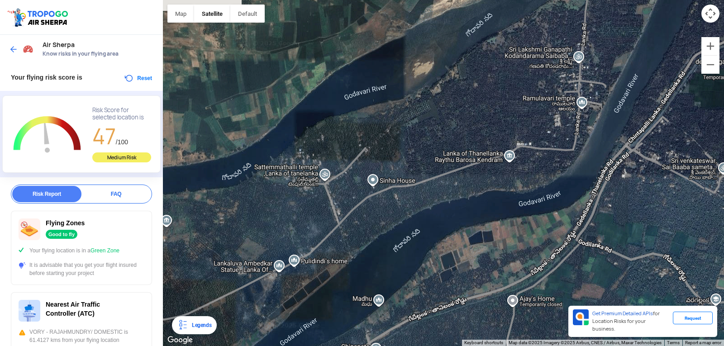
drag, startPoint x: 300, startPoint y: 149, endPoint x: 398, endPoint y: 103, distance: 108.8
click at [398, 103] on div "[PERSON_NAME] KIMS Amalapuram NH 216 [PERSON_NAME] Nagar Amalapuram, [GEOGRAPHI…" at bounding box center [443, 173] width 561 height 346
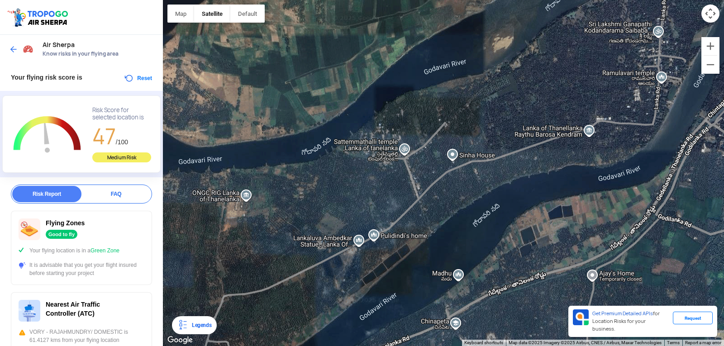
drag, startPoint x: 288, startPoint y: 178, endPoint x: 395, endPoint y: 143, distance: 112.5
click at [394, 144] on div "[PERSON_NAME] KIMS Amalapuram NH 216 [PERSON_NAME] Nagar Amalapuram, [GEOGRAPHI…" at bounding box center [443, 173] width 561 height 346
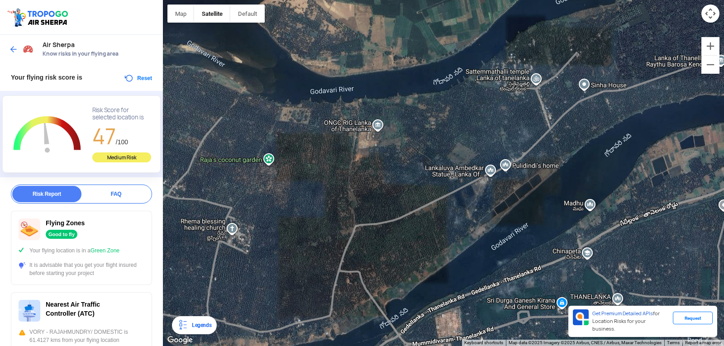
drag, startPoint x: 300, startPoint y: 197, endPoint x: 397, endPoint y: 133, distance: 116.3
click at [397, 133] on div "[PERSON_NAME] KIMS Amalapuram NH 216 [PERSON_NAME] Nagar Amalapuram, [GEOGRAPHI…" at bounding box center [443, 173] width 561 height 346
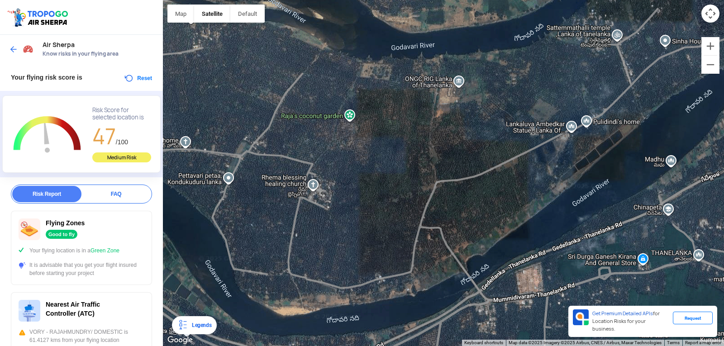
drag, startPoint x: 284, startPoint y: 175, endPoint x: 361, endPoint y: 147, distance: 81.9
click at [361, 147] on div "[PERSON_NAME] KIMS Amalapuram NH 216 [PERSON_NAME] Nagar Amalapuram, [GEOGRAPHI…" at bounding box center [443, 173] width 561 height 346
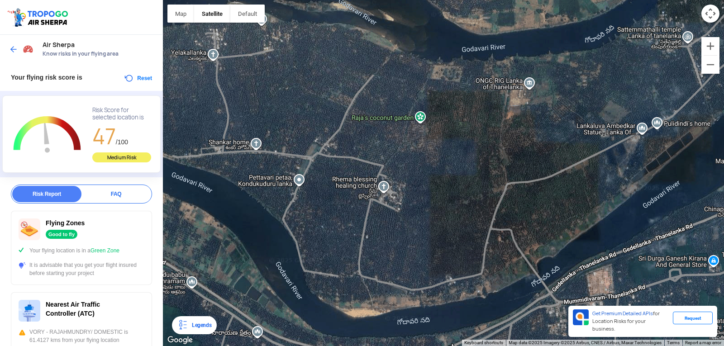
drag, startPoint x: 316, startPoint y: 160, endPoint x: 429, endPoint y: 155, distance: 112.8
click at [429, 155] on div "[PERSON_NAME] KIMS Amalapuram NH 216 [PERSON_NAME] Nagar Amalapuram, [GEOGRAPHI…" at bounding box center [443, 173] width 561 height 346
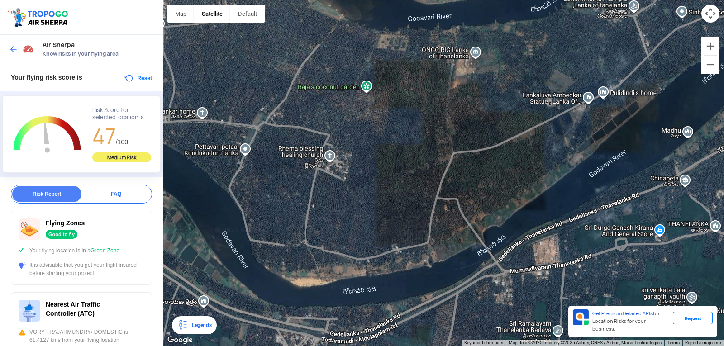
drag, startPoint x: 283, startPoint y: 140, endPoint x: 190, endPoint y: 122, distance: 95.1
click at [202, 117] on div "[PERSON_NAME] KIMS Amalapuram NH 216 [PERSON_NAME] Nagar Amalapuram, [GEOGRAPHI…" at bounding box center [443, 173] width 561 height 346
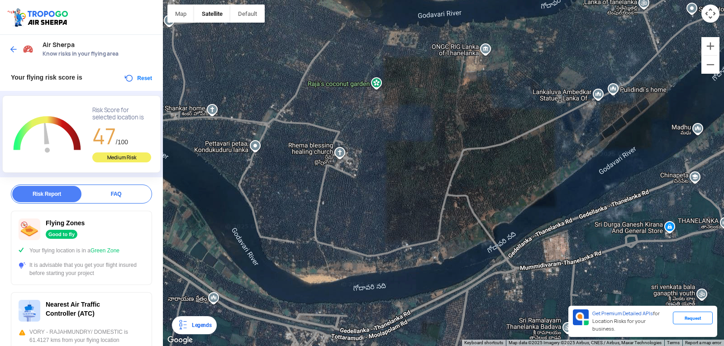
click at [187, 123] on div "[PERSON_NAME] KIMS Amalapuram NH 216 [PERSON_NAME] Nagar Amalapuram, [GEOGRAPHI…" at bounding box center [443, 173] width 561 height 346
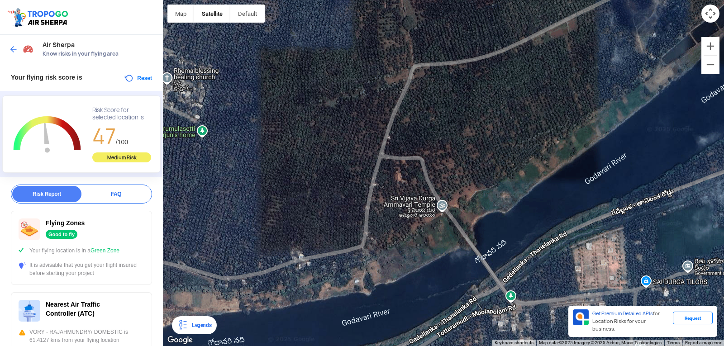
drag, startPoint x: 404, startPoint y: 187, endPoint x: 371, endPoint y: 140, distance: 56.9
click at [371, 140] on div "[PERSON_NAME] KIMS Amalapuram NH 216 [PERSON_NAME] Nagar Amalapuram, [GEOGRAPHI…" at bounding box center [443, 173] width 561 height 346
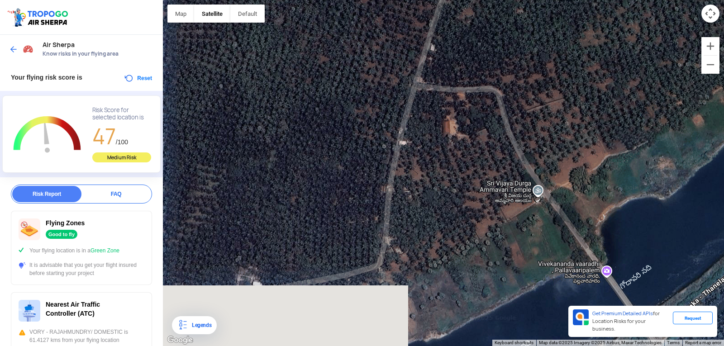
drag, startPoint x: 370, startPoint y: 211, endPoint x: 383, endPoint y: 135, distance: 76.6
click at [383, 135] on div "[PERSON_NAME] KIMS Amalapuram NH 216 [PERSON_NAME] Nagar Amalapuram, [GEOGRAPHI…" at bounding box center [443, 173] width 561 height 346
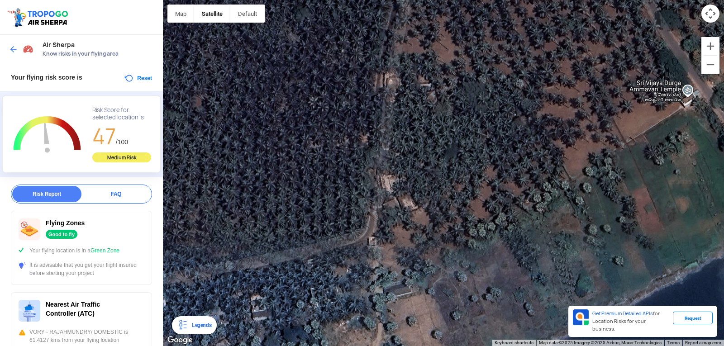
drag, startPoint x: 372, startPoint y: 215, endPoint x: 353, endPoint y: 118, distance: 99.6
click at [353, 118] on div "[PERSON_NAME] KIMS Amalapuram NH 216 [PERSON_NAME] Nagar Amalapuram, [GEOGRAPHI…" at bounding box center [443, 173] width 561 height 346
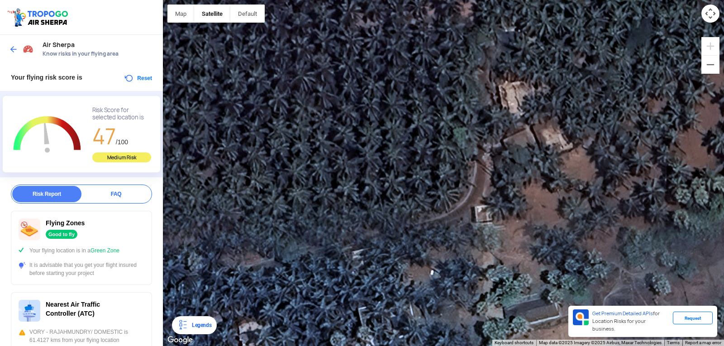
drag, startPoint x: 329, startPoint y: 227, endPoint x: 421, endPoint y: 88, distance: 166.6
click at [416, 90] on div "[PERSON_NAME] KIMS Amalapuram NH 216 [PERSON_NAME] Nagar Amalapuram, [GEOGRAPHI…" at bounding box center [443, 173] width 561 height 346
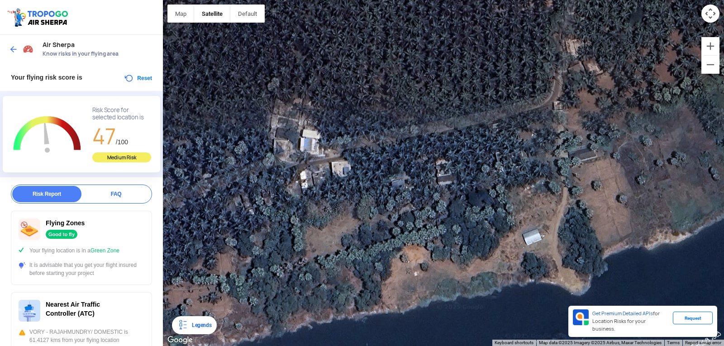
drag, startPoint x: 341, startPoint y: 158, endPoint x: 444, endPoint y: 118, distance: 110.4
click at [444, 118] on div "[PERSON_NAME] KIMS Amalapuram NH 216 [PERSON_NAME] Nagar Amalapuram, [GEOGRAPHI…" at bounding box center [443, 173] width 561 height 346
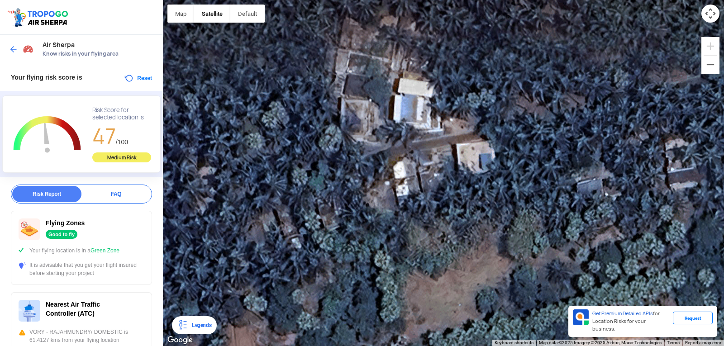
drag, startPoint x: 331, startPoint y: 156, endPoint x: 440, endPoint y: 131, distance: 112.3
click at [440, 131] on div "[PERSON_NAME] KIMS Amalapuram NH 216 [PERSON_NAME] Nagar Amalapuram, [GEOGRAPHI…" at bounding box center [443, 173] width 561 height 346
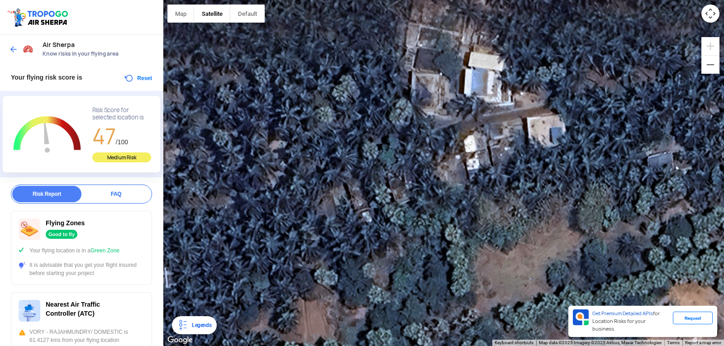
drag, startPoint x: 389, startPoint y: 159, endPoint x: 418, endPoint y: 147, distance: 31.7
click at [456, 134] on div "[PERSON_NAME] KIMS Amalapuram NH 216 [PERSON_NAME] Nagar Amalapuram, [GEOGRAPHI…" at bounding box center [443, 173] width 561 height 346
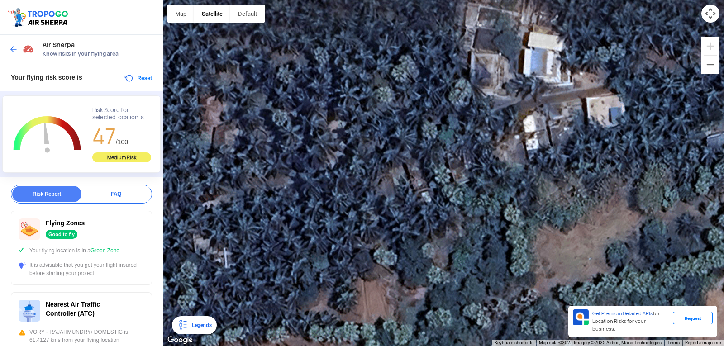
drag, startPoint x: 377, startPoint y: 155, endPoint x: 466, endPoint y: 125, distance: 94.3
click at [466, 125] on div "[PERSON_NAME] KIMS Amalapuram NH 216 [PERSON_NAME] Nagar Amalapuram, [GEOGRAPHI…" at bounding box center [443, 173] width 561 height 346
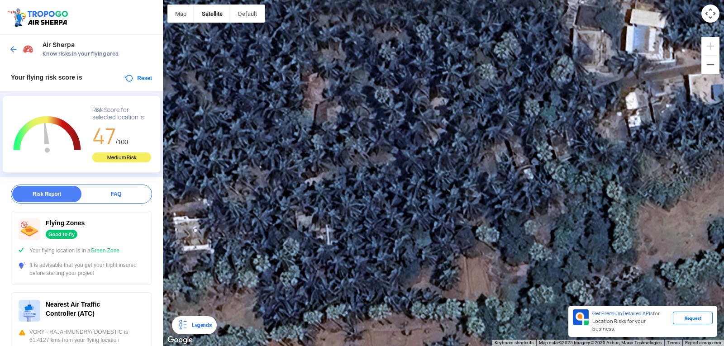
drag, startPoint x: 360, startPoint y: 157, endPoint x: 450, endPoint y: 138, distance: 91.6
click at [450, 138] on div "[PERSON_NAME] KIMS Amalapuram NH 216 [PERSON_NAME] Nagar Amalapuram, [GEOGRAPHI…" at bounding box center [443, 173] width 561 height 346
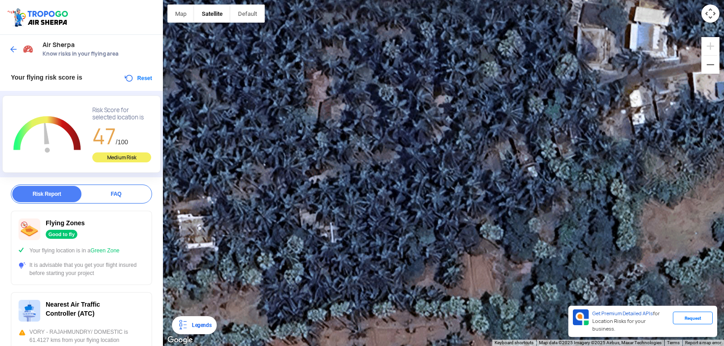
click at [128, 68] on div "Your flying risk score is Reset" at bounding box center [81, 77] width 163 height 27
click at [302, 194] on div "[PERSON_NAME] KIMS Amalapuram NH 216 [PERSON_NAME] Nagar Amalapuram, [GEOGRAPHI…" at bounding box center [443, 173] width 561 height 346
click at [144, 70] on div "Your flying risk score is Reset" at bounding box center [81, 77] width 163 height 27
click at [144, 77] on button "Reset" at bounding box center [138, 78] width 29 height 11
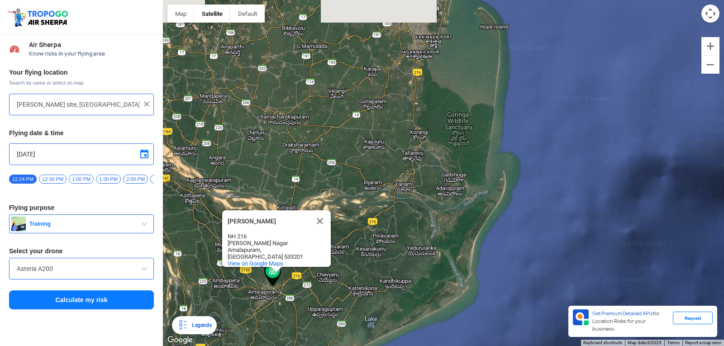
drag, startPoint x: 541, startPoint y: 124, endPoint x: 362, endPoint y: 240, distance: 213.3
click at [362, 240] on div "[PERSON_NAME] KIMS Amalapuram NH 216 [PERSON_NAME] Nagar Amalapuram, [GEOGRAPHI…" at bounding box center [443, 173] width 561 height 346
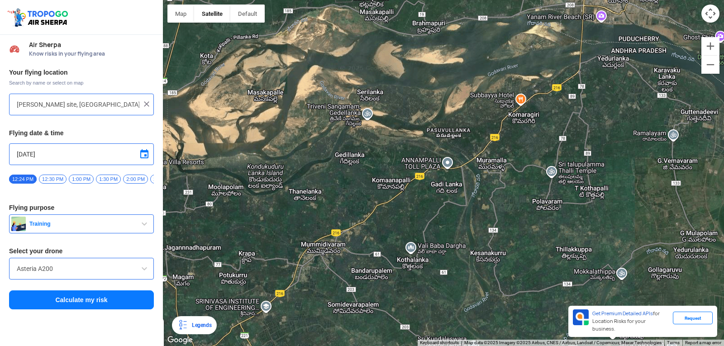
drag, startPoint x: 363, startPoint y: 204, endPoint x: 384, endPoint y: 167, distance: 42.8
click at [392, 165] on div "[PERSON_NAME] KIMS Amalapuram NH 216 [PERSON_NAME] Nagar Amalapuram, [GEOGRAPHI…" at bounding box center [443, 173] width 561 height 346
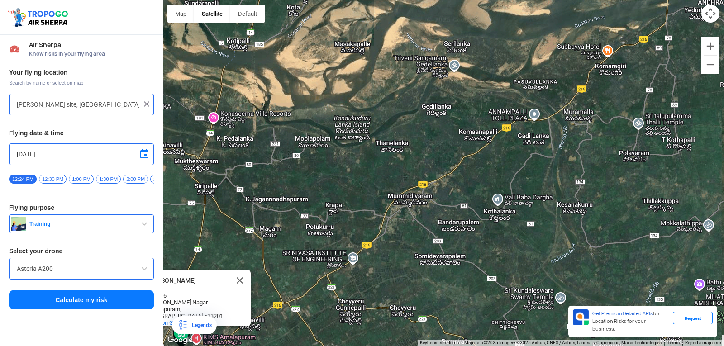
drag, startPoint x: 383, startPoint y: 170, endPoint x: 675, endPoint y: 52, distance: 314.7
click at [675, 52] on div "[PERSON_NAME] KIMS Amalapuram NH 216 [PERSON_NAME] Nagar Amalapuram, [GEOGRAPHI…" at bounding box center [443, 173] width 561 height 346
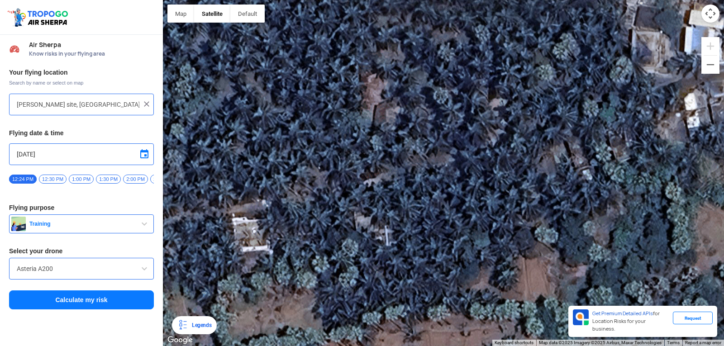
drag, startPoint x: 211, startPoint y: 217, endPoint x: 346, endPoint y: 194, distance: 137.7
click at [346, 194] on div "[PERSON_NAME] KIMS Amalapuram NH 216 [PERSON_NAME] Nagar Amalapuram, [GEOGRAPHI…" at bounding box center [443, 173] width 561 height 346
click at [376, 203] on div "[PERSON_NAME] KIMS Amalapuram NH 216 [PERSON_NAME] Nagar Amalapuram, [GEOGRAPHI…" at bounding box center [443, 173] width 561 height 346
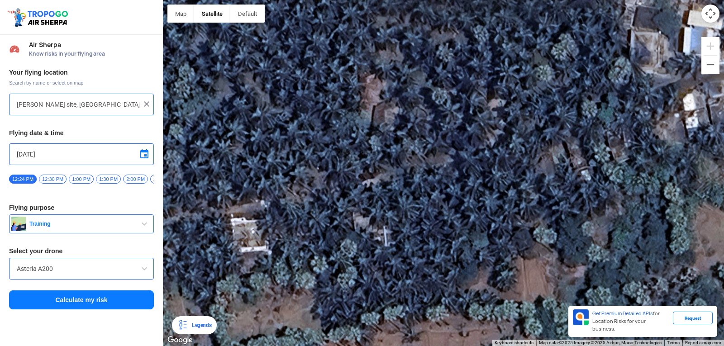
click at [365, 206] on div "[PERSON_NAME] KIMS Amalapuram NH 216 [PERSON_NAME] Nagar Amalapuram, [GEOGRAPHI…" at bounding box center [443, 173] width 561 height 346
click at [365, 205] on div "[PERSON_NAME] KIMS Amalapuram NH 216 [PERSON_NAME] Nagar Amalapuram, [GEOGRAPHI…" at bounding box center [443, 173] width 561 height 346
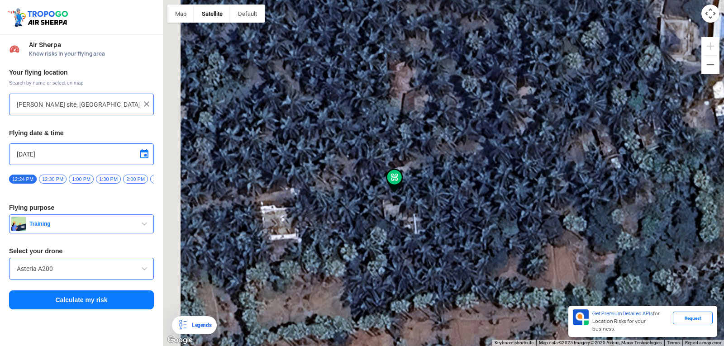
click at [364, 205] on div "[PERSON_NAME] KIMS Amalapuram NH 216 [PERSON_NAME] Nagar Amalapuram, [GEOGRAPHI…" at bounding box center [443, 173] width 561 height 346
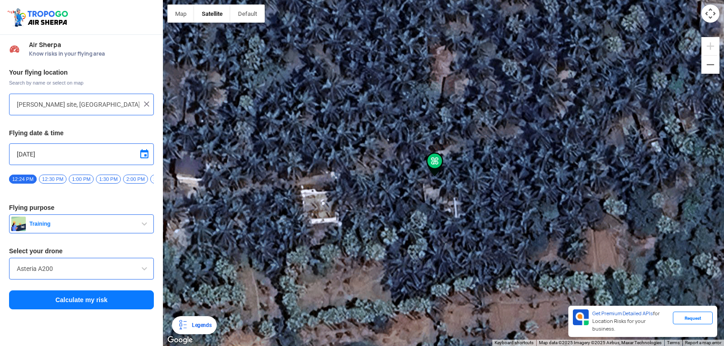
type input "Kondukuduru Lanka, Andhra Pradesh 533211, India"
click at [111, 305] on button "Calculate my risk" at bounding box center [81, 300] width 145 height 19
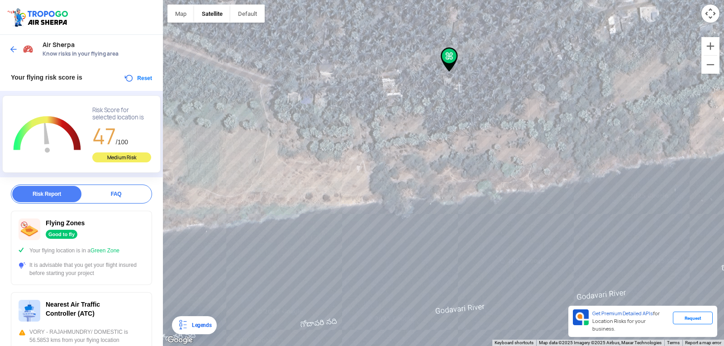
click at [135, 80] on button "Reset" at bounding box center [138, 78] width 29 height 11
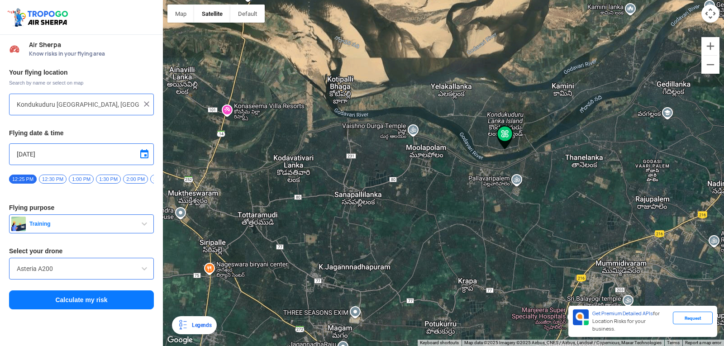
drag, startPoint x: 504, startPoint y: 171, endPoint x: 481, endPoint y: 222, distance: 55.9
click at [481, 222] on div "[PERSON_NAME] KIMS Amalapuram NH 216 [PERSON_NAME] Nagar Amalapuram, [GEOGRAPHI…" at bounding box center [443, 173] width 561 height 346
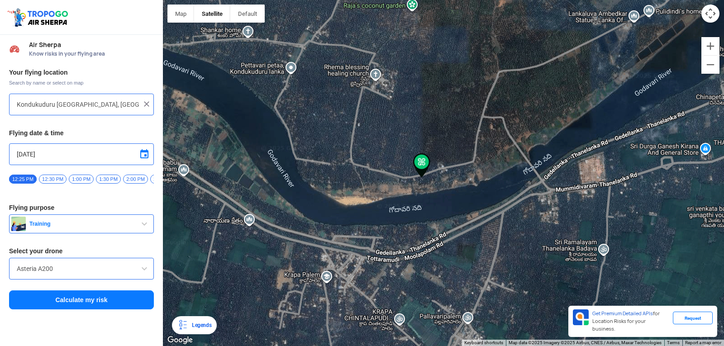
drag, startPoint x: 535, startPoint y: 132, endPoint x: 410, endPoint y: 286, distance: 198.0
click at [410, 286] on div "[PERSON_NAME] KIMS Amalapuram NH 216 [PERSON_NAME] Nagar Amalapuram, [GEOGRAPHI…" at bounding box center [443, 173] width 561 height 346
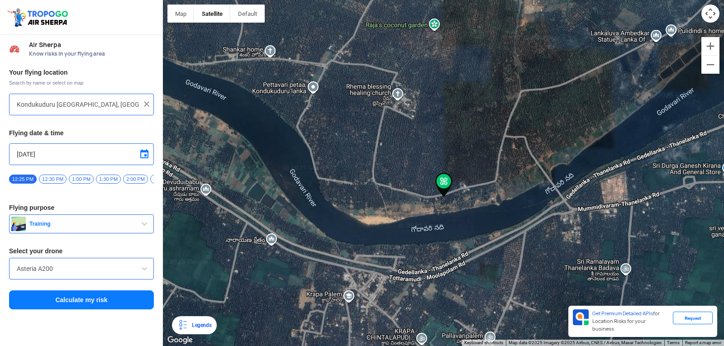
drag, startPoint x: 438, startPoint y: 164, endPoint x: 461, endPoint y: 184, distance: 30.5
click at [461, 184] on div "[PERSON_NAME] KIMS Amalapuram NH 216 [PERSON_NAME] Nagar Amalapuram, [GEOGRAPHI…" at bounding box center [443, 173] width 561 height 346
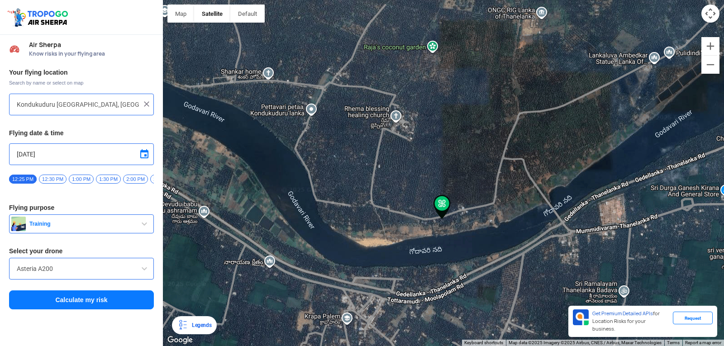
drag, startPoint x: 386, startPoint y: 186, endPoint x: 386, endPoint y: 198, distance: 12.2
click at [385, 200] on div "[PERSON_NAME] KIMS Amalapuram NH 216 [PERSON_NAME] Nagar Amalapuram, [GEOGRAPHI…" at bounding box center [443, 173] width 561 height 346
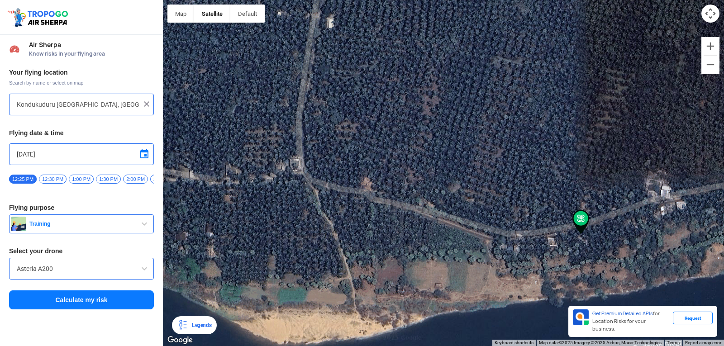
drag, startPoint x: 609, startPoint y: 253, endPoint x: 546, endPoint y: 252, distance: 62.9
click at [546, 252] on div "[PERSON_NAME] KIMS Amalapuram NH 216 [PERSON_NAME] Nagar Amalapuram, [GEOGRAPHI…" at bounding box center [443, 173] width 561 height 346
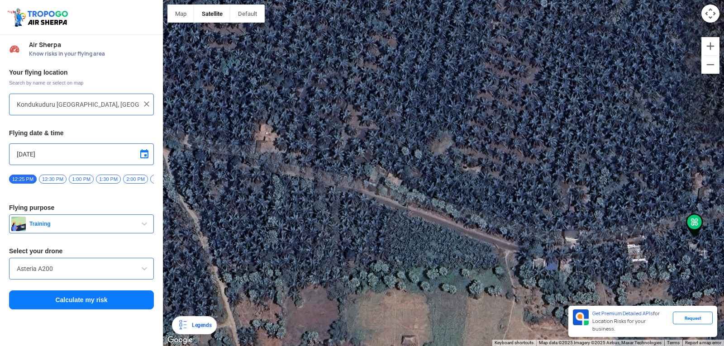
drag, startPoint x: 365, startPoint y: 212, endPoint x: 524, endPoint y: 239, distance: 161.1
click at [524, 239] on div "[PERSON_NAME] KIMS Amalapuram NH 216 [PERSON_NAME] Nagar Amalapuram, [GEOGRAPHI…" at bounding box center [443, 173] width 561 height 346
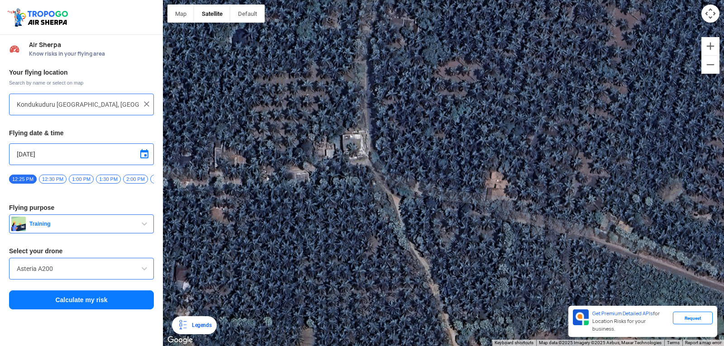
drag, startPoint x: 340, startPoint y: 188, endPoint x: 566, endPoint y: 234, distance: 231.4
click at [566, 234] on div "[PERSON_NAME] KIMS Amalapuram NH 216 [PERSON_NAME] Nagar Amalapuram, [GEOGRAPHI…" at bounding box center [443, 173] width 561 height 346
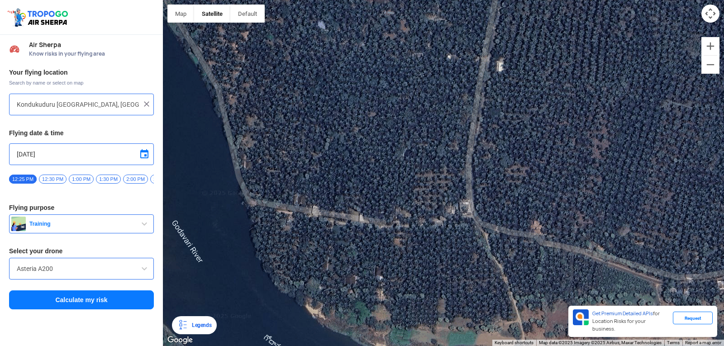
drag, startPoint x: 339, startPoint y: 204, endPoint x: 352, endPoint y: 227, distance: 26.3
click at [353, 226] on div "[PERSON_NAME] KIMS Amalapuram NH 216 [PERSON_NAME] Nagar Amalapuram, [GEOGRAPHI…" at bounding box center [443, 173] width 561 height 346
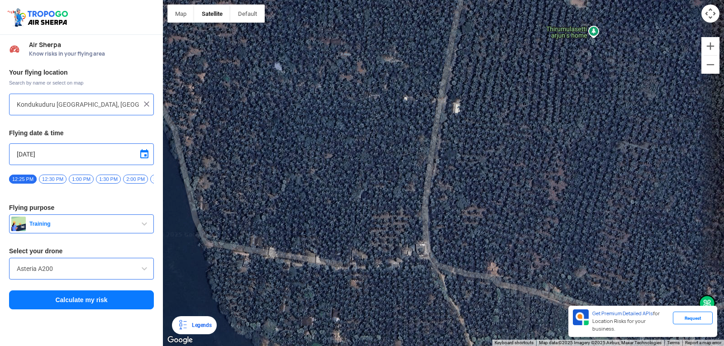
drag, startPoint x: 456, startPoint y: 163, endPoint x: 413, endPoint y: 205, distance: 59.9
click at [413, 205] on div "[PERSON_NAME] KIMS Amalapuram NH 216 [PERSON_NAME] Nagar Amalapuram, [GEOGRAPHI…" at bounding box center [443, 173] width 561 height 346
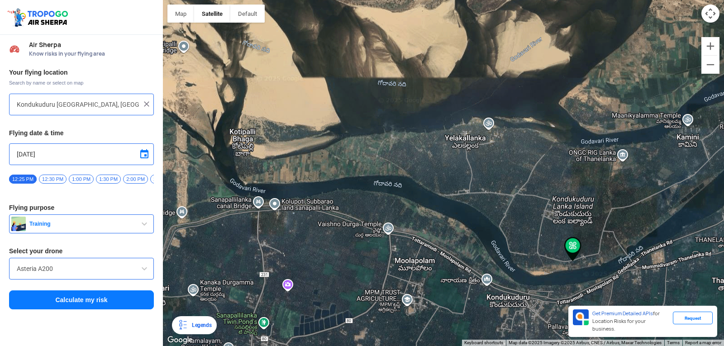
drag, startPoint x: 423, startPoint y: 140, endPoint x: 460, endPoint y: 185, distance: 57.9
click at [530, 214] on div "[PERSON_NAME] KIMS Amalapuram NH 216 [PERSON_NAME] Nagar Amalapuram, [GEOGRAPHI…" at bounding box center [443, 173] width 561 height 346
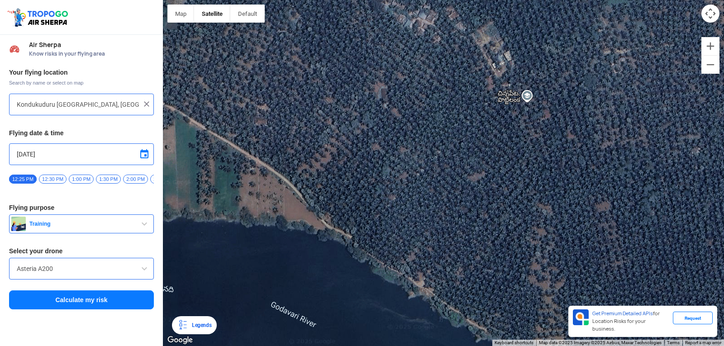
drag, startPoint x: 370, startPoint y: 184, endPoint x: 593, endPoint y: 235, distance: 228.4
click at [593, 235] on div "[PERSON_NAME] KIMS Amalapuram NH 216 [PERSON_NAME] Nagar Amalapuram, [GEOGRAPHI…" at bounding box center [443, 173] width 561 height 346
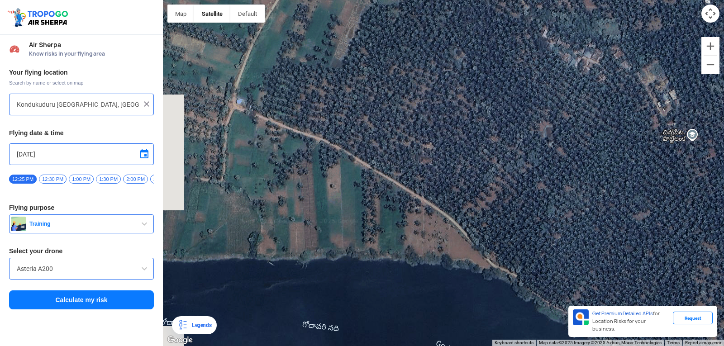
drag, startPoint x: 342, startPoint y: 163, endPoint x: 459, endPoint y: 197, distance: 121.8
click at [459, 197] on div "[PERSON_NAME] KIMS Amalapuram NH 216 [PERSON_NAME] Nagar Amalapuram, [GEOGRAPHI…" at bounding box center [443, 173] width 561 height 346
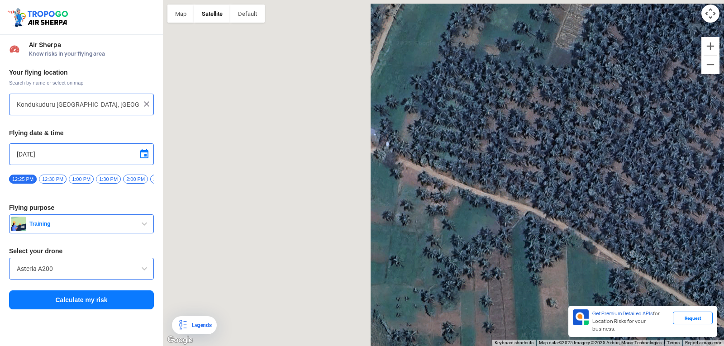
drag, startPoint x: 359, startPoint y: 169, endPoint x: 633, endPoint y: 276, distance: 293.6
click at [633, 276] on div "[PERSON_NAME] KIMS Amalapuram NH 216 [PERSON_NAME] Nagar Amalapuram, [GEOGRAPHI…" at bounding box center [443, 173] width 561 height 346
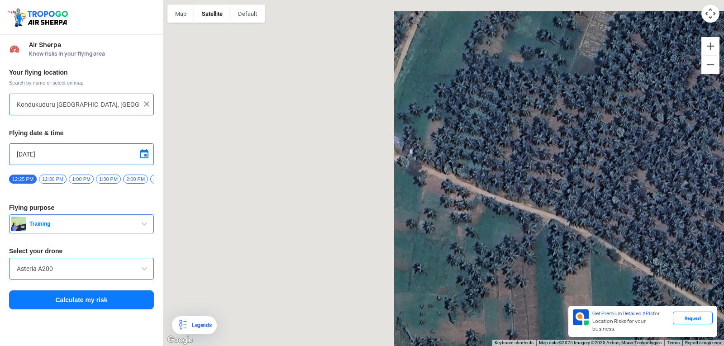
drag, startPoint x: 450, startPoint y: 209, endPoint x: 483, endPoint y: 220, distance: 34.2
click at [483, 220] on div "[PERSON_NAME] KIMS Amalapuram NH 216 [PERSON_NAME] Nagar Amalapuram, [GEOGRAPHI…" at bounding box center [443, 173] width 561 height 346
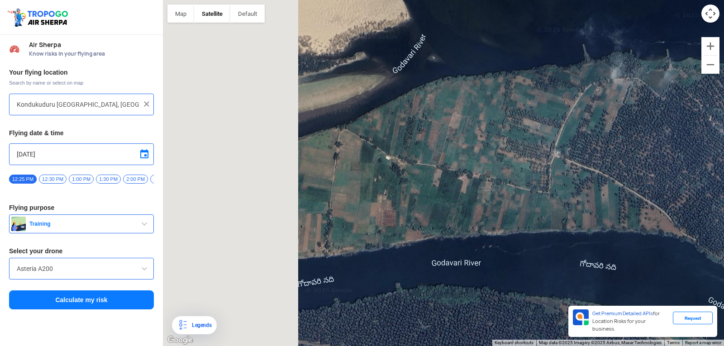
drag, startPoint x: 301, startPoint y: 136, endPoint x: 609, endPoint y: 145, distance: 308.0
click at [609, 145] on div "[PERSON_NAME] KIMS Amalapuram NH 216 [PERSON_NAME] Nagar Amalapuram, [GEOGRAPHI…" at bounding box center [443, 173] width 561 height 346
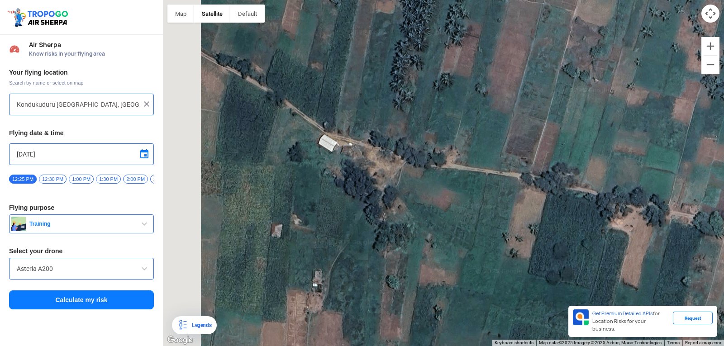
drag, startPoint x: 384, startPoint y: 269, endPoint x: 514, endPoint y: 368, distance: 163.2
click at [514, 346] on html "Location Risk Score Air Sherpa Know risks in your flying area Your flying locat…" at bounding box center [362, 173] width 724 height 346
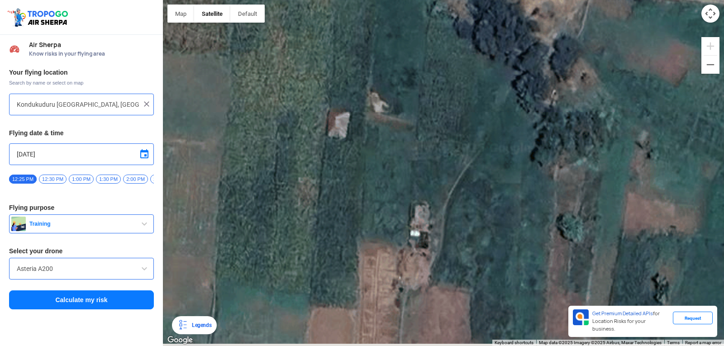
drag, startPoint x: 438, startPoint y: 263, endPoint x: 260, endPoint y: 220, distance: 182.6
click at [260, 220] on div "[PERSON_NAME] KIMS Amalapuram NH 216 [PERSON_NAME] Nagar Amalapuram, [GEOGRAPHI…" at bounding box center [443, 173] width 561 height 346
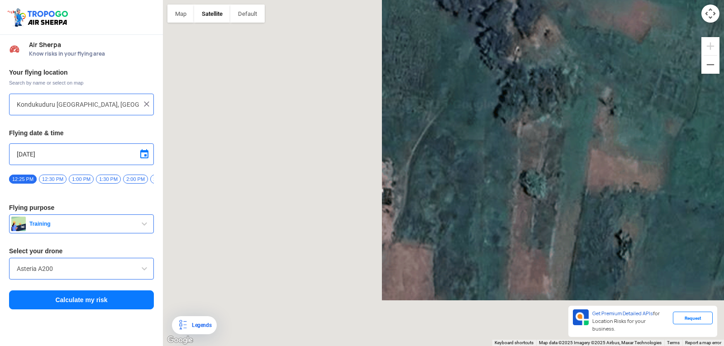
drag, startPoint x: 294, startPoint y: 210, endPoint x: 562, endPoint y: 200, distance: 267.7
click at [562, 200] on div "[PERSON_NAME] KIMS Amalapuram NH 216 [PERSON_NAME] Nagar Amalapuram, [GEOGRAPHI…" at bounding box center [443, 173] width 561 height 346
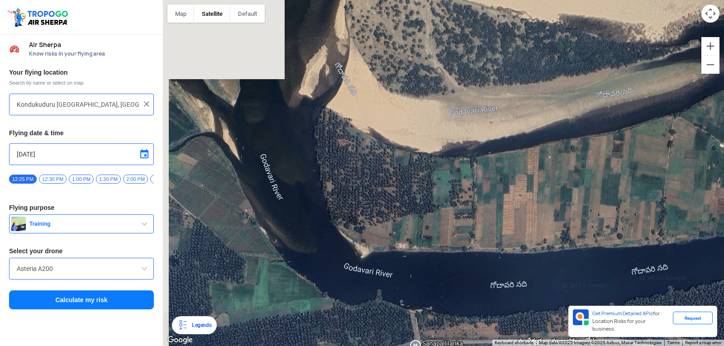
drag, startPoint x: 315, startPoint y: 230, endPoint x: 525, endPoint y: 214, distance: 210.7
click at [525, 214] on div "[PERSON_NAME] KIMS Amalapuram NH 216 [PERSON_NAME] Nagar Amalapuram, [GEOGRAPHI…" at bounding box center [443, 173] width 561 height 346
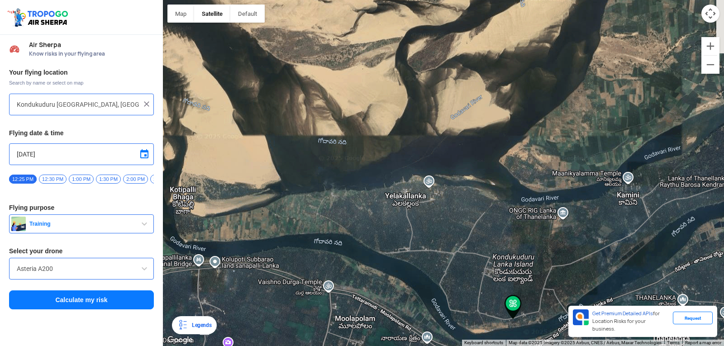
drag, startPoint x: 692, startPoint y: 124, endPoint x: 475, endPoint y: 150, distance: 218.8
click at [463, 157] on div "[PERSON_NAME] KIMS Amalapuram NH 216 [PERSON_NAME] Nagar Amalapuram, [GEOGRAPHI…" at bounding box center [443, 173] width 561 height 346
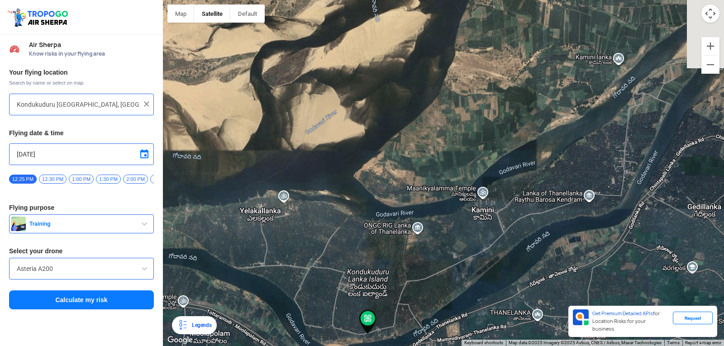
drag, startPoint x: 501, startPoint y: 166, endPoint x: 398, endPoint y: 173, distance: 103.1
click at [399, 173] on div "[PERSON_NAME] KIMS Amalapuram NH 216 [PERSON_NAME] Nagar Amalapuram, [GEOGRAPHI…" at bounding box center [443, 173] width 561 height 346
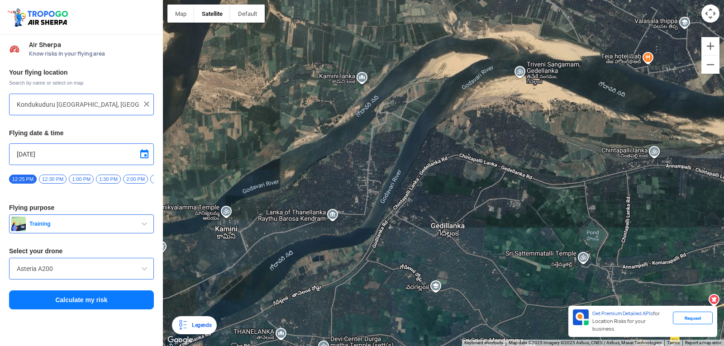
drag, startPoint x: 572, startPoint y: 158, endPoint x: 333, endPoint y: 177, distance: 239.9
click at [333, 177] on div "[PERSON_NAME] KIMS Amalapuram NH 216 [PERSON_NAME] Nagar Amalapuram, [GEOGRAPHI…" at bounding box center [443, 173] width 561 height 346
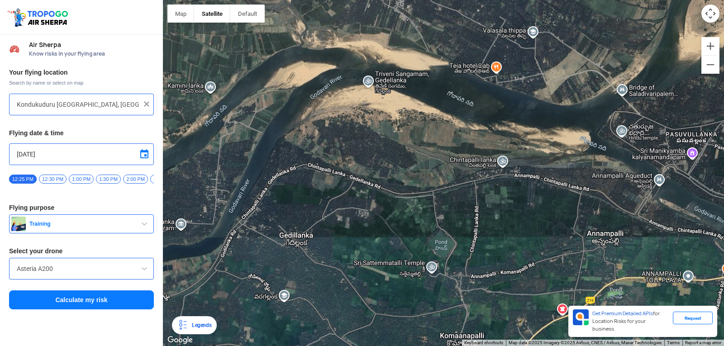
drag, startPoint x: 494, startPoint y: 108, endPoint x: 338, endPoint y: 114, distance: 155.9
click at [335, 117] on div "[PERSON_NAME] KIMS Amalapuram NH 216 [PERSON_NAME] Nagar Amalapuram, [GEOGRAPHI…" at bounding box center [443, 173] width 561 height 346
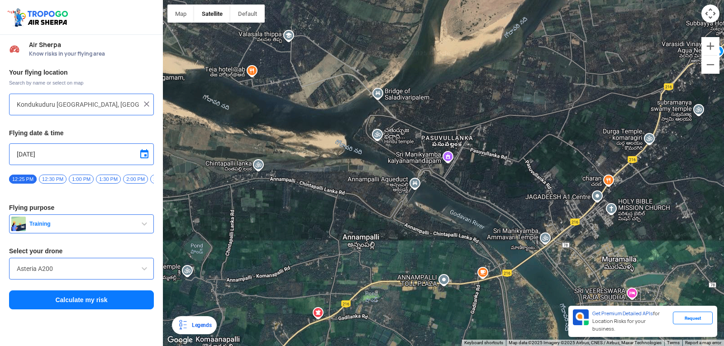
drag, startPoint x: 480, startPoint y: 109, endPoint x: 260, endPoint y: 115, distance: 220.1
click at [260, 115] on div "[PERSON_NAME] KIMS Amalapuram NH 216 [PERSON_NAME] Nagar Amalapuram, [GEOGRAPHI…" at bounding box center [443, 173] width 561 height 346
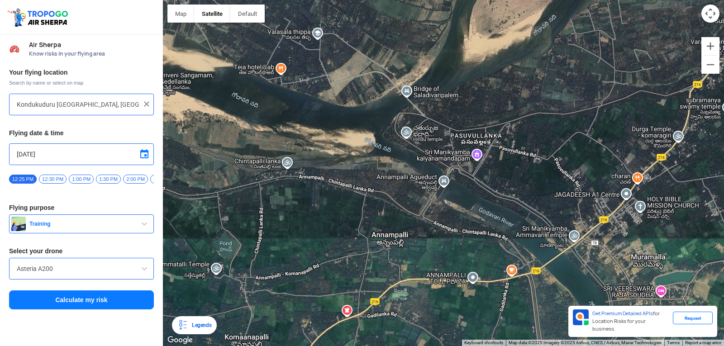
drag, startPoint x: 311, startPoint y: 148, endPoint x: 372, endPoint y: 140, distance: 61.7
click at [365, 143] on div "[PERSON_NAME] KIMS Amalapuram NH 216 [PERSON_NAME] Nagar Amalapuram, [GEOGRAPHI…" at bounding box center [443, 173] width 561 height 346
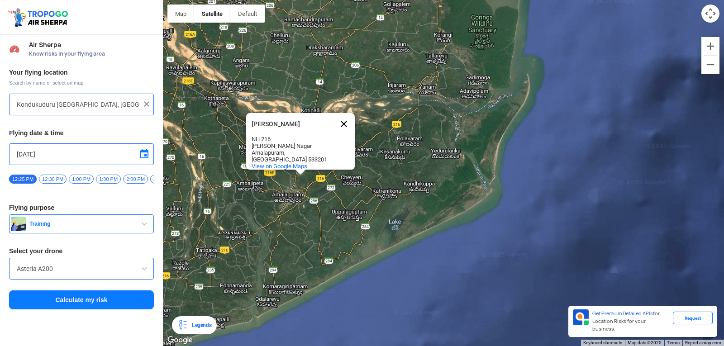
click at [346, 113] on button "Close" at bounding box center [344, 124] width 22 height 22
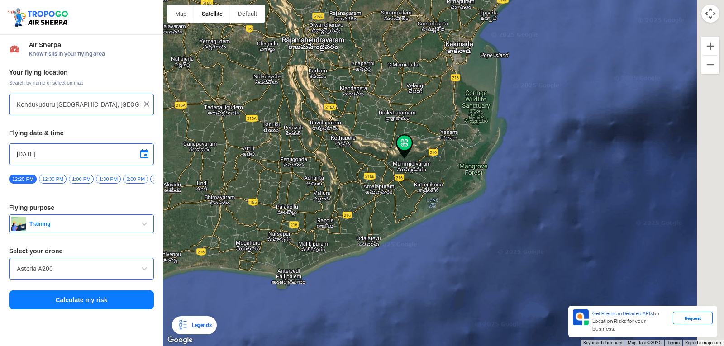
drag, startPoint x: 406, startPoint y: 112, endPoint x: 447, endPoint y: 201, distance: 97.2
click at [413, 159] on img at bounding box center [404, 146] width 17 height 24
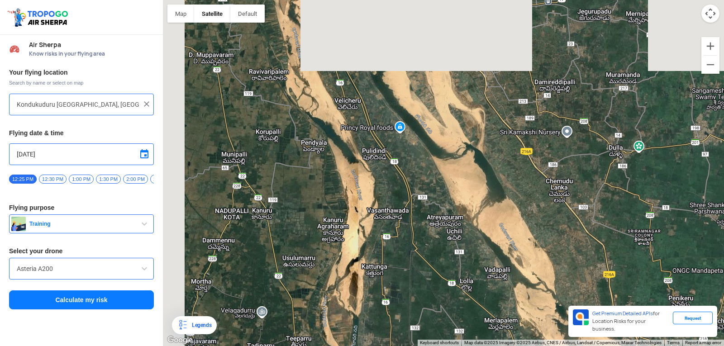
drag, startPoint x: 445, startPoint y: 111, endPoint x: 605, endPoint y: 254, distance: 214.8
click at [615, 293] on div at bounding box center [443, 173] width 561 height 346
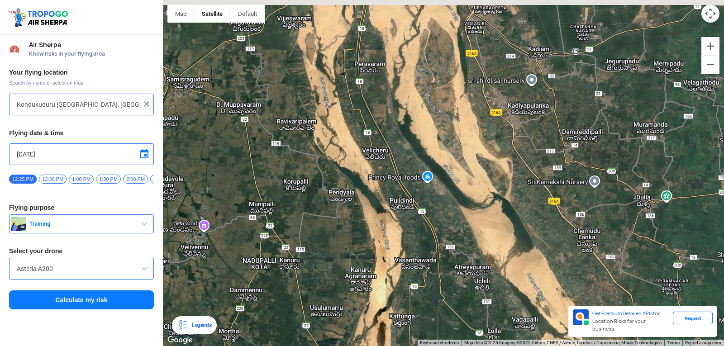
drag, startPoint x: 573, startPoint y: 190, endPoint x: 593, endPoint y: 246, distance: 59.7
click at [598, 247] on div at bounding box center [443, 173] width 561 height 346
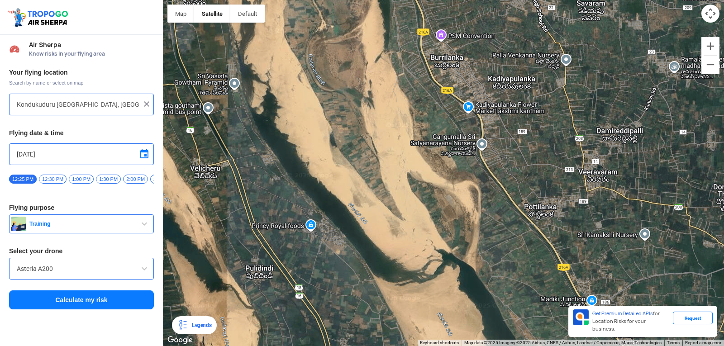
drag, startPoint x: 329, startPoint y: 99, endPoint x: 401, endPoint y: 156, distance: 92.2
click at [388, 208] on div at bounding box center [443, 173] width 561 height 346
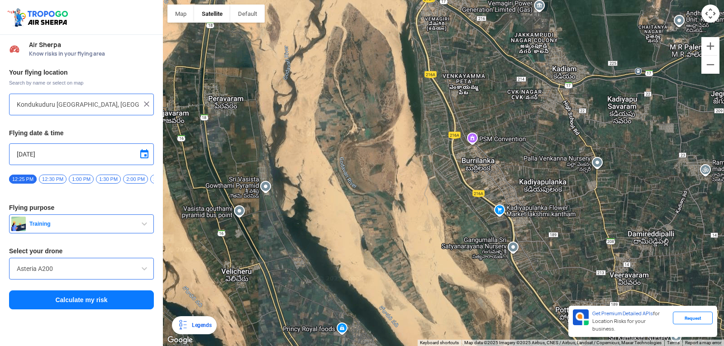
drag, startPoint x: 415, startPoint y: 45, endPoint x: 445, endPoint y: 150, distance: 109.2
click at [445, 150] on div at bounding box center [443, 173] width 561 height 346
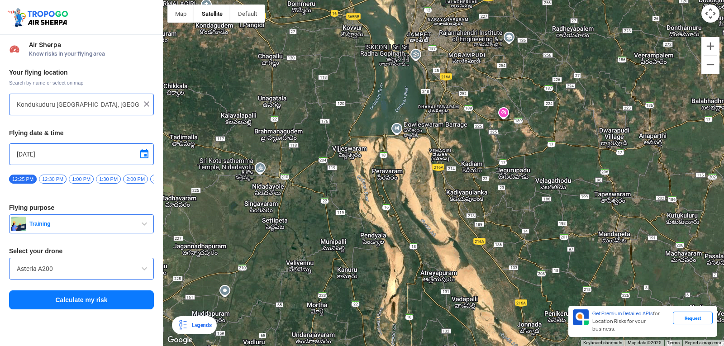
drag, startPoint x: 418, startPoint y: 82, endPoint x: 410, endPoint y: 135, distance: 53.1
click at [416, 137] on div at bounding box center [443, 173] width 561 height 346
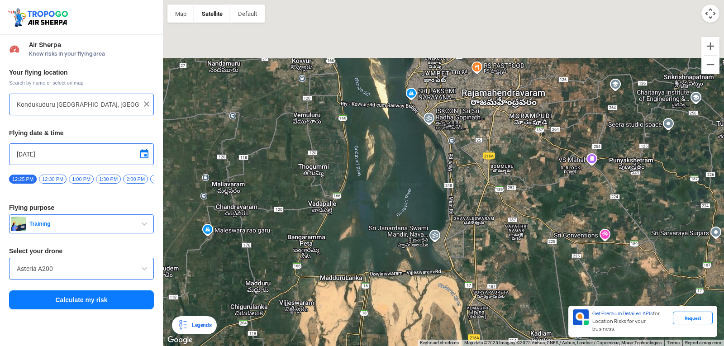
drag, startPoint x: 484, startPoint y: 36, endPoint x: 492, endPoint y: 173, distance: 137.4
click at [492, 173] on div at bounding box center [443, 173] width 561 height 346
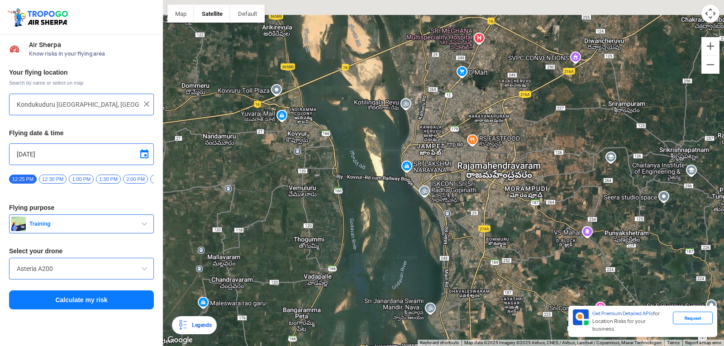
drag, startPoint x: 484, startPoint y: 139, endPoint x: 488, endPoint y: 213, distance: 73.9
click at [484, 223] on div at bounding box center [443, 173] width 561 height 346
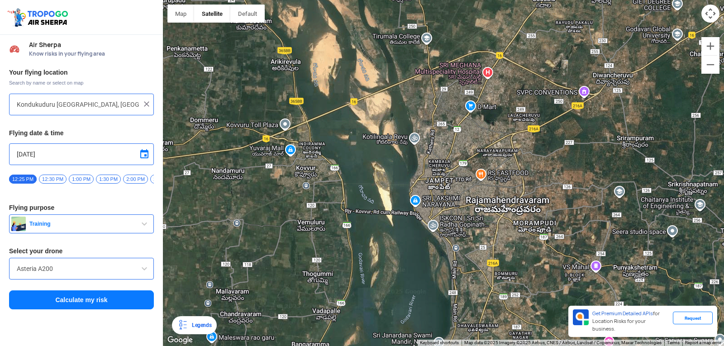
click at [490, 112] on div at bounding box center [443, 173] width 561 height 346
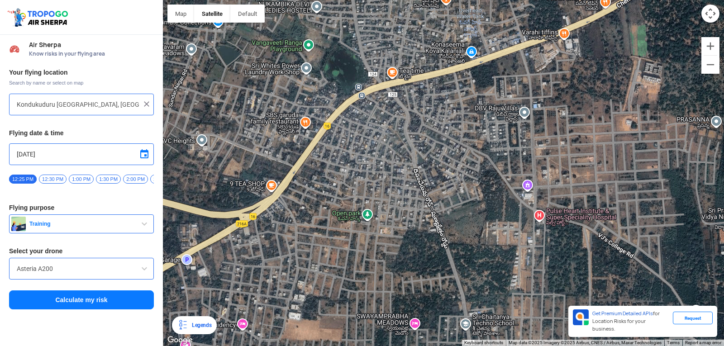
drag, startPoint x: 563, startPoint y: 44, endPoint x: 627, endPoint y: 48, distance: 63.9
click at [627, 48] on div at bounding box center [443, 173] width 561 height 346
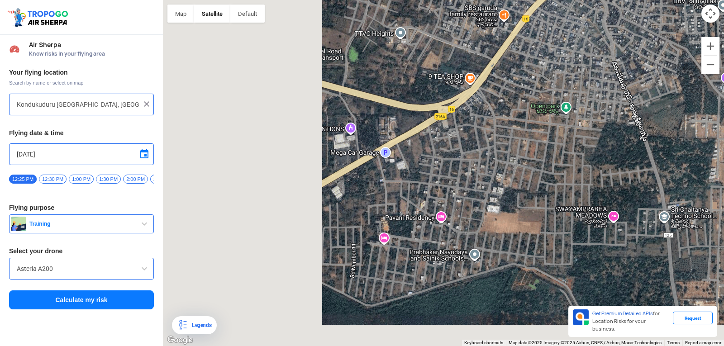
drag, startPoint x: 429, startPoint y: 120, endPoint x: 480, endPoint y: 84, distance: 62.4
click at [571, 43] on div at bounding box center [443, 173] width 561 height 346
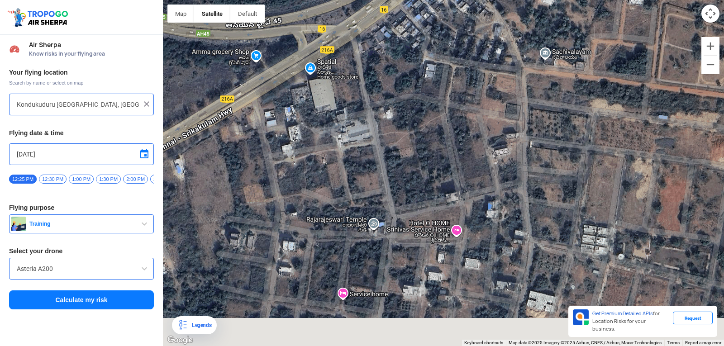
drag, startPoint x: 265, startPoint y: 156, endPoint x: 348, endPoint y: 31, distance: 149.7
click at [348, 31] on div at bounding box center [443, 173] width 561 height 346
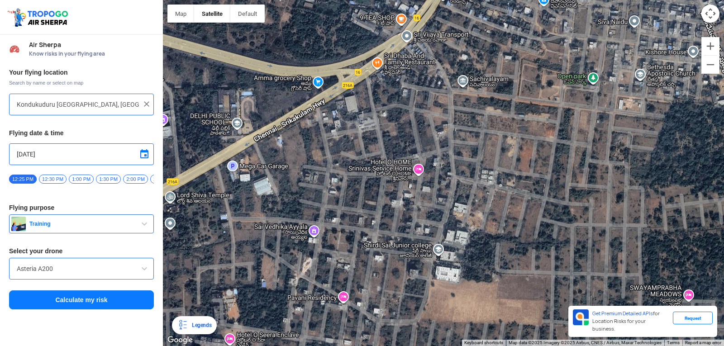
click at [431, 255] on div at bounding box center [443, 173] width 561 height 346
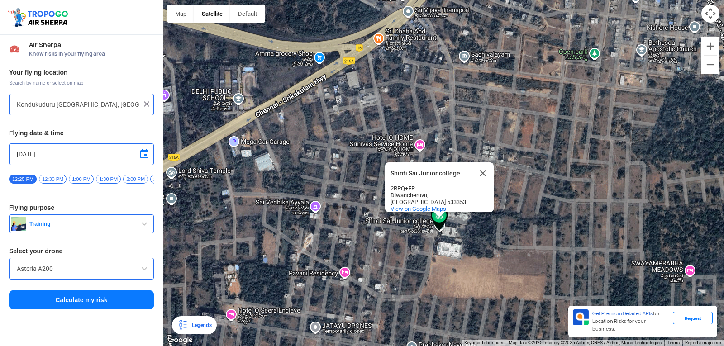
type input "Diwancheruvu, Andhra Pradesh 533353, India"
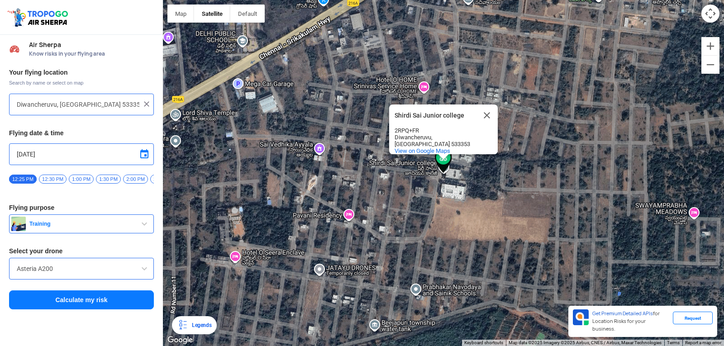
click at [121, 306] on button "Calculate my risk" at bounding box center [81, 300] width 145 height 19
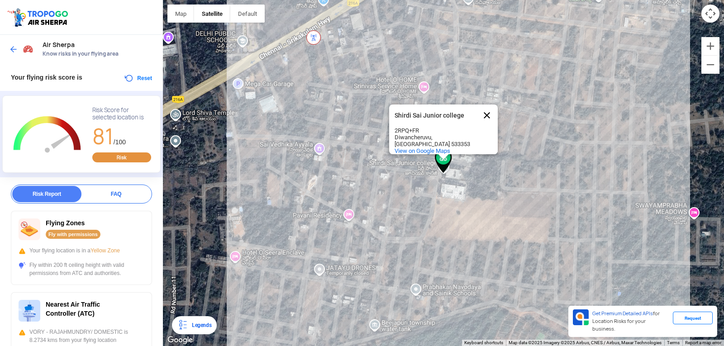
click at [491, 109] on button "Close" at bounding box center [487, 116] width 22 height 22
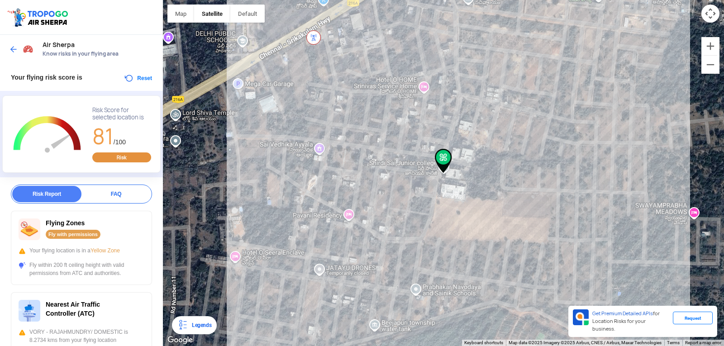
click at [302, 153] on div at bounding box center [443, 173] width 561 height 346
click at [135, 75] on button "Reset" at bounding box center [138, 78] width 29 height 11
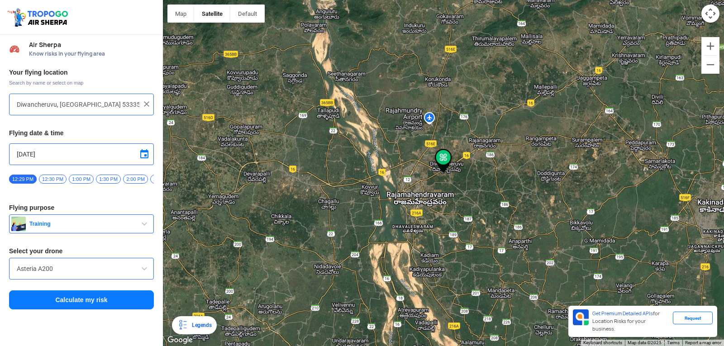
click at [458, 171] on div at bounding box center [443, 173] width 561 height 346
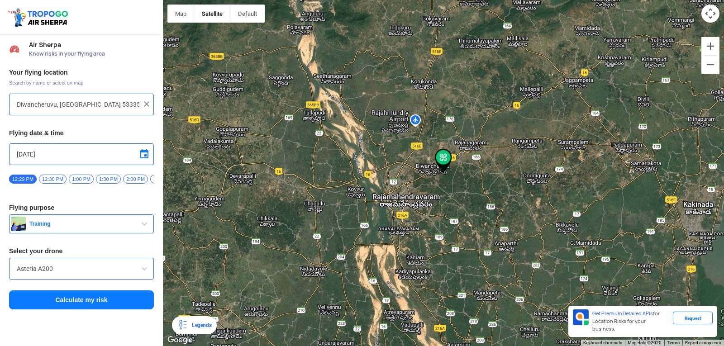
click at [433, 175] on div at bounding box center [443, 173] width 561 height 346
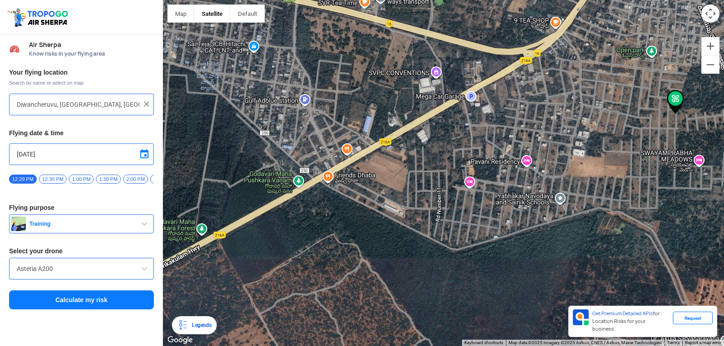
drag, startPoint x: 654, startPoint y: 182, endPoint x: 523, endPoint y: 178, distance: 130.9
click at [524, 178] on div at bounding box center [443, 173] width 561 height 346
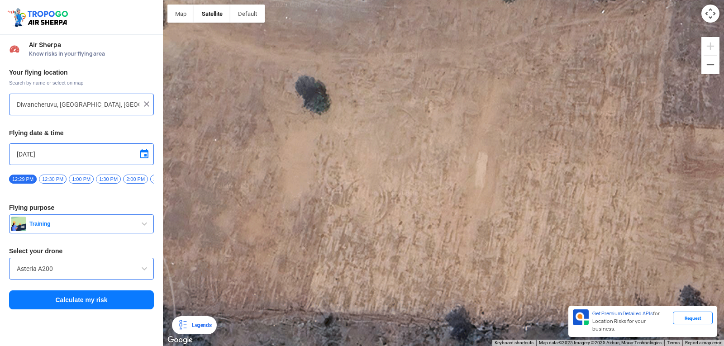
drag, startPoint x: 458, startPoint y: 158, endPoint x: 462, endPoint y: 145, distance: 13.2
click at [462, 145] on div at bounding box center [443, 173] width 561 height 346
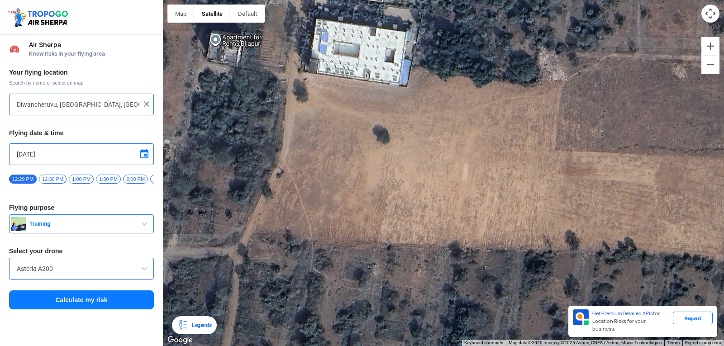
click at [471, 165] on div at bounding box center [443, 173] width 561 height 346
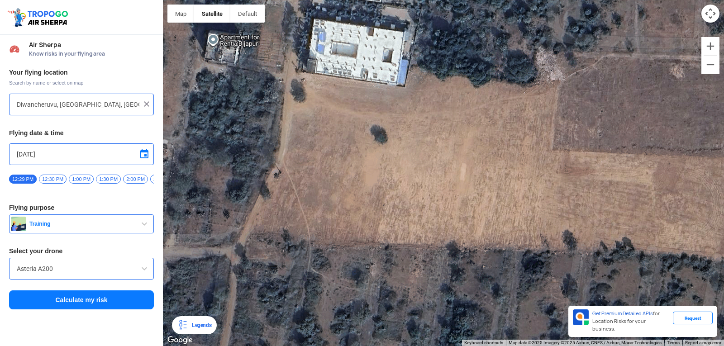
click at [470, 165] on div at bounding box center [443, 173] width 561 height 346
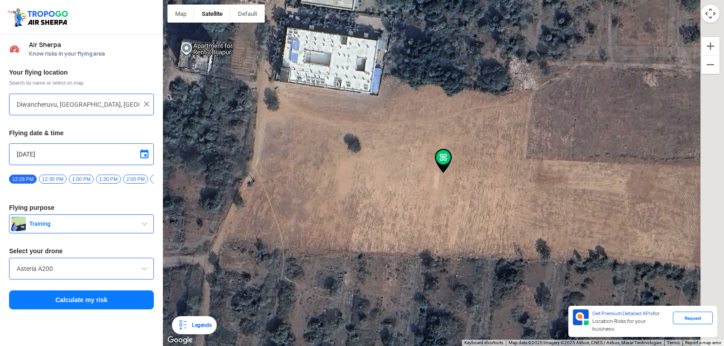
click at [82, 301] on button "Calculate my risk" at bounding box center [81, 300] width 145 height 19
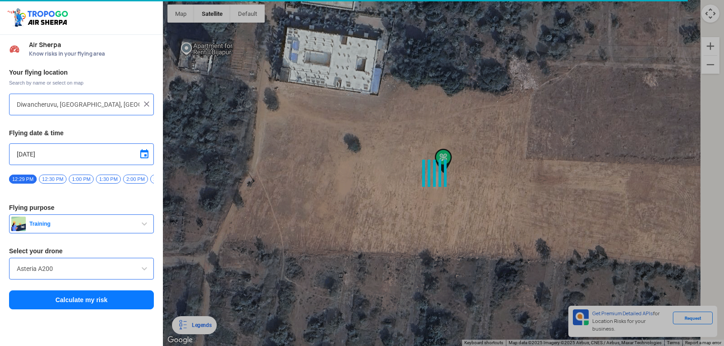
type input "4-298/32, Rajamahendravaram, Andhra Pradesh 533353, India"
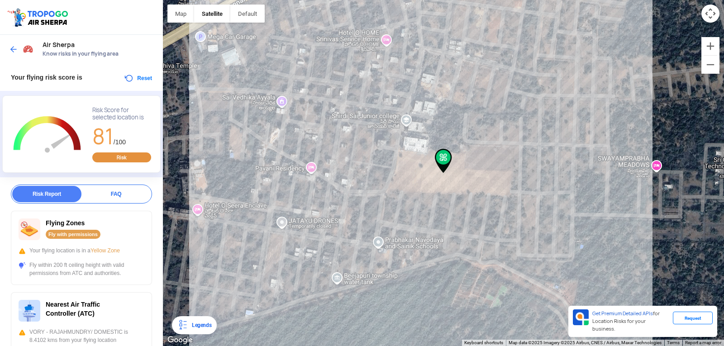
click at [142, 80] on button "Reset" at bounding box center [138, 78] width 29 height 11
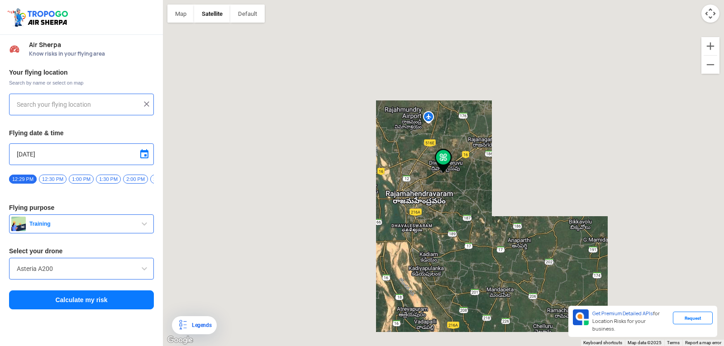
type input "4-298/32, Rajamahendravaram, Andhra Pradesh 533353, India"
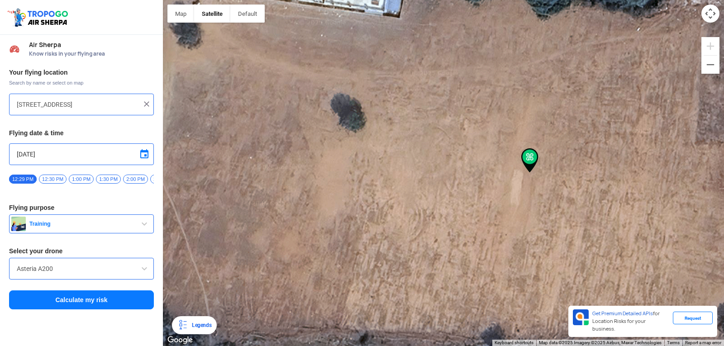
drag, startPoint x: 723, startPoint y: 156, endPoint x: 709, endPoint y: 162, distance: 14.8
click at [722, 157] on div at bounding box center [443, 173] width 561 height 346
